Goal: Task Accomplishment & Management: Manage account settings

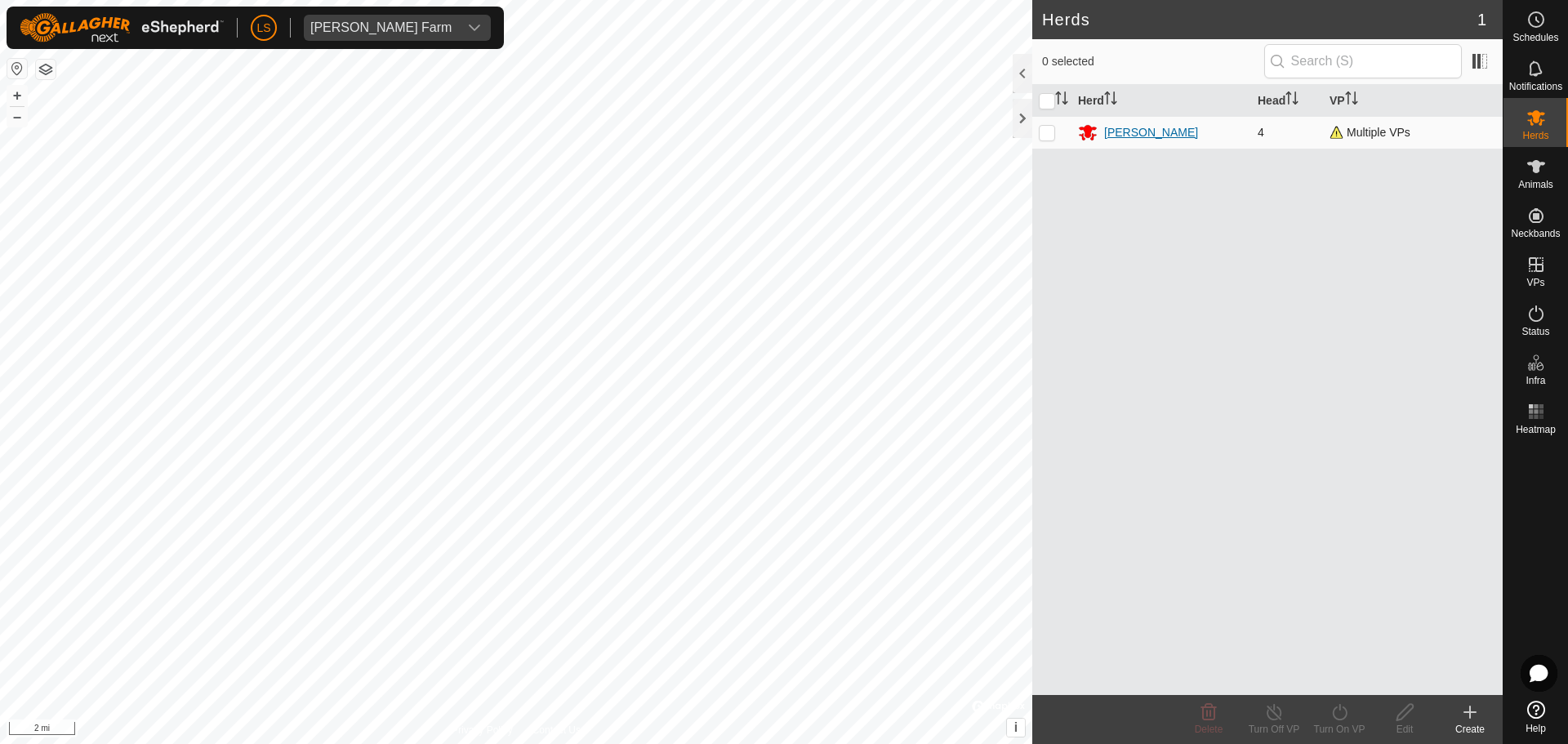
click at [1120, 130] on div "[PERSON_NAME]" at bounding box center [1151, 133] width 94 height 17
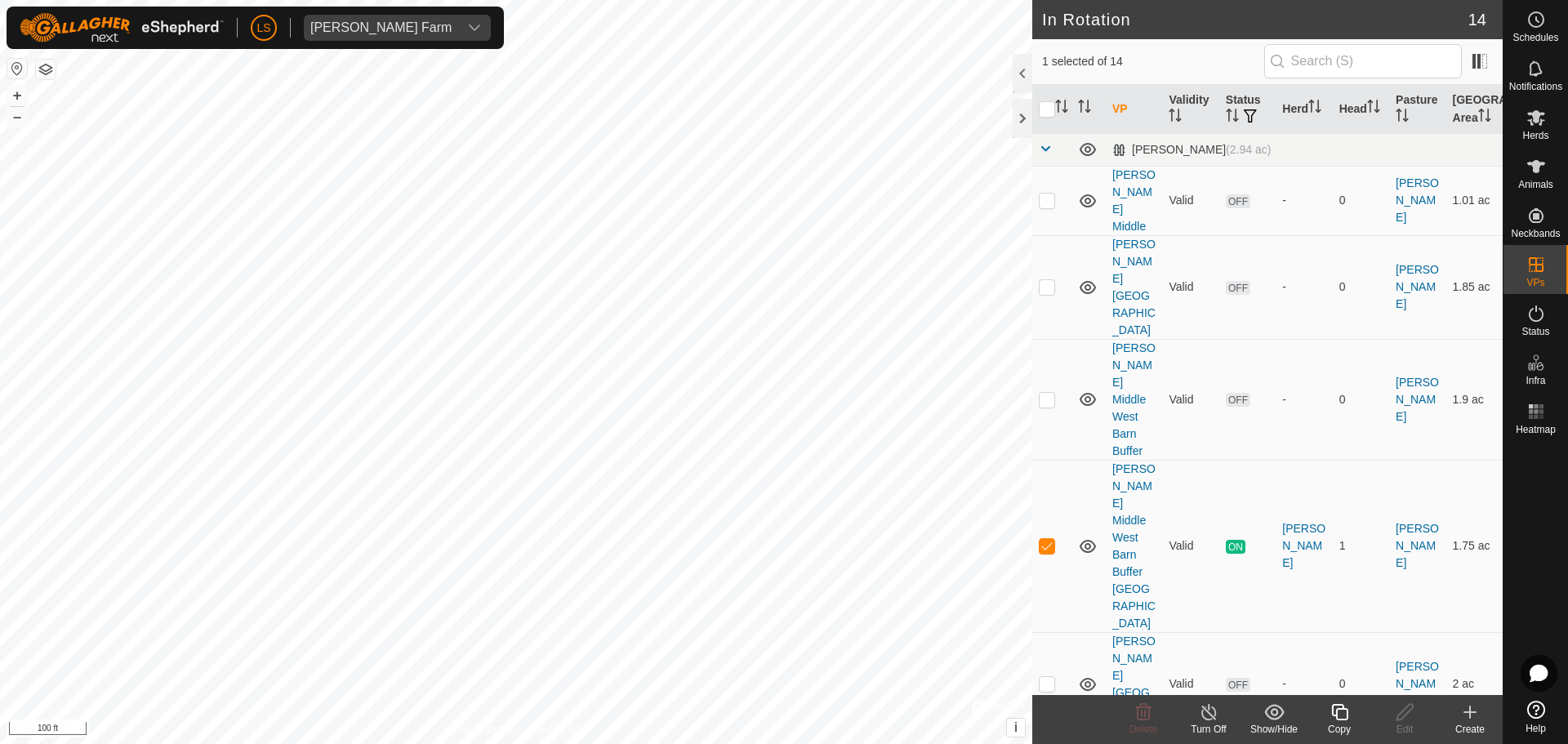
checkbox input "false"
checkbox input "true"
checkbox input "false"
click at [1046, 190] on td at bounding box center [1051, 200] width 39 height 69
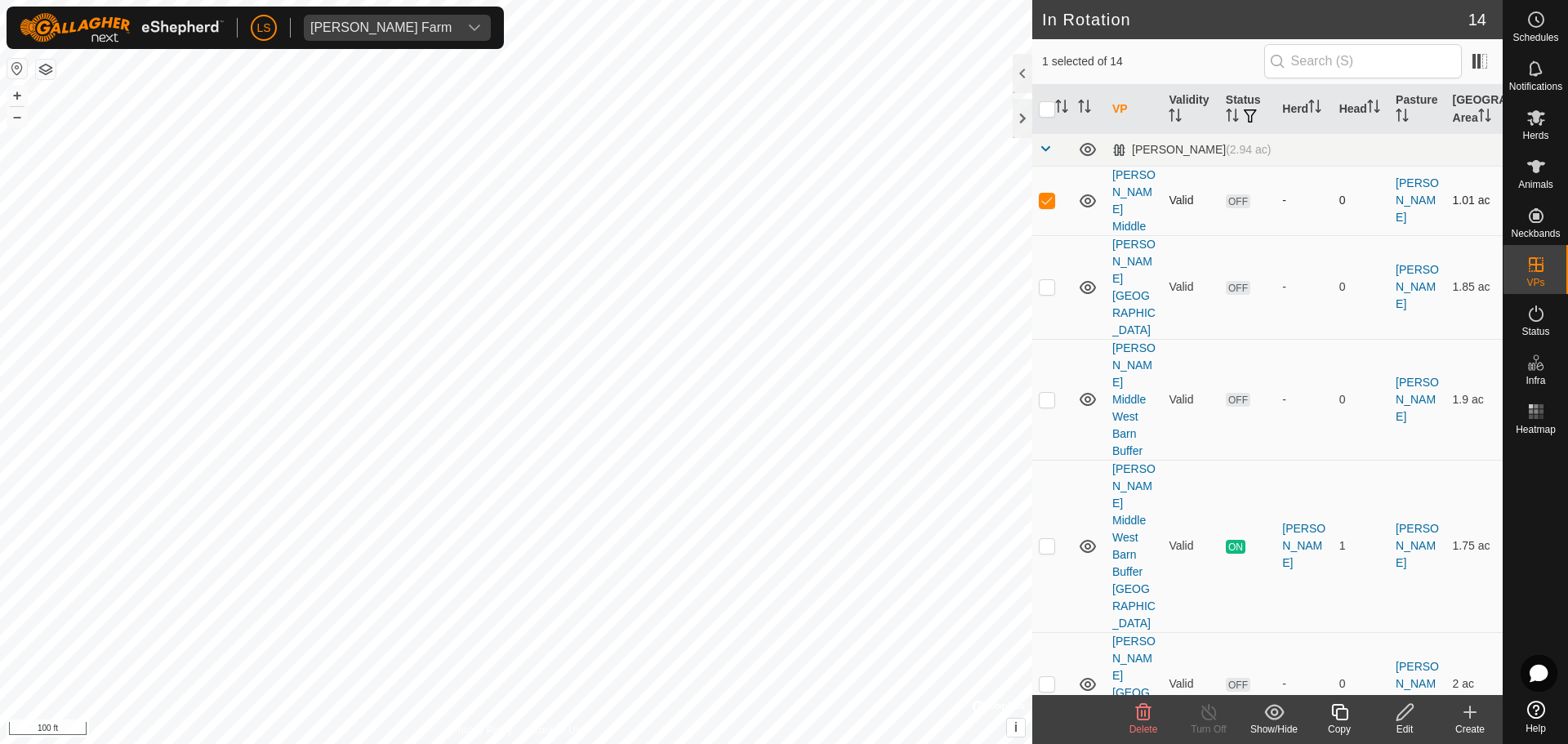
checkbox input "false"
click at [1051, 539] on p-checkbox at bounding box center [1047, 546] width 16 height 13
checkbox input "true"
click at [1128, 463] on link "[PERSON_NAME] Middle West Barn Buffer [GEOGRAPHIC_DATA]" at bounding box center [1133, 547] width 43 height 168
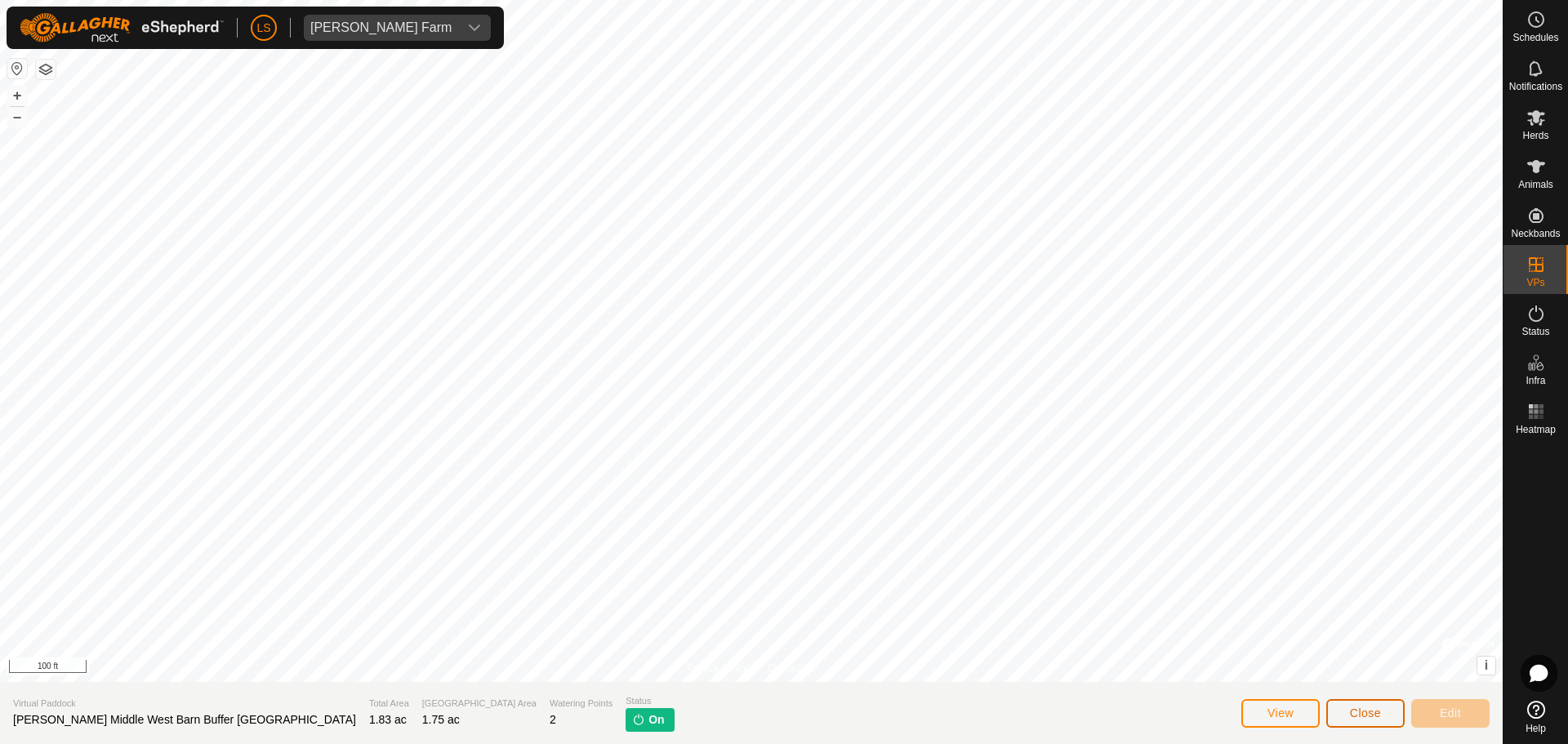
click at [1352, 706] on span "Close" at bounding box center [1365, 712] width 31 height 13
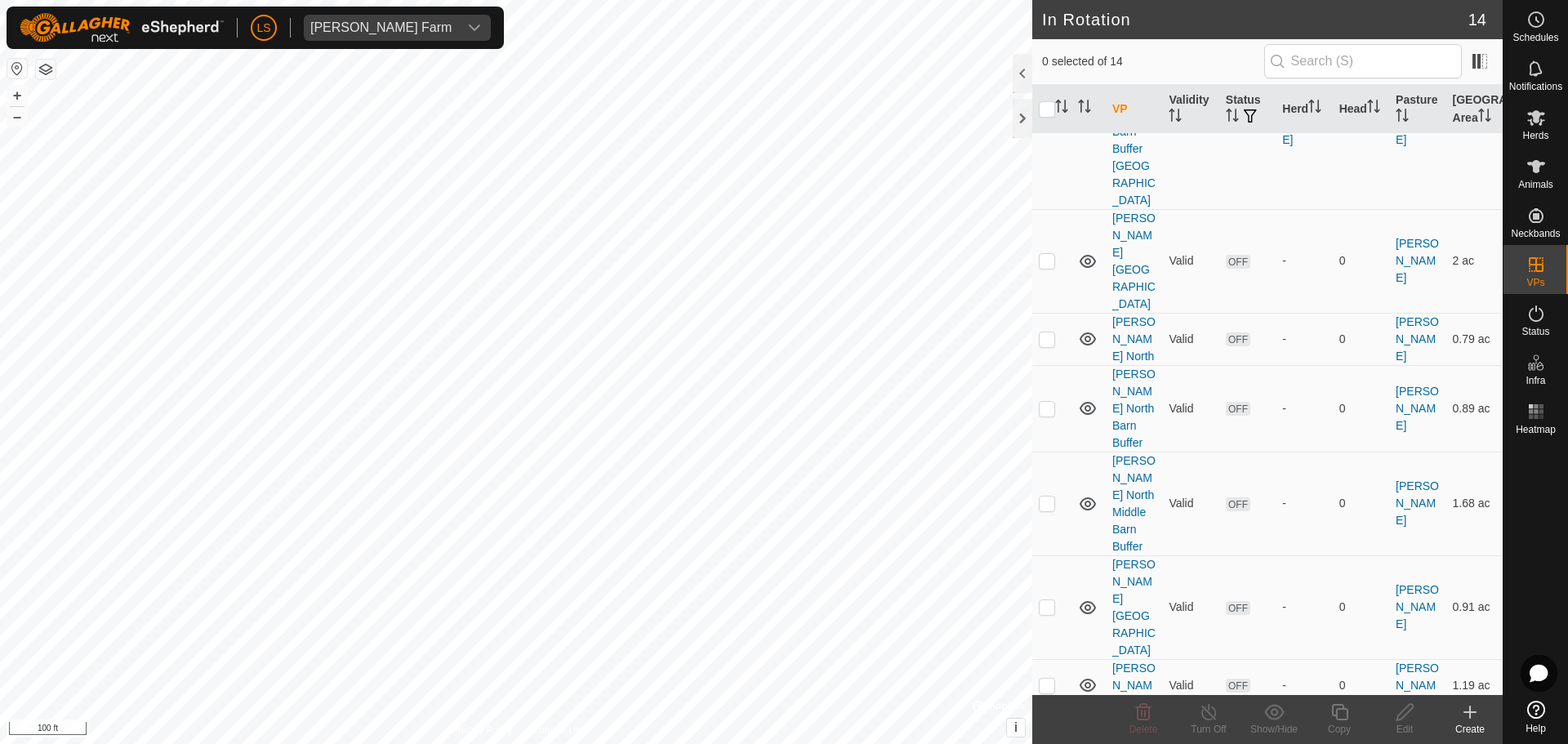
scroll to position [422, 0]
checkbox input "false"
click at [1526, 164] on icon at bounding box center [1536, 167] width 20 height 20
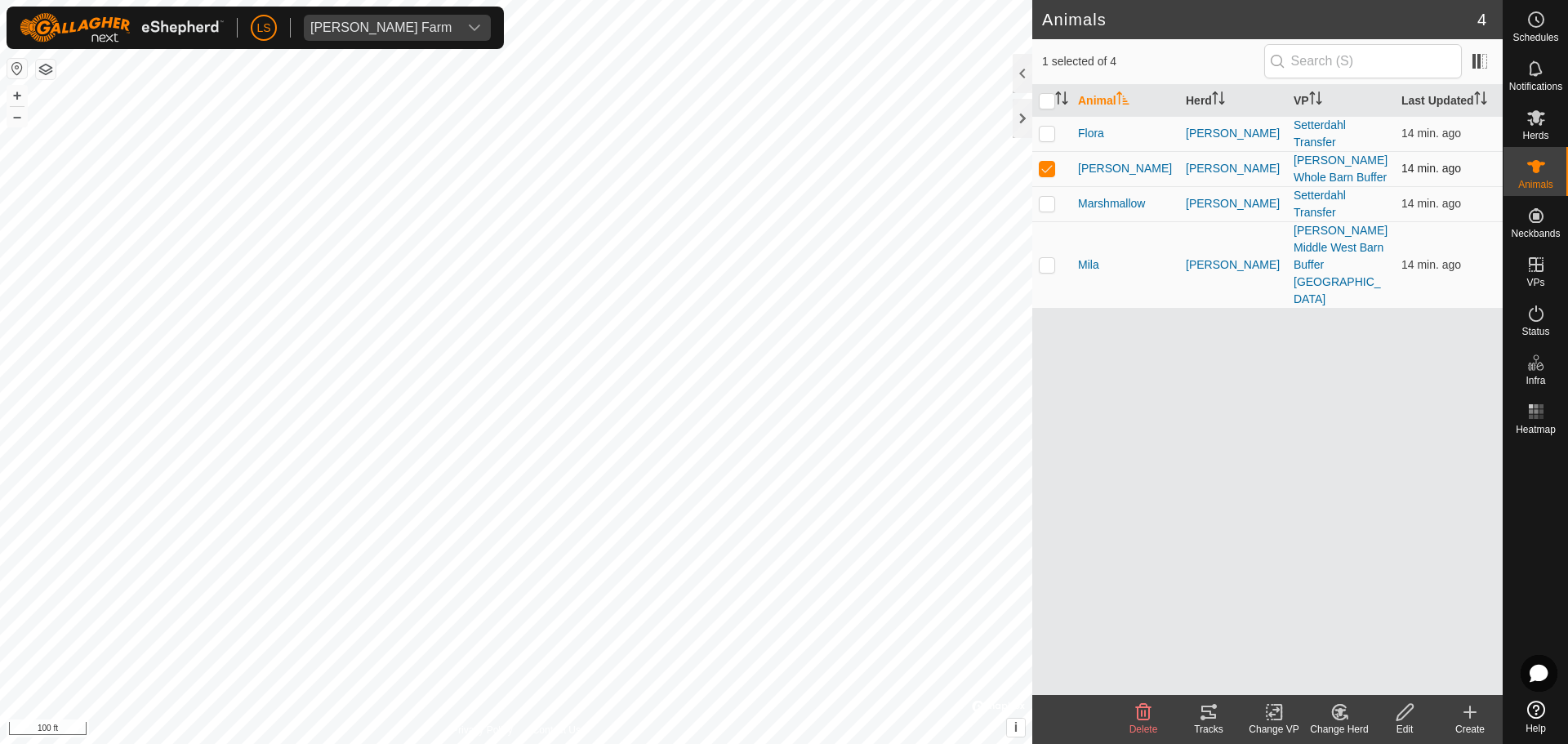
click at [1045, 171] on p-checkbox at bounding box center [1047, 168] width 16 height 13
checkbox input "false"
click at [1044, 258] on p-checkbox at bounding box center [1047, 264] width 16 height 13
checkbox input "true"
click at [1270, 708] on icon at bounding box center [1274, 712] width 21 height 20
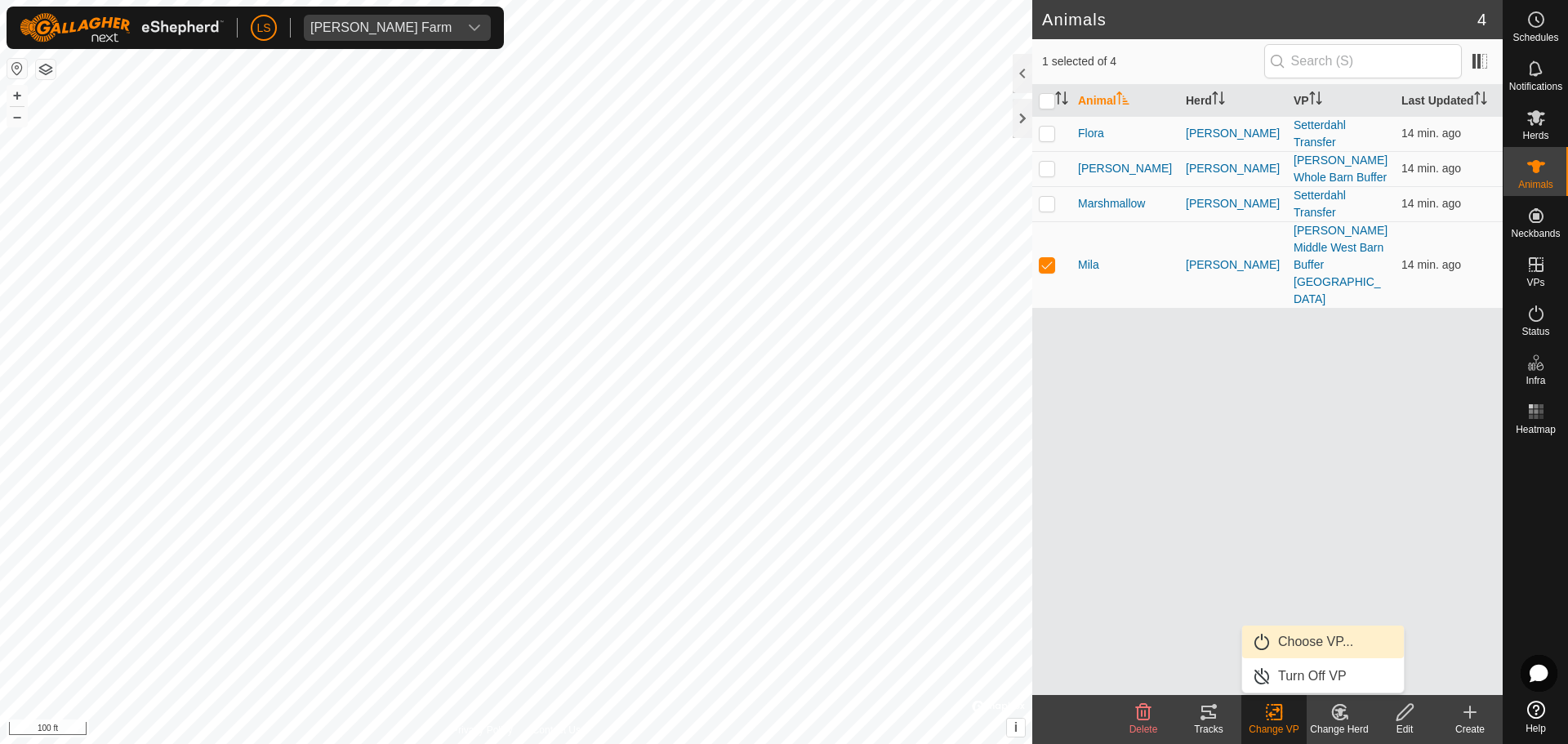
click at [1286, 633] on link "Choose VP..." at bounding box center [1322, 642] width 161 height 32
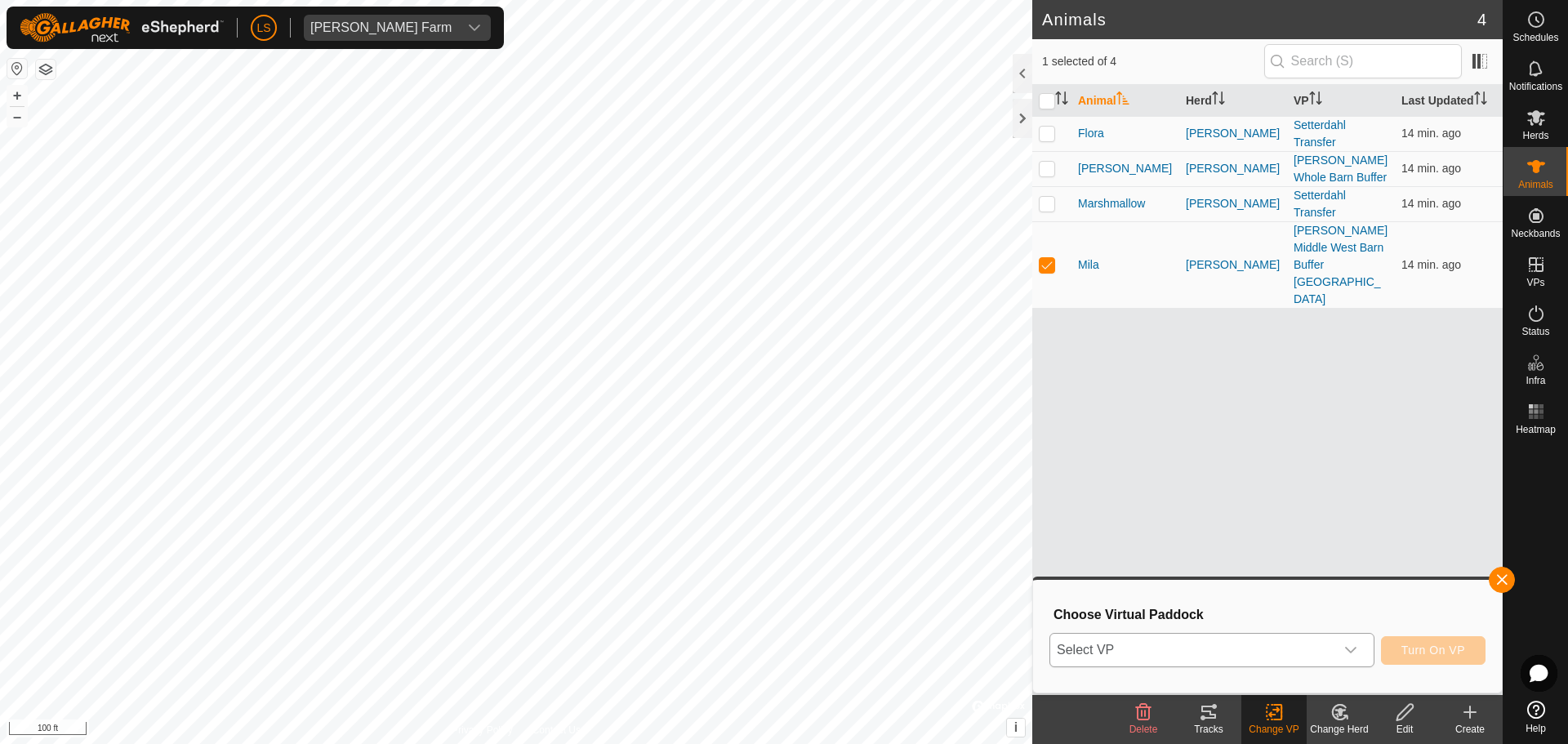
click at [1354, 648] on icon "dropdown trigger" at bounding box center [1350, 649] width 12 height 6
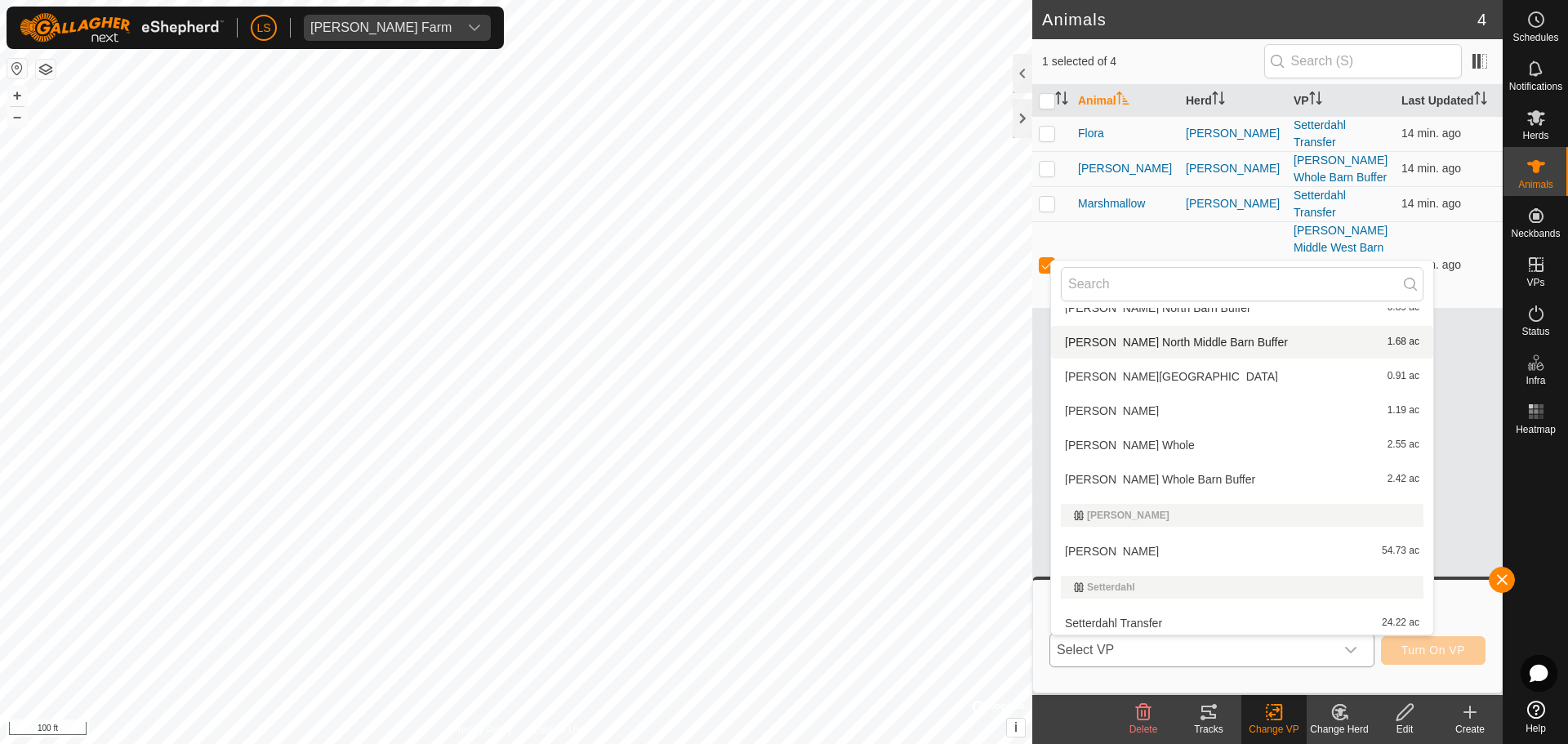
scroll to position [264, 0]
click at [1157, 465] on li "[PERSON_NAME] Whole Barn Buffer 2.42 ac" at bounding box center [1242, 474] width 382 height 32
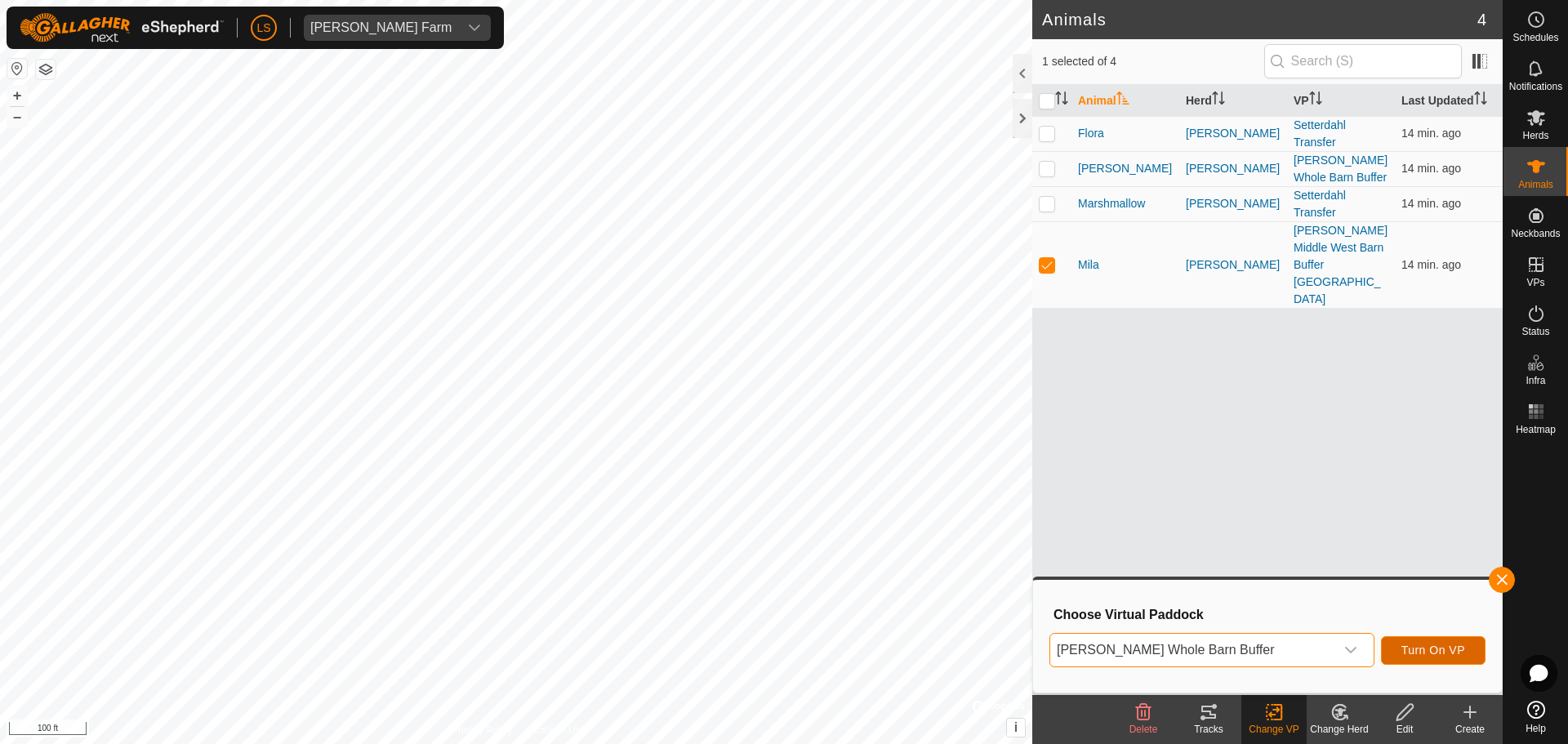
click at [1410, 652] on span "Turn On VP" at bounding box center [1433, 650] width 64 height 13
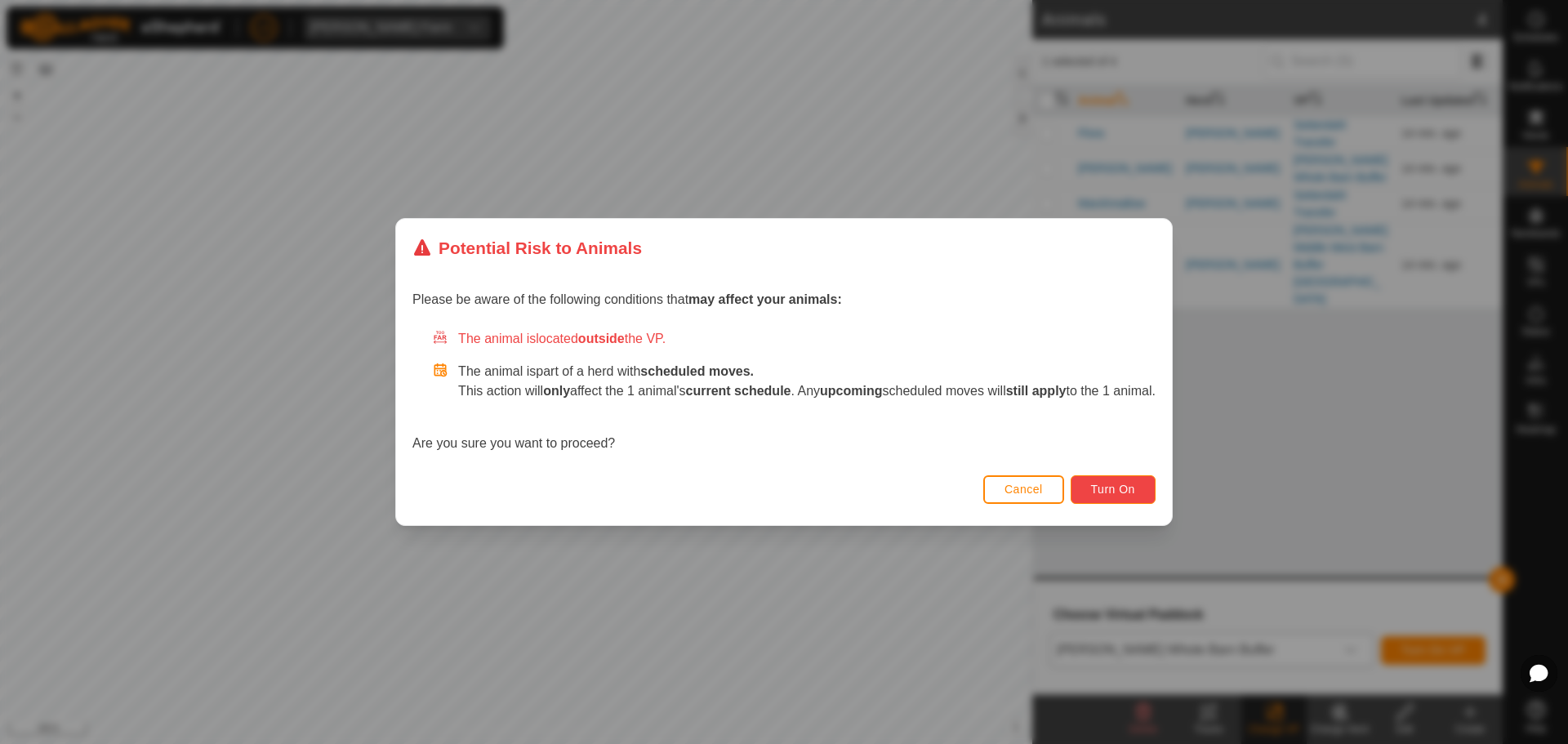
click at [1108, 490] on span "Turn On" at bounding box center [1113, 489] width 44 height 13
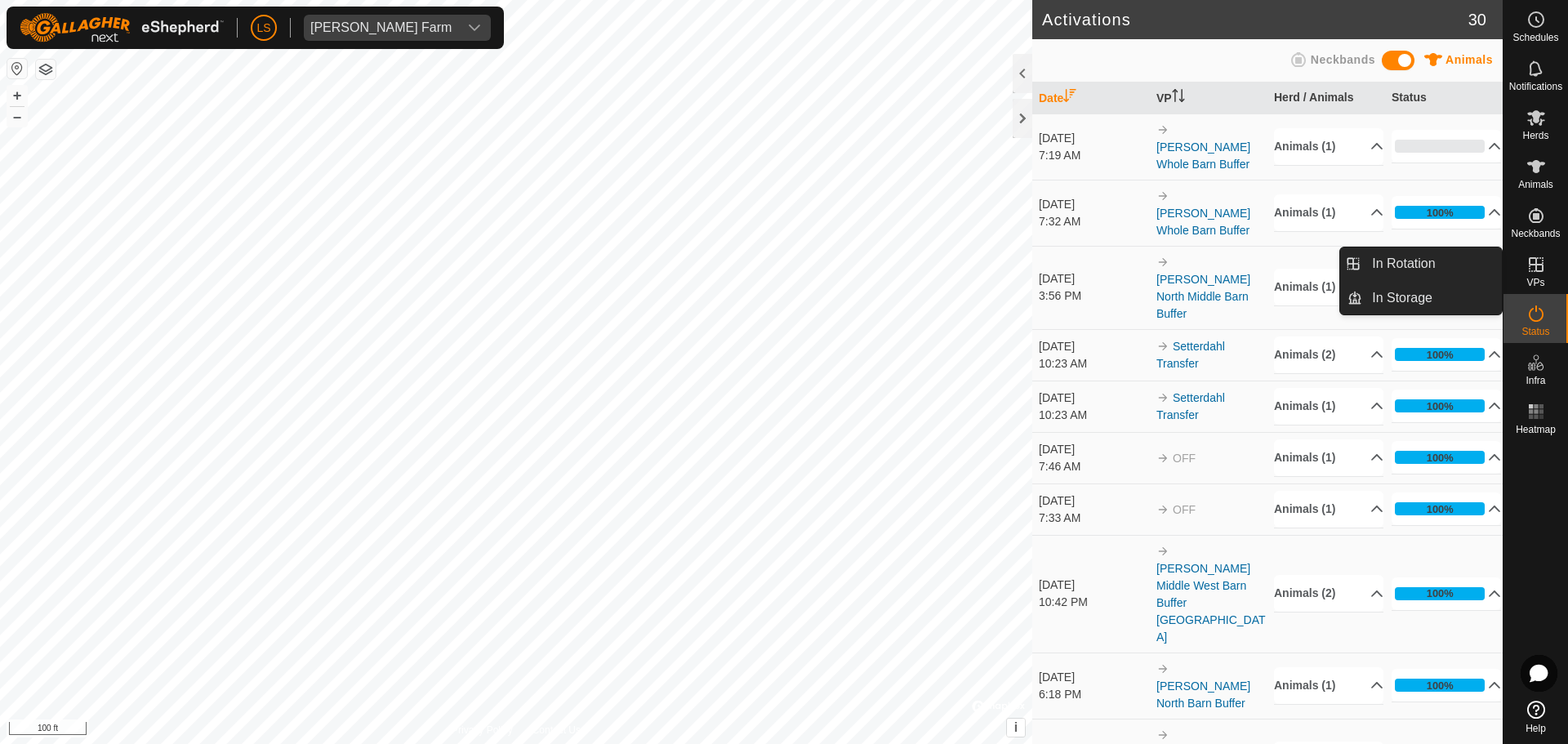
click at [1527, 271] on icon at bounding box center [1536, 265] width 20 height 20
click at [1539, 265] on icon at bounding box center [1536, 264] width 14 height 14
click at [1529, 254] on es-virtualpaddocks-svg-icon at bounding box center [1536, 264] width 30 height 26
click at [1543, 268] on icon at bounding box center [1536, 265] width 20 height 20
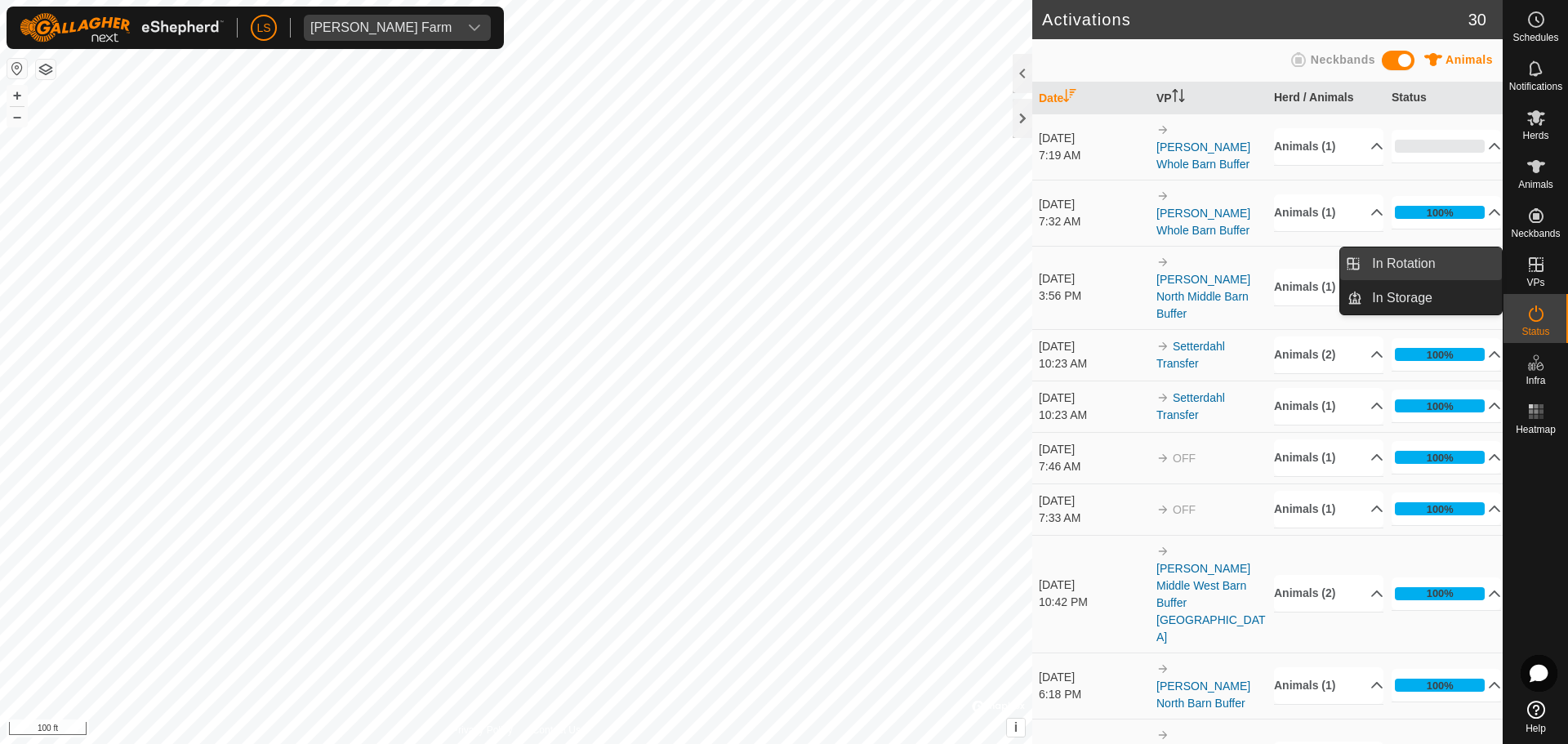
click at [1454, 260] on link "In Rotation" at bounding box center [1431, 263] width 140 height 32
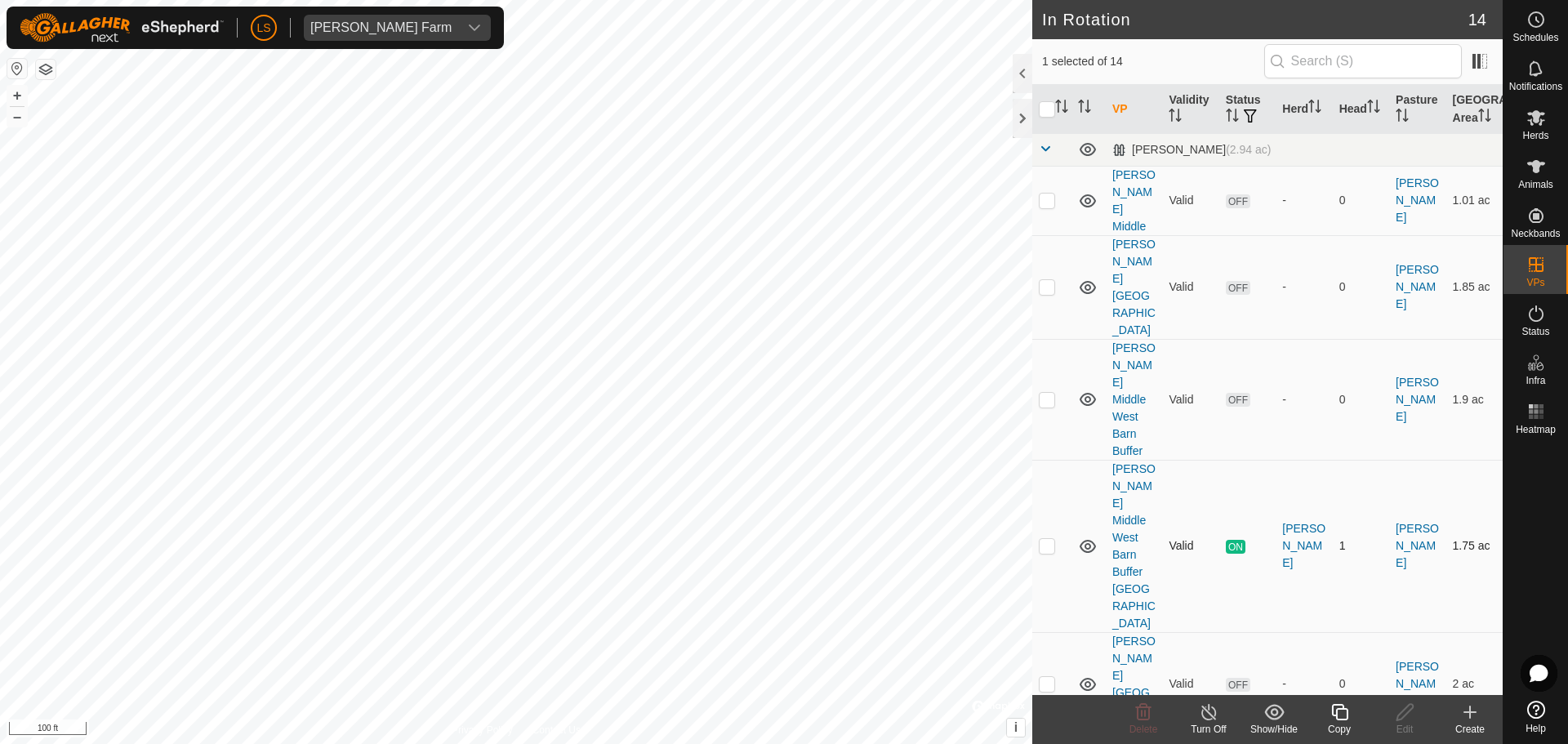
click at [1050, 539] on p-checkbox at bounding box center [1047, 546] width 16 height 13
click at [1044, 539] on p-checkbox at bounding box center [1047, 546] width 16 height 13
checkbox input "false"
click at [1532, 70] on icon at bounding box center [1536, 69] width 20 height 20
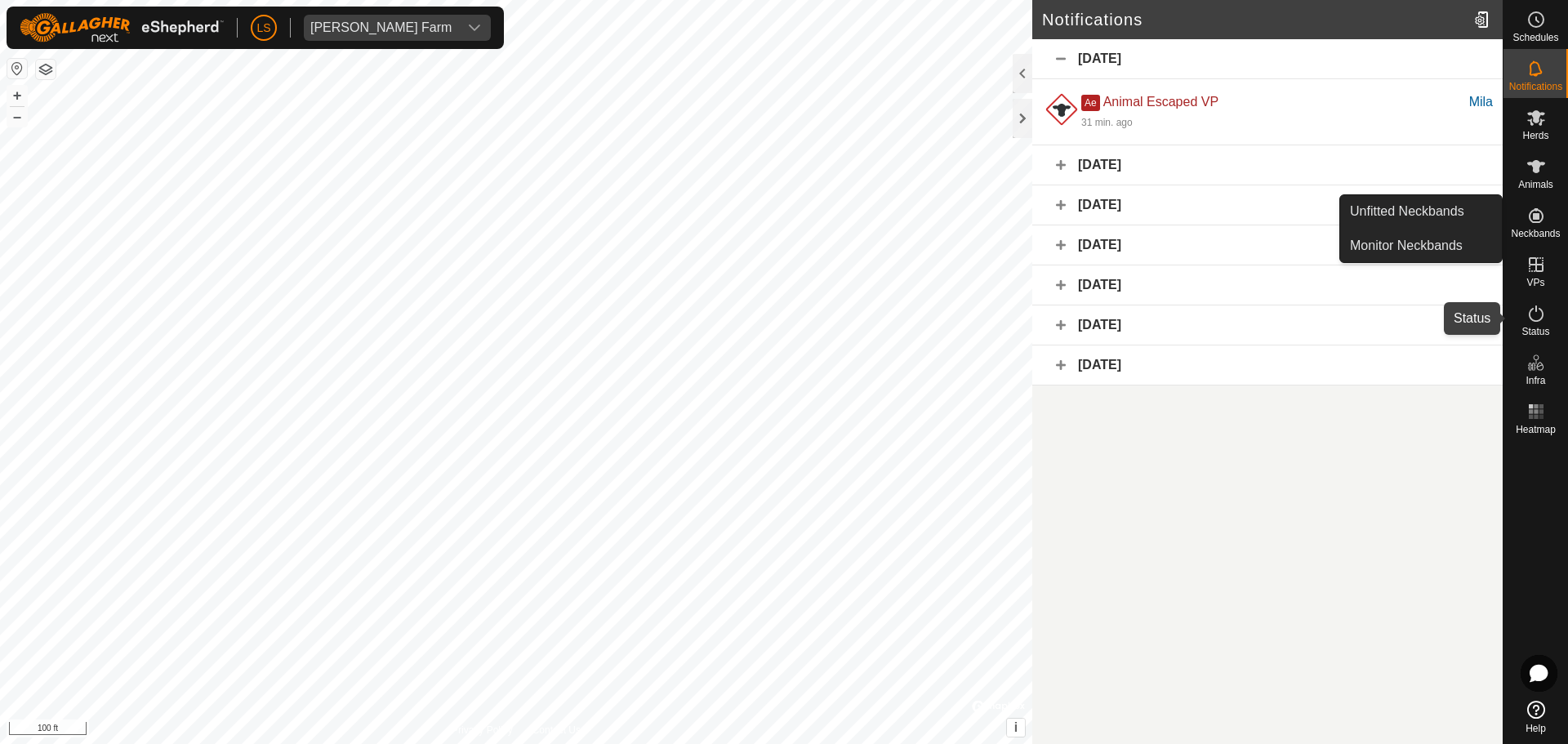
click at [1529, 324] on es-activation-svg-icon at bounding box center [1536, 313] width 30 height 26
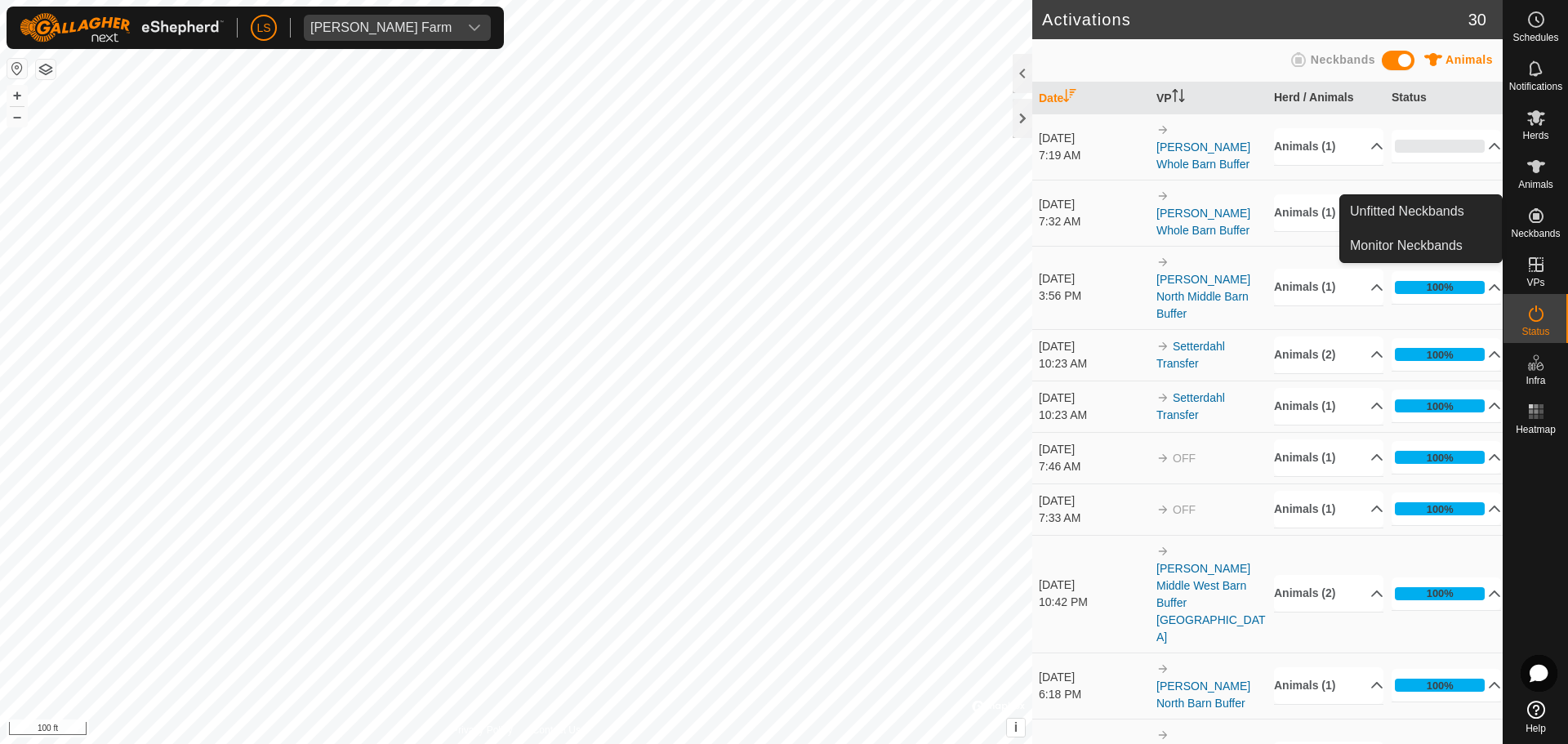
click at [1537, 217] on icon at bounding box center [1536, 216] width 14 height 14
click at [1445, 236] on link "Monitor Neckbands" at bounding box center [1420, 245] width 161 height 32
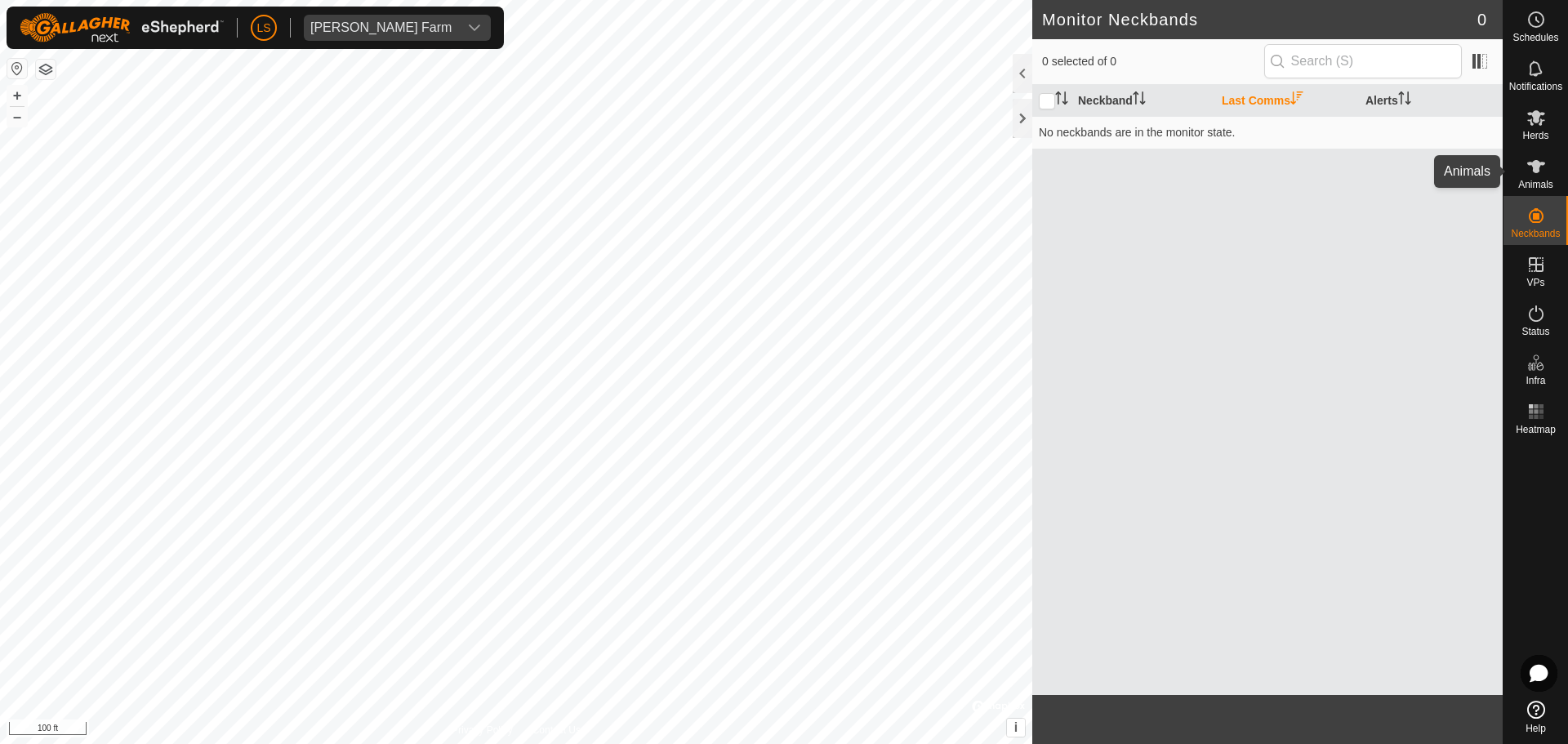
click at [1536, 177] on es-animals-svg-icon at bounding box center [1536, 166] width 30 height 26
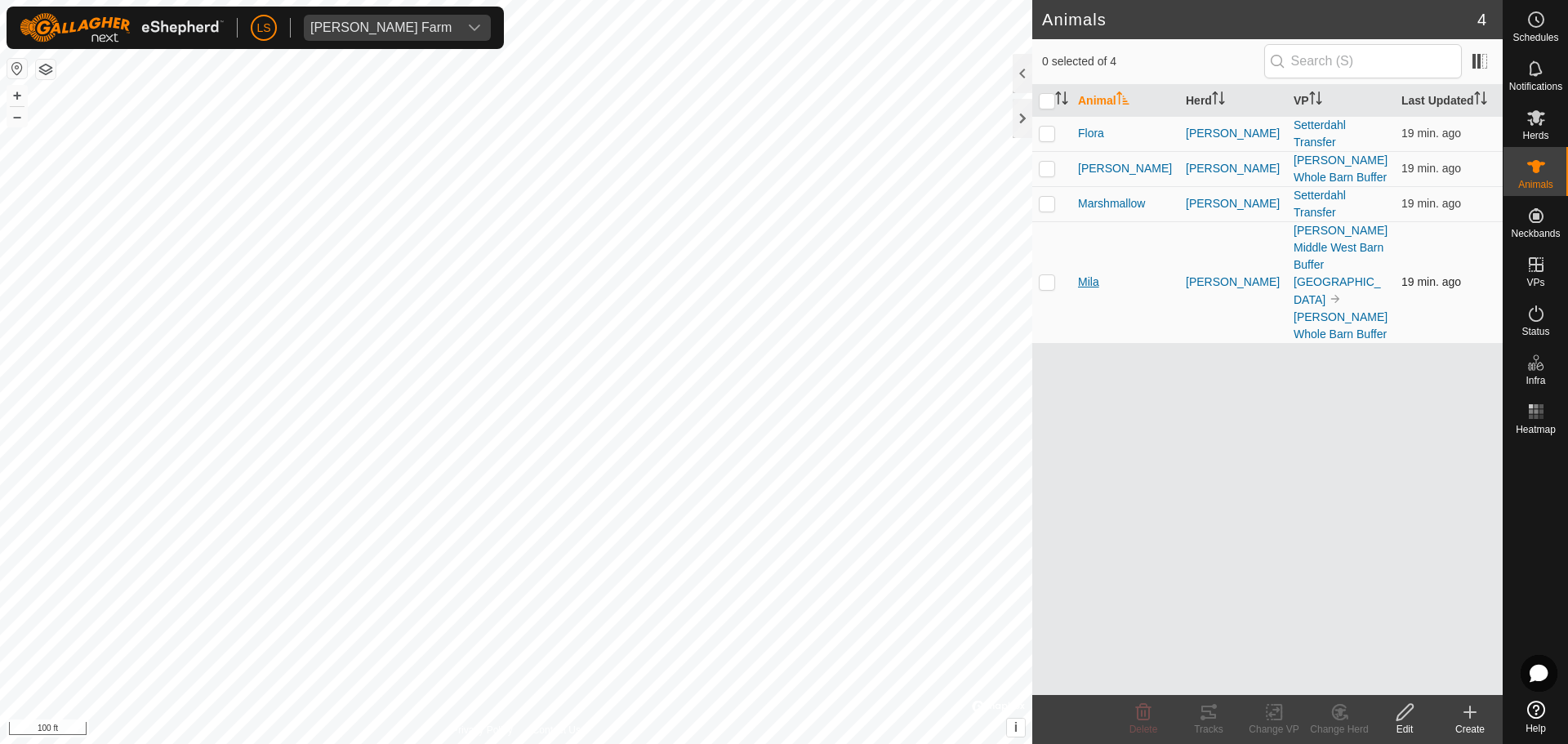
click at [1086, 273] on span "Mila" at bounding box center [1088, 281] width 22 height 17
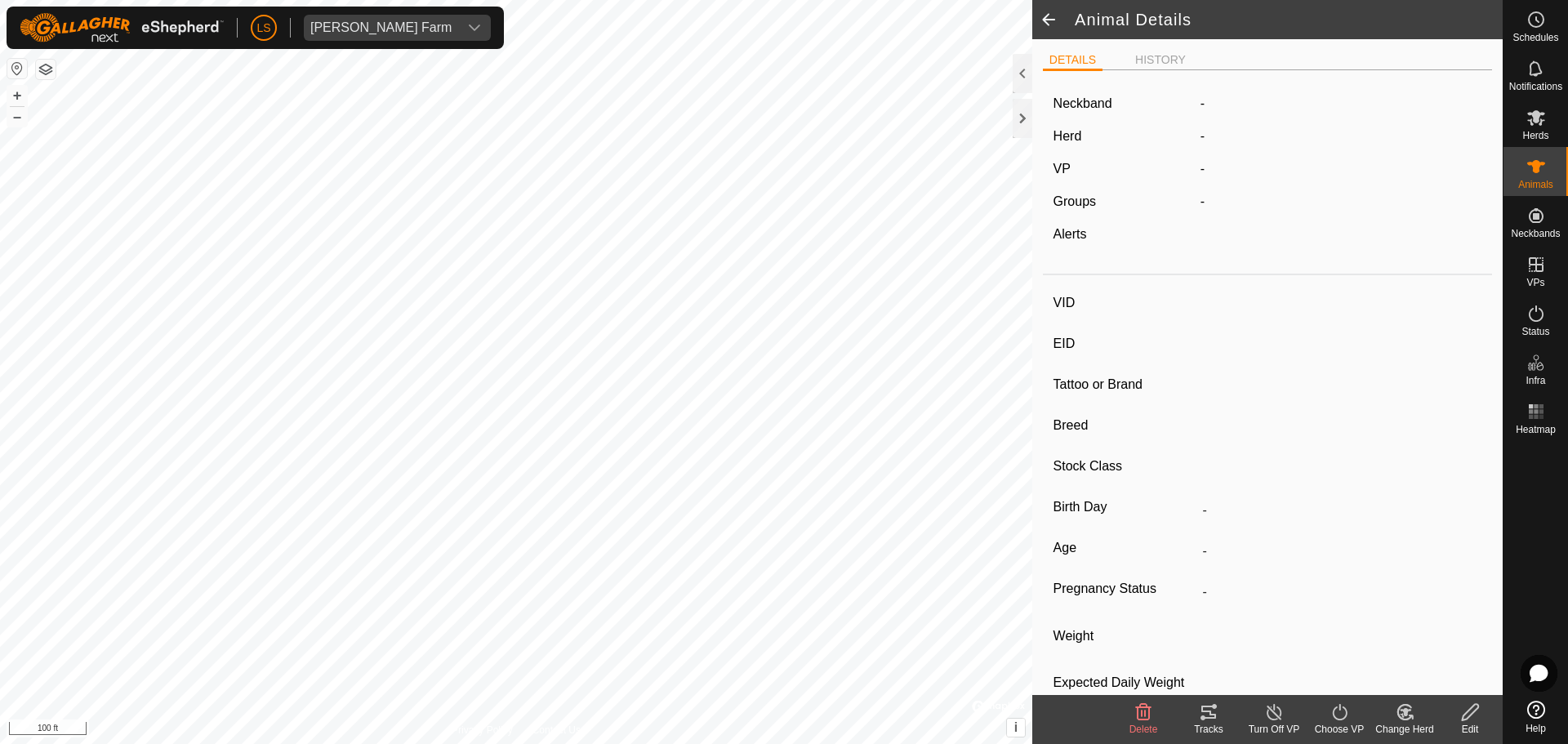
type input "Mila"
type input "-"
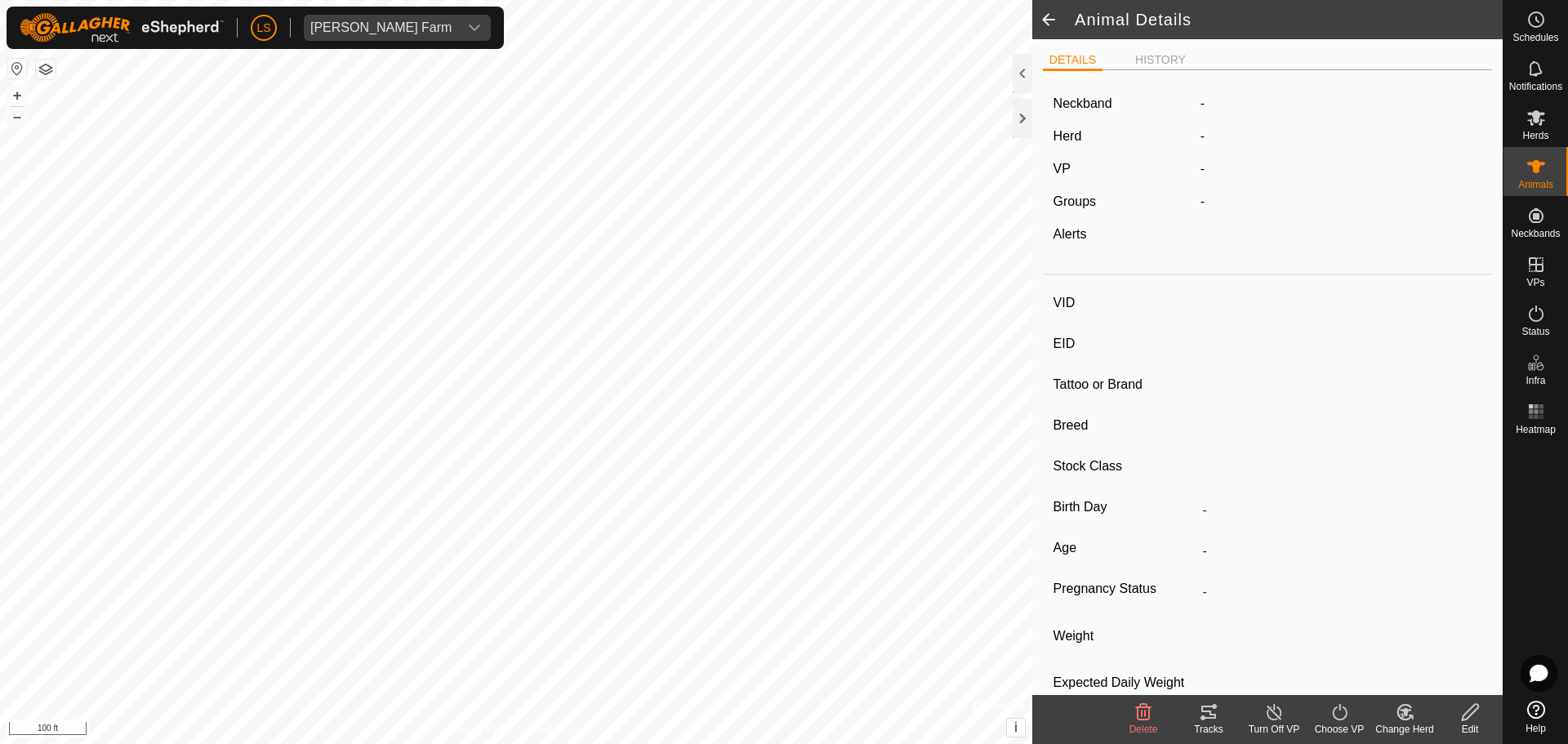
type input "0 kg"
type input "-"
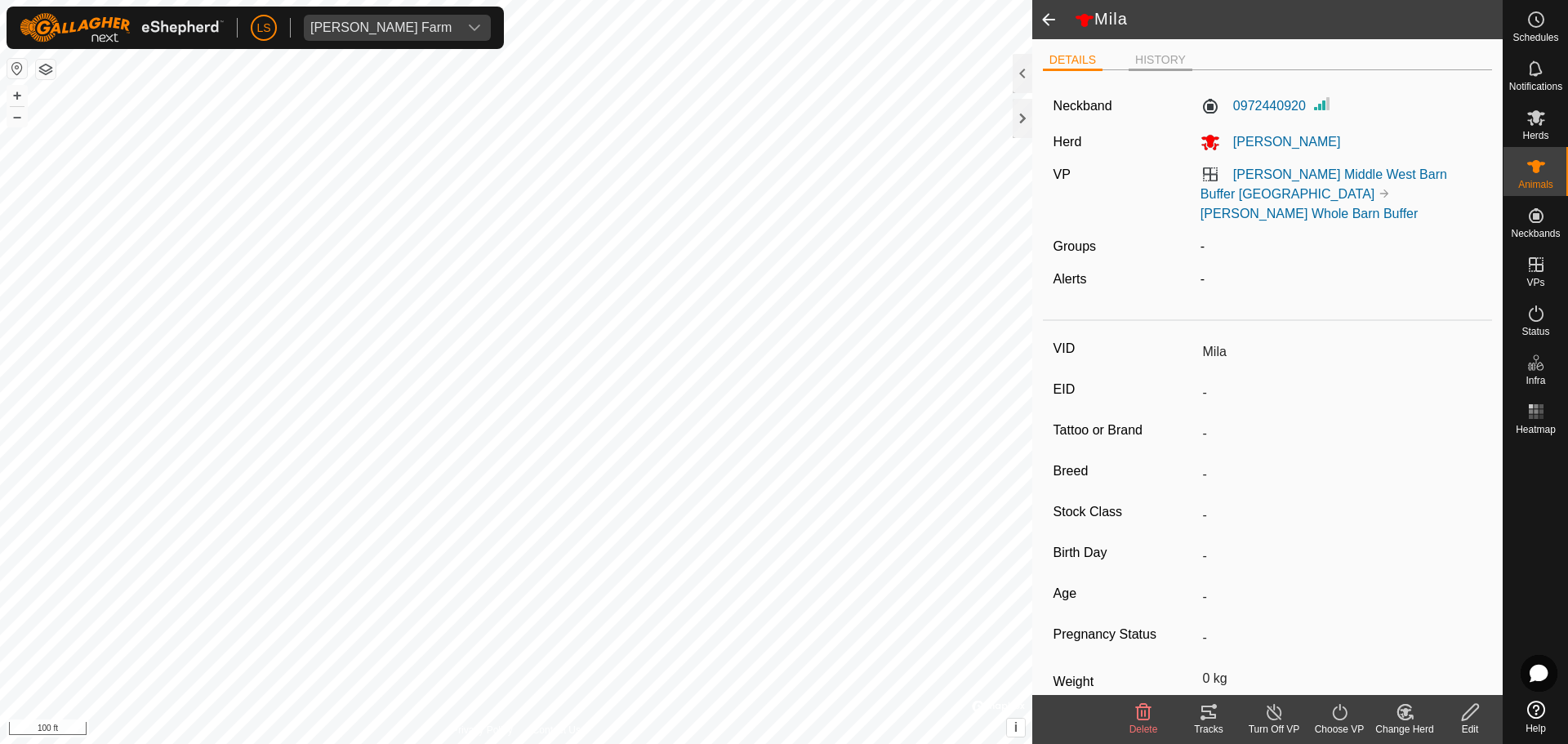
click at [1153, 63] on li "HISTORY" at bounding box center [1160, 61] width 64 height 20
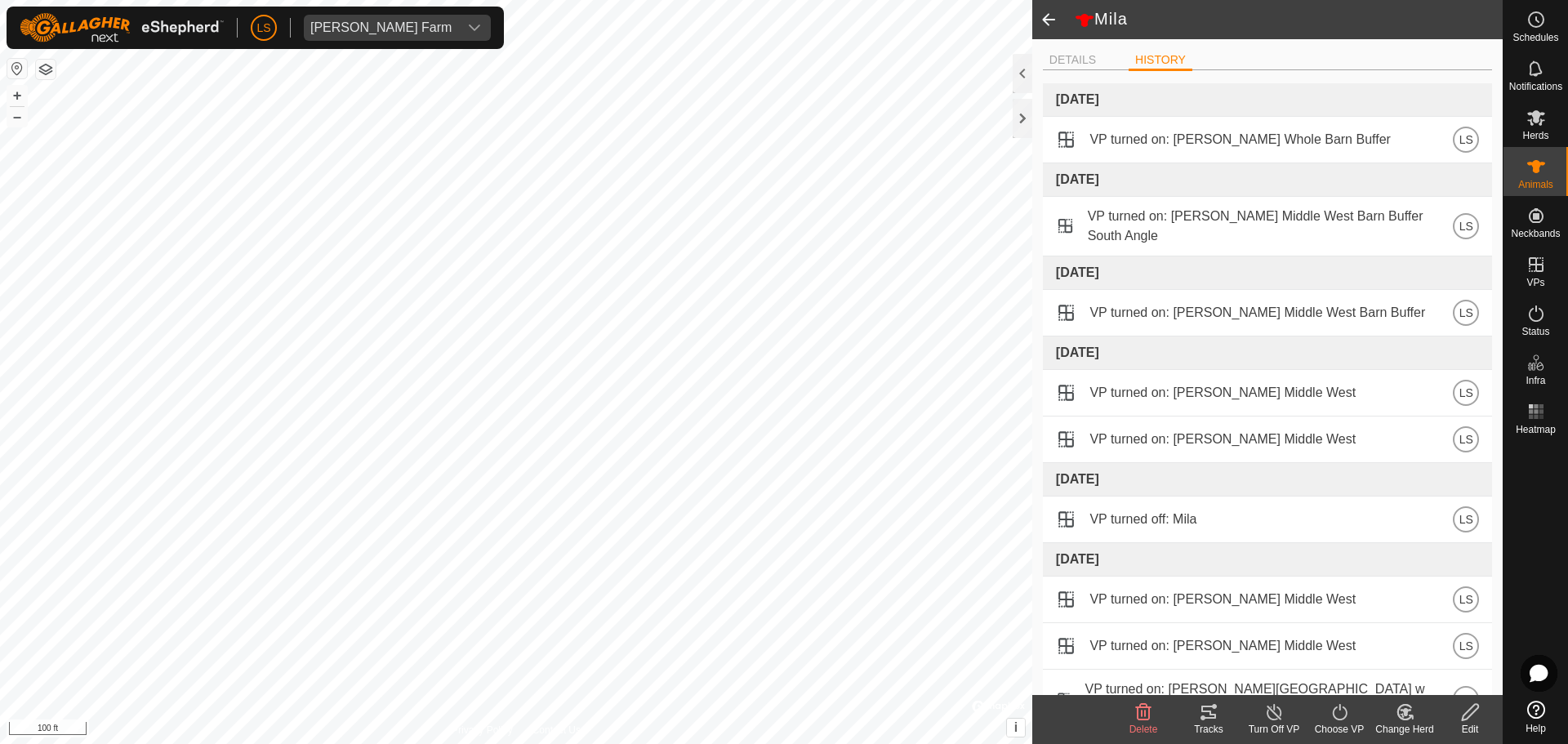
click at [1050, 14] on span at bounding box center [1049, 19] width 32 height 39
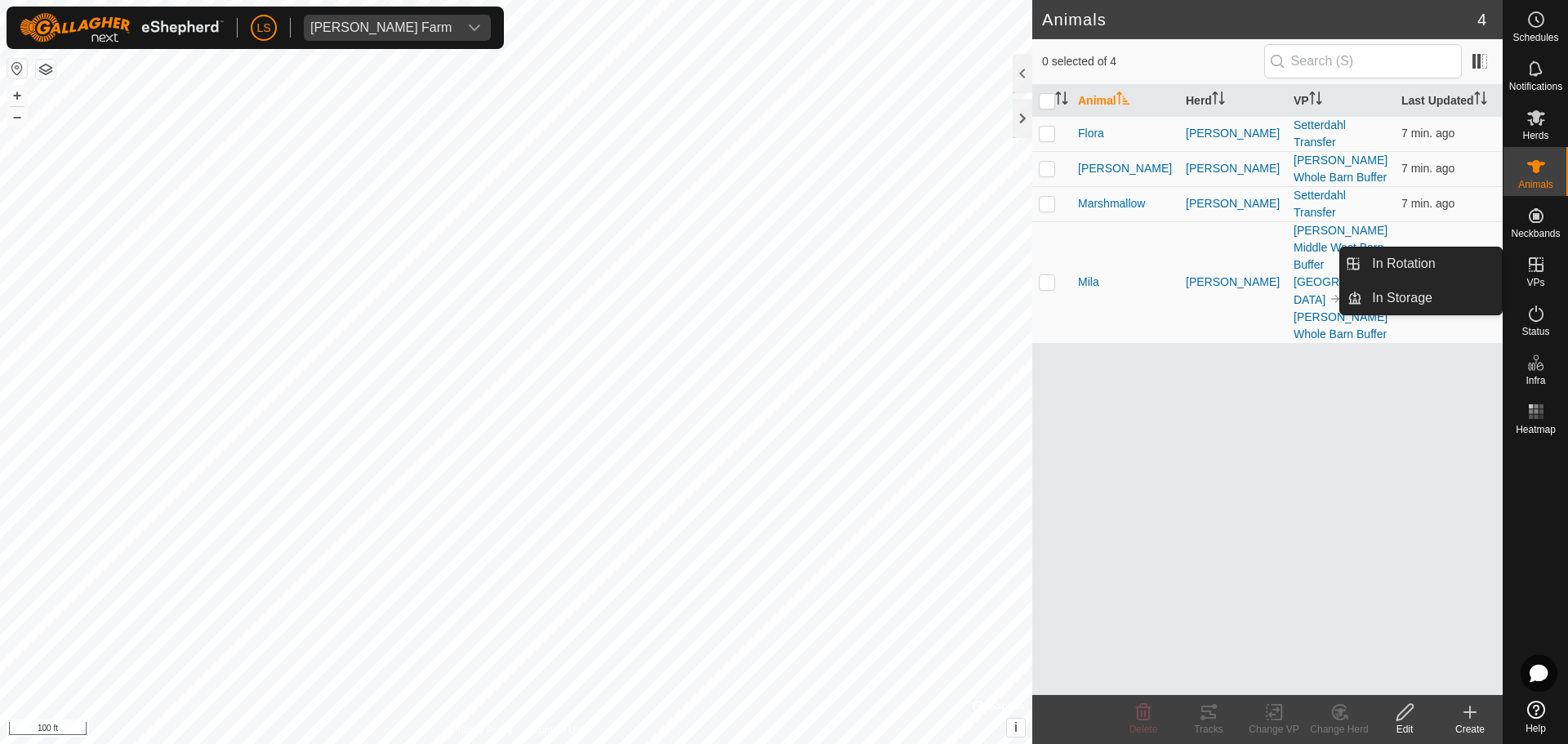
click at [1534, 272] on icon at bounding box center [1536, 265] width 20 height 20
click at [1527, 269] on icon at bounding box center [1536, 265] width 20 height 20
click at [1452, 257] on link "In Rotation" at bounding box center [1431, 263] width 140 height 32
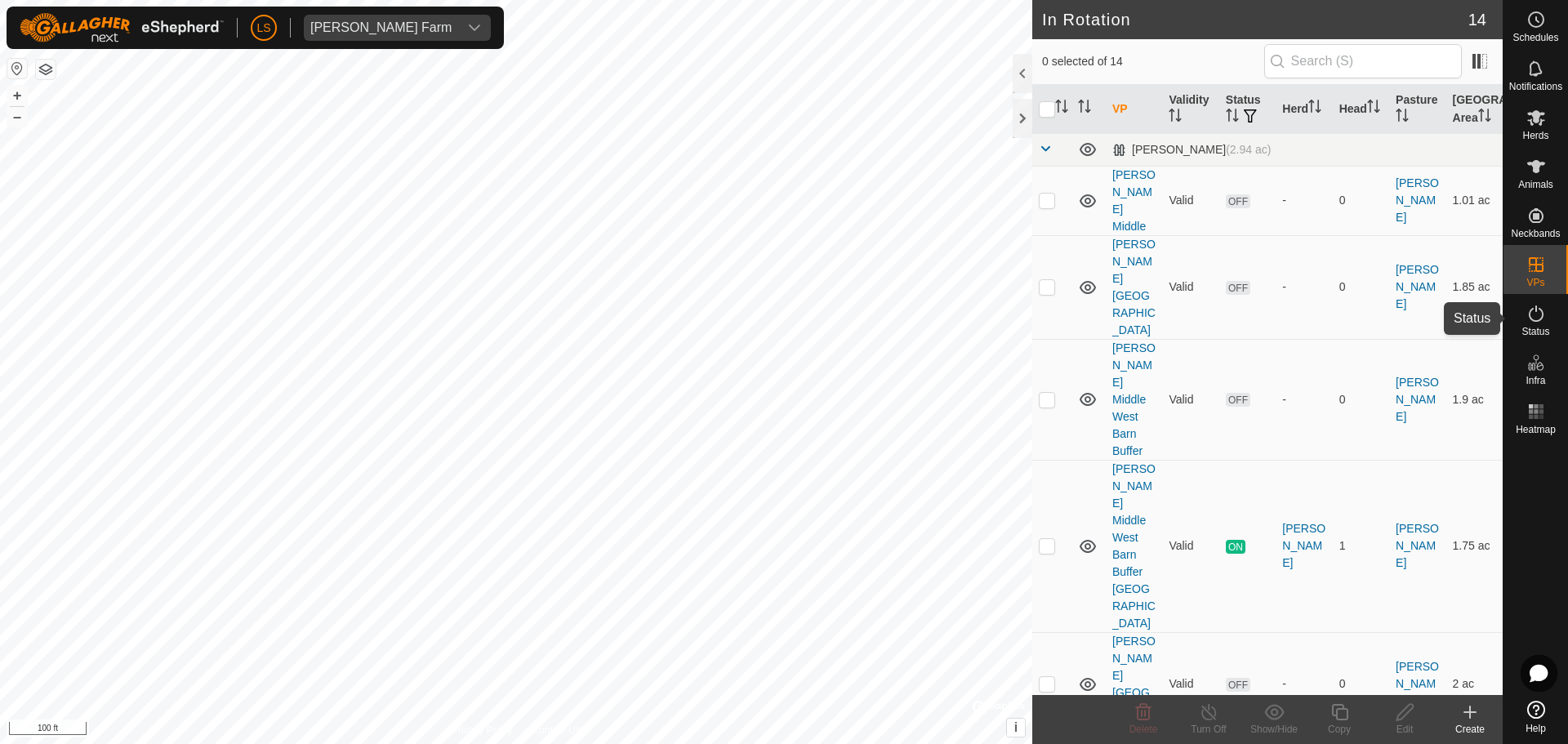
click at [1543, 322] on icon at bounding box center [1536, 314] width 20 height 20
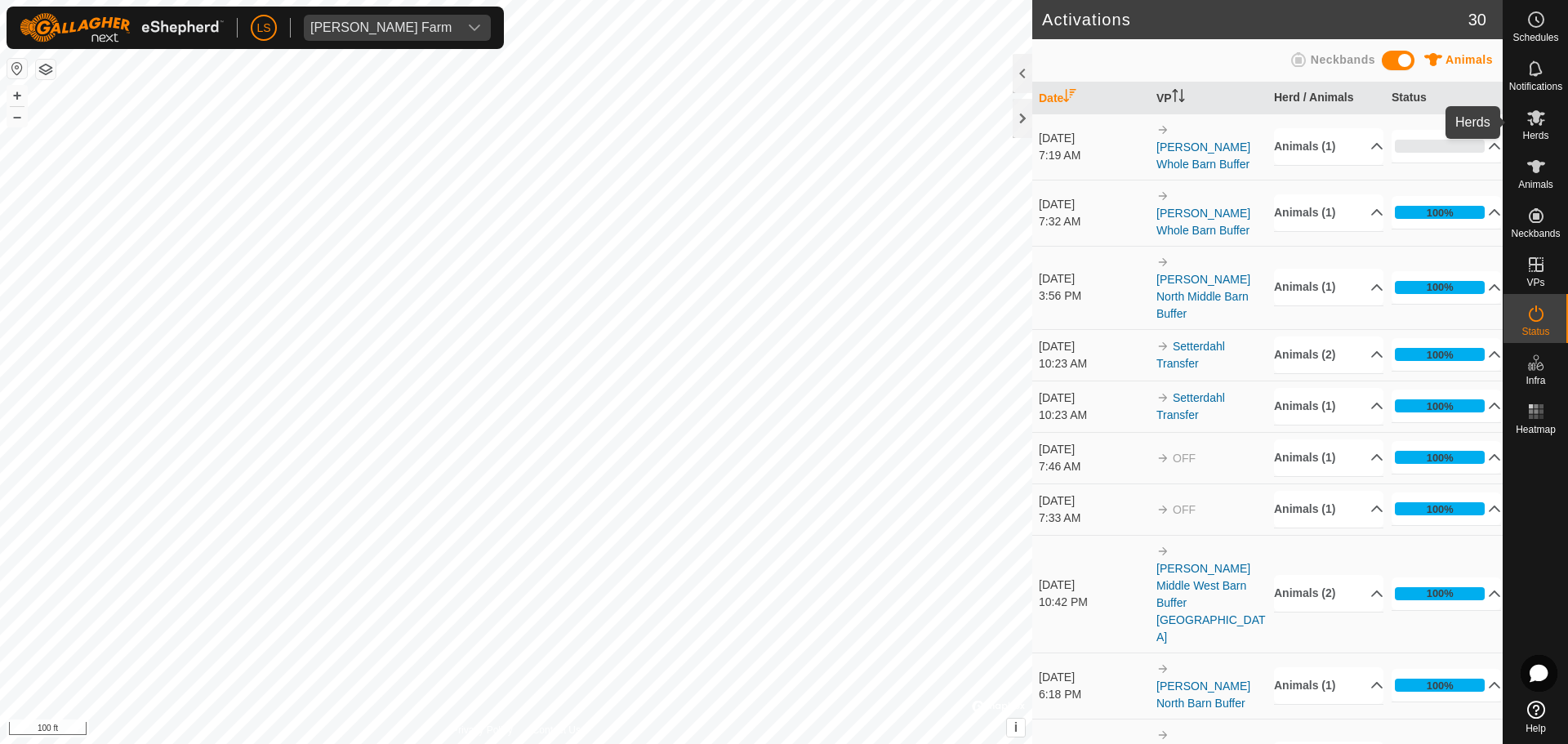
click at [1530, 126] on icon at bounding box center [1536, 118] width 20 height 20
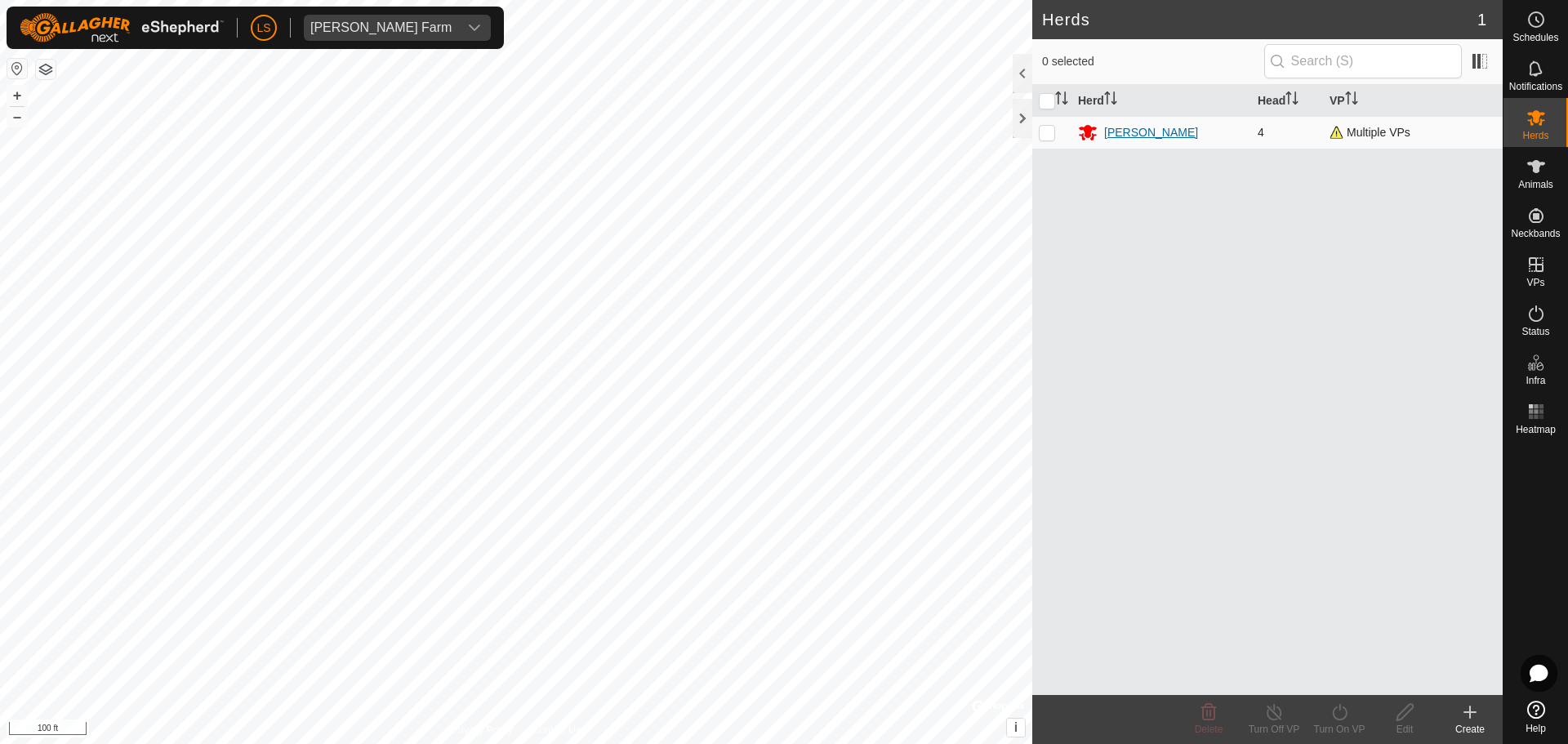
click at [1120, 132] on div "[PERSON_NAME]" at bounding box center [1151, 133] width 94 height 17
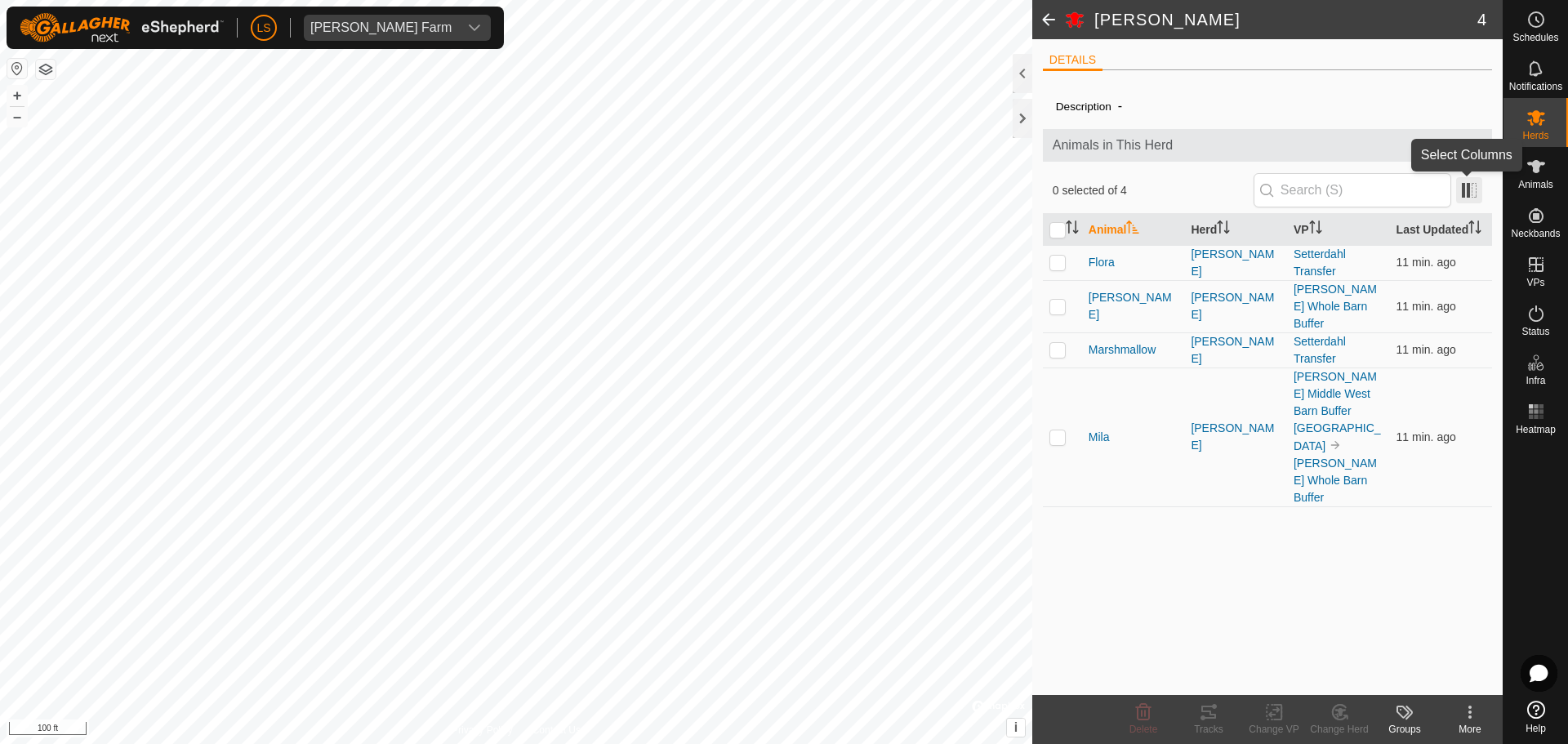
click at [1472, 196] on span at bounding box center [1468, 189] width 26 height 26
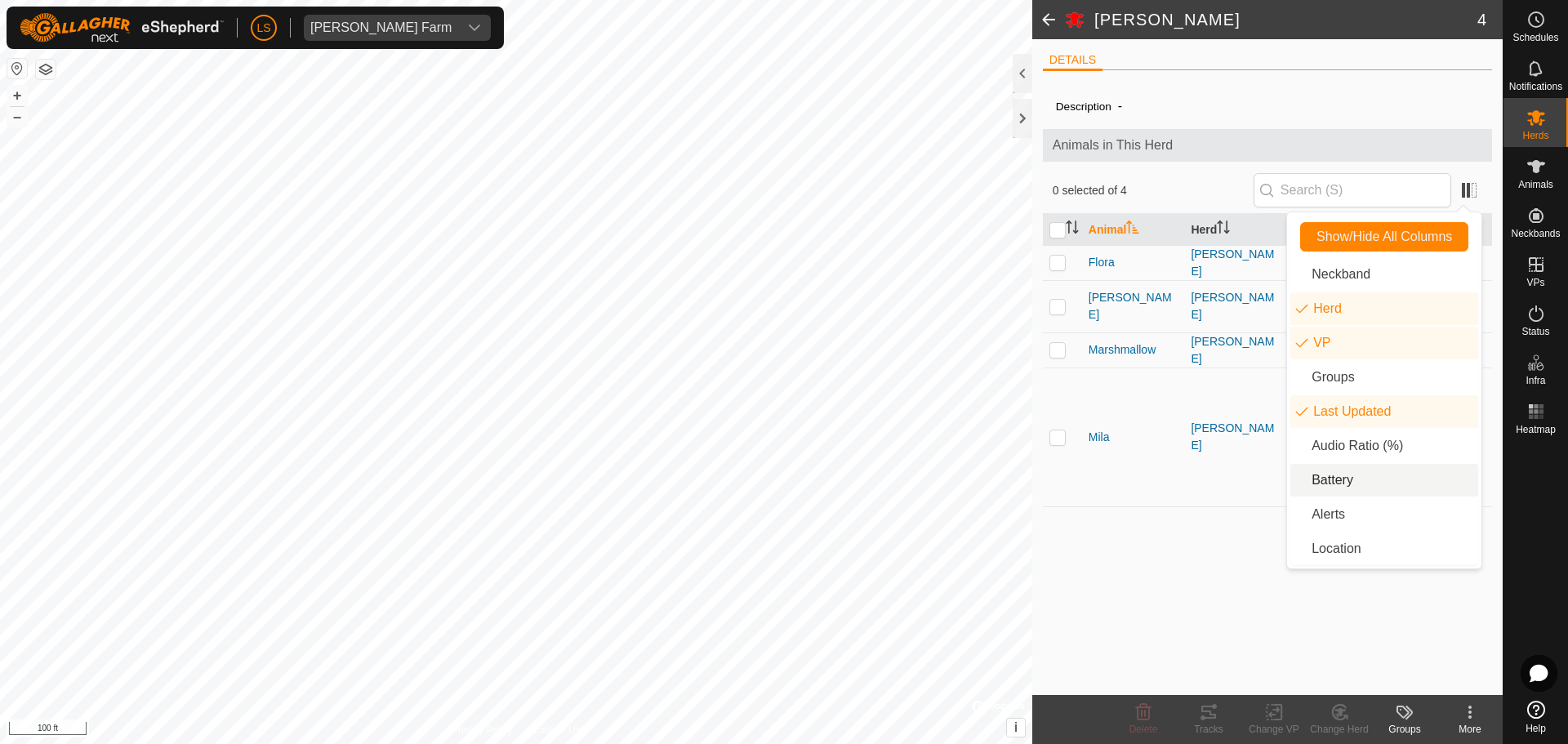
click at [1374, 464] on li "Battery" at bounding box center [1384, 480] width 188 height 32
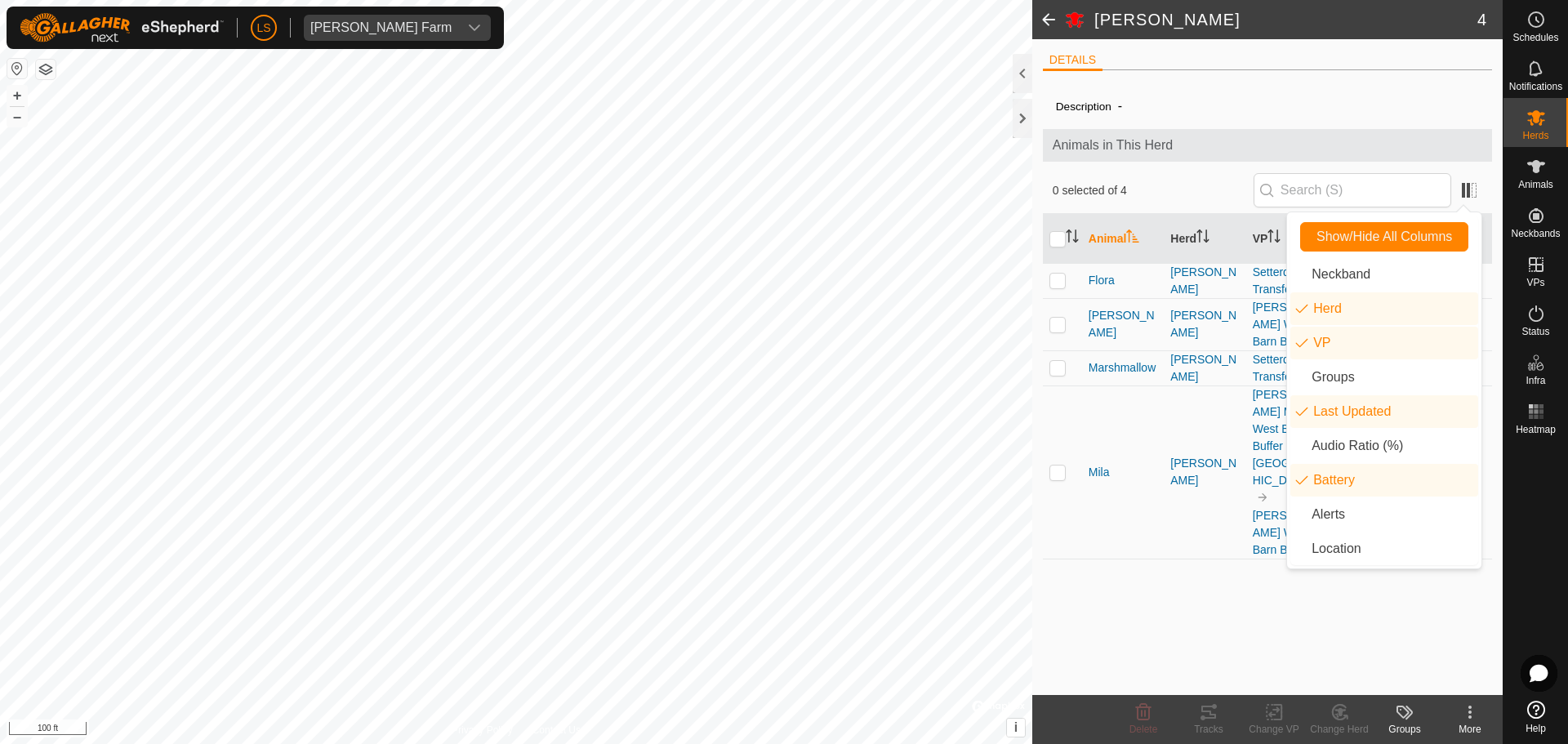
click at [1072, 563] on div "Description - Animals in This Herd 0 selected of 4 Animal Herd VP Last Updated …" at bounding box center [1267, 389] width 449 height 611
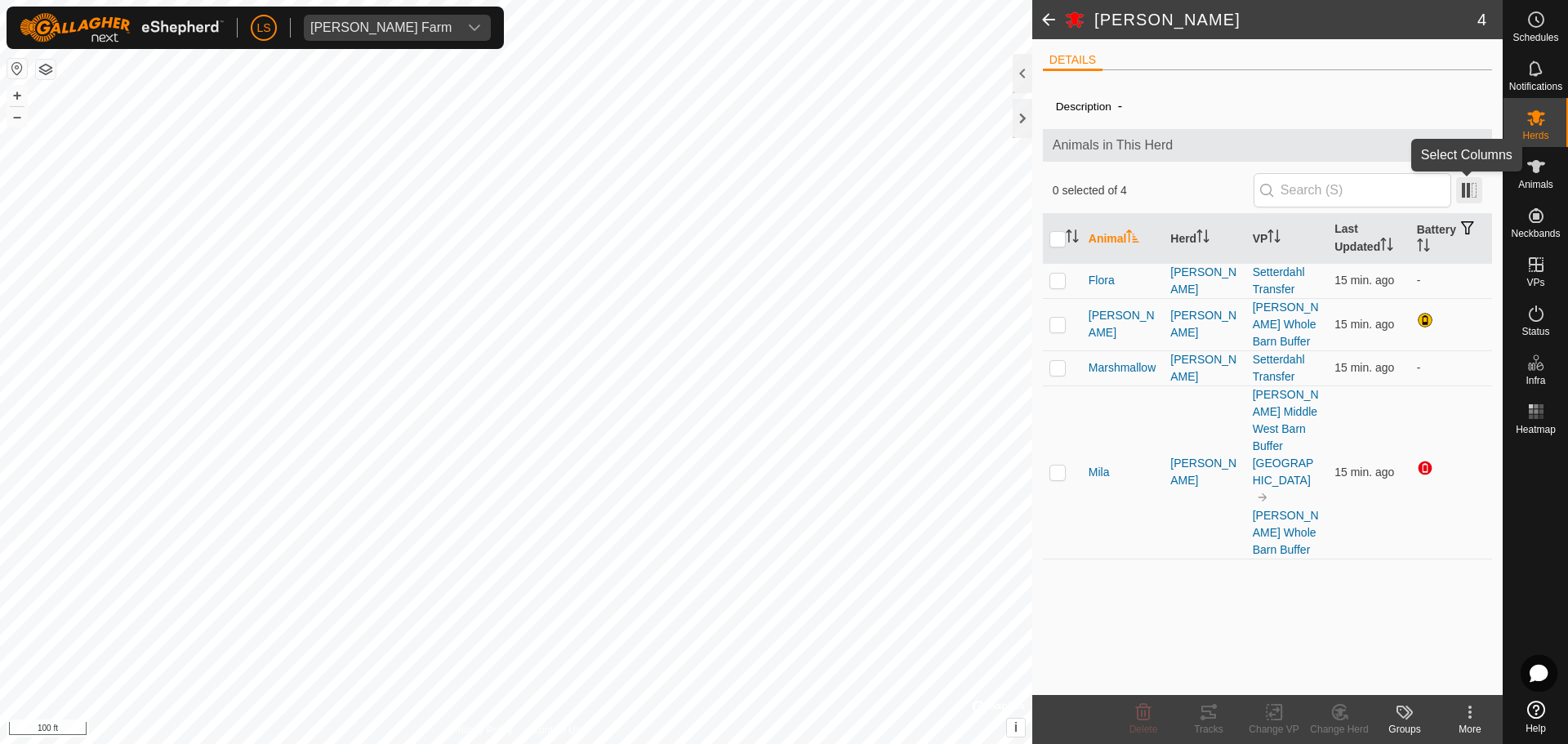
click at [1468, 190] on span at bounding box center [1468, 189] width 26 height 26
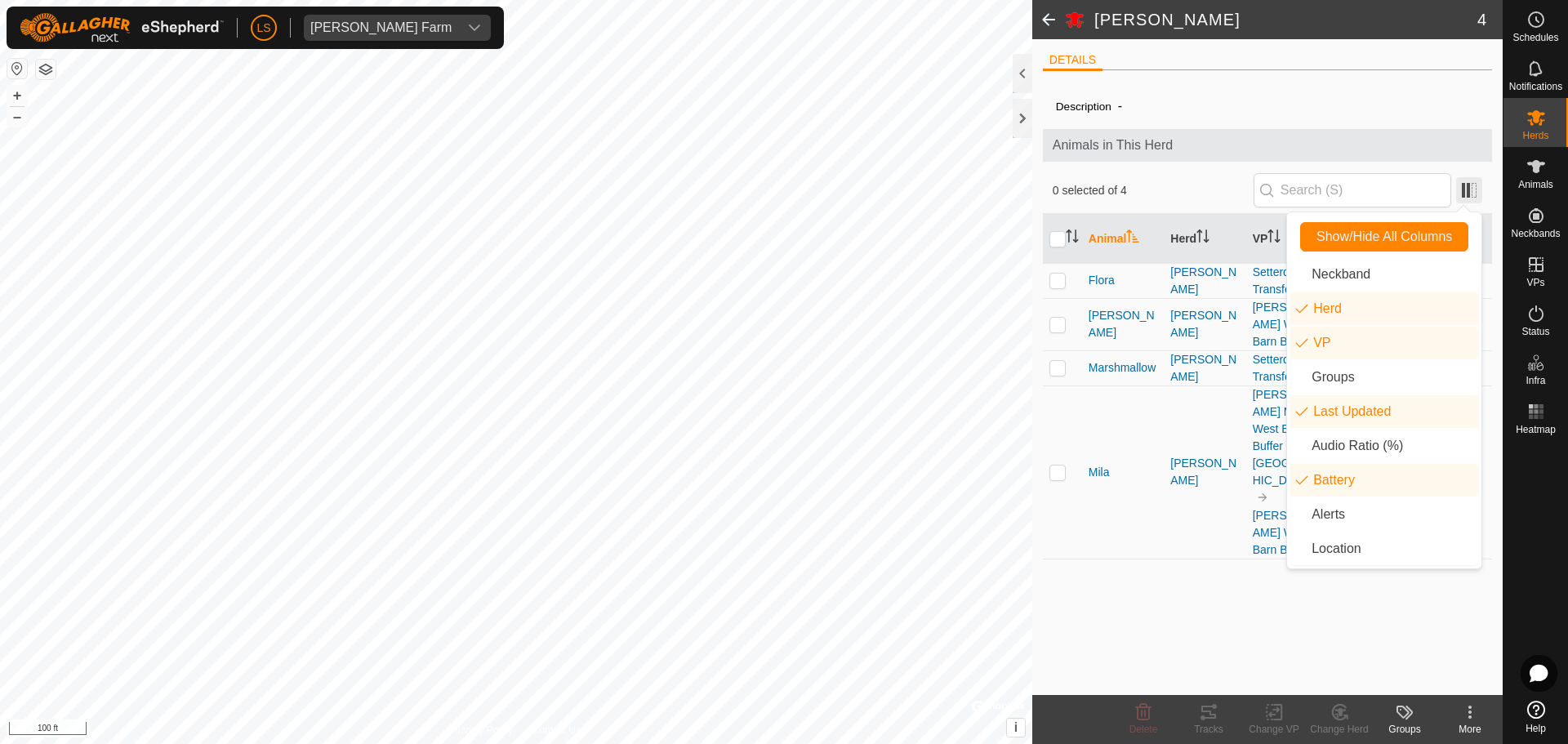
click at [1468, 190] on span at bounding box center [1468, 189] width 26 height 26
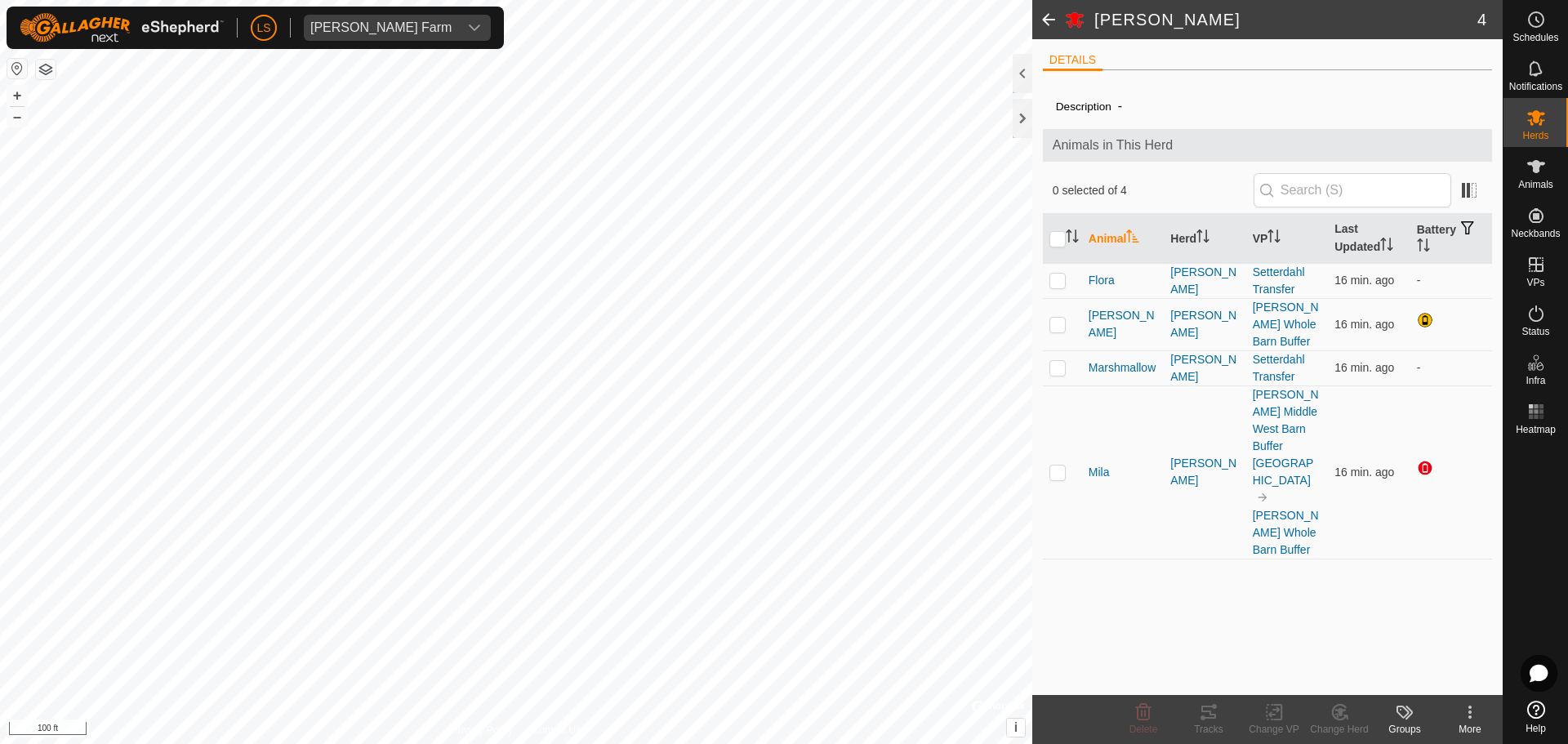
click at [1162, 565] on div "Description - Animals in This Herd 0 selected of 4 Animal Herd VP Last Updated …" at bounding box center [1267, 389] width 449 height 611
click at [1529, 321] on icon at bounding box center [1536, 314] width 20 height 20
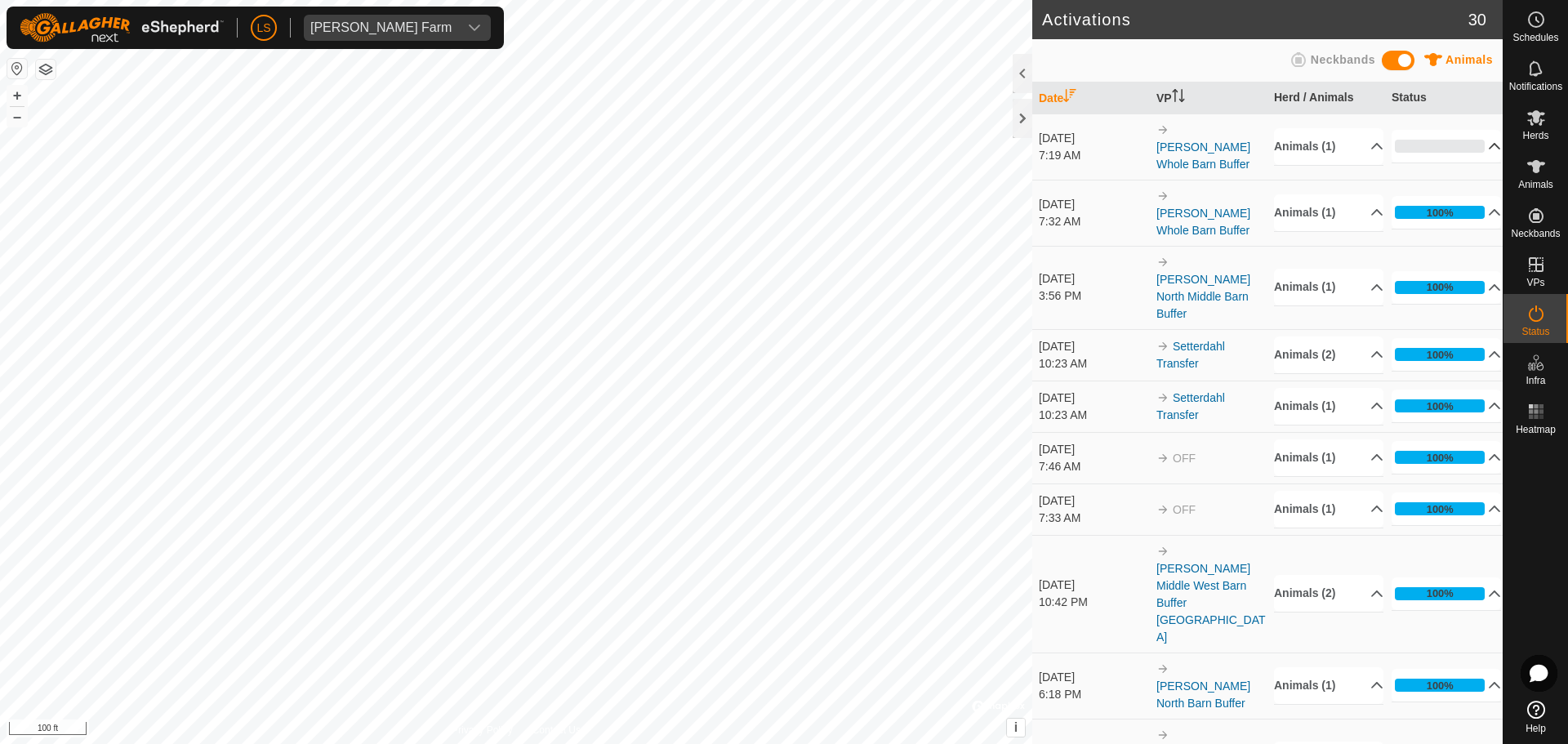
click at [1417, 139] on p-accordion-header "0%" at bounding box center [1445, 146] width 109 height 32
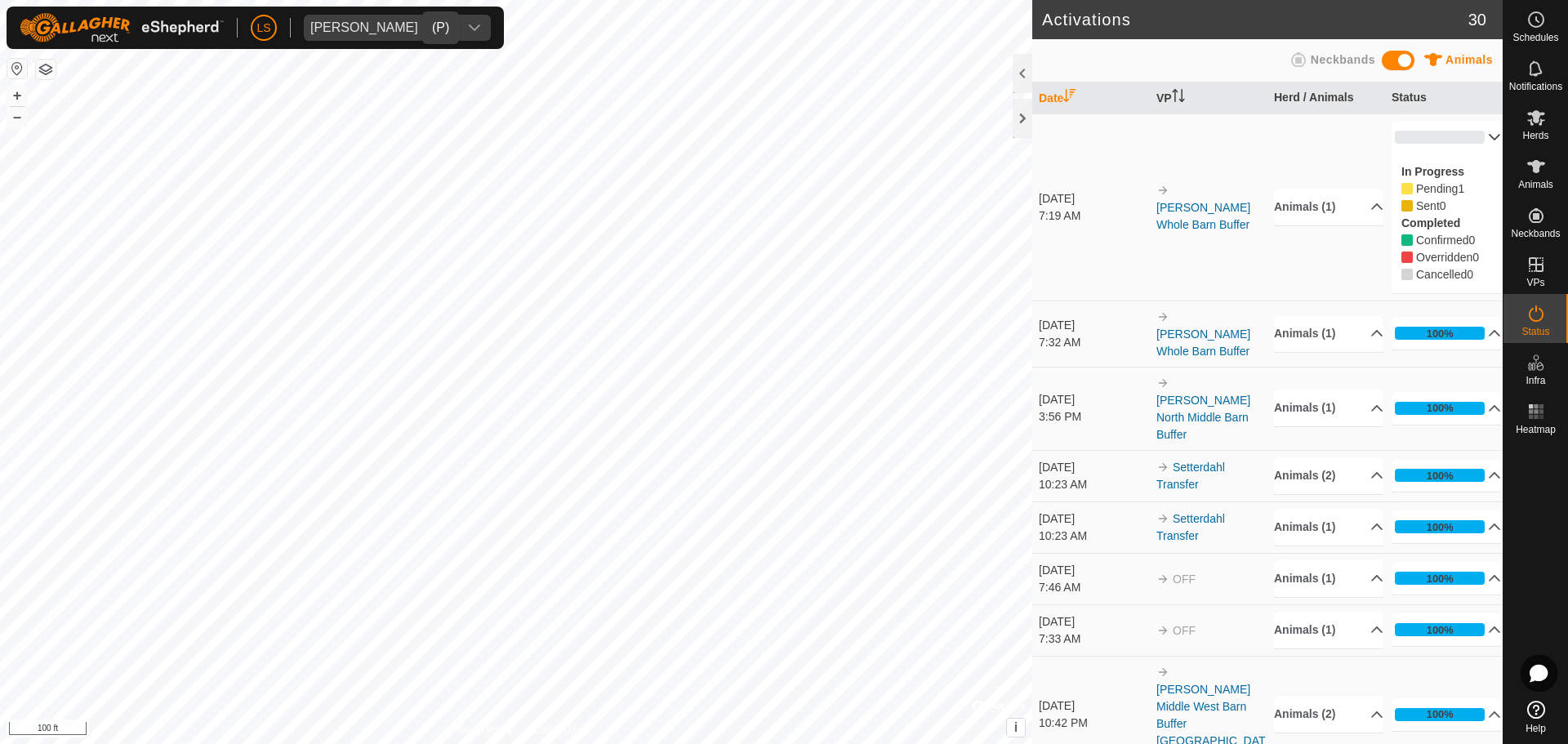
click at [468, 26] on icon "dropdown trigger" at bounding box center [474, 28] width 13 height 13
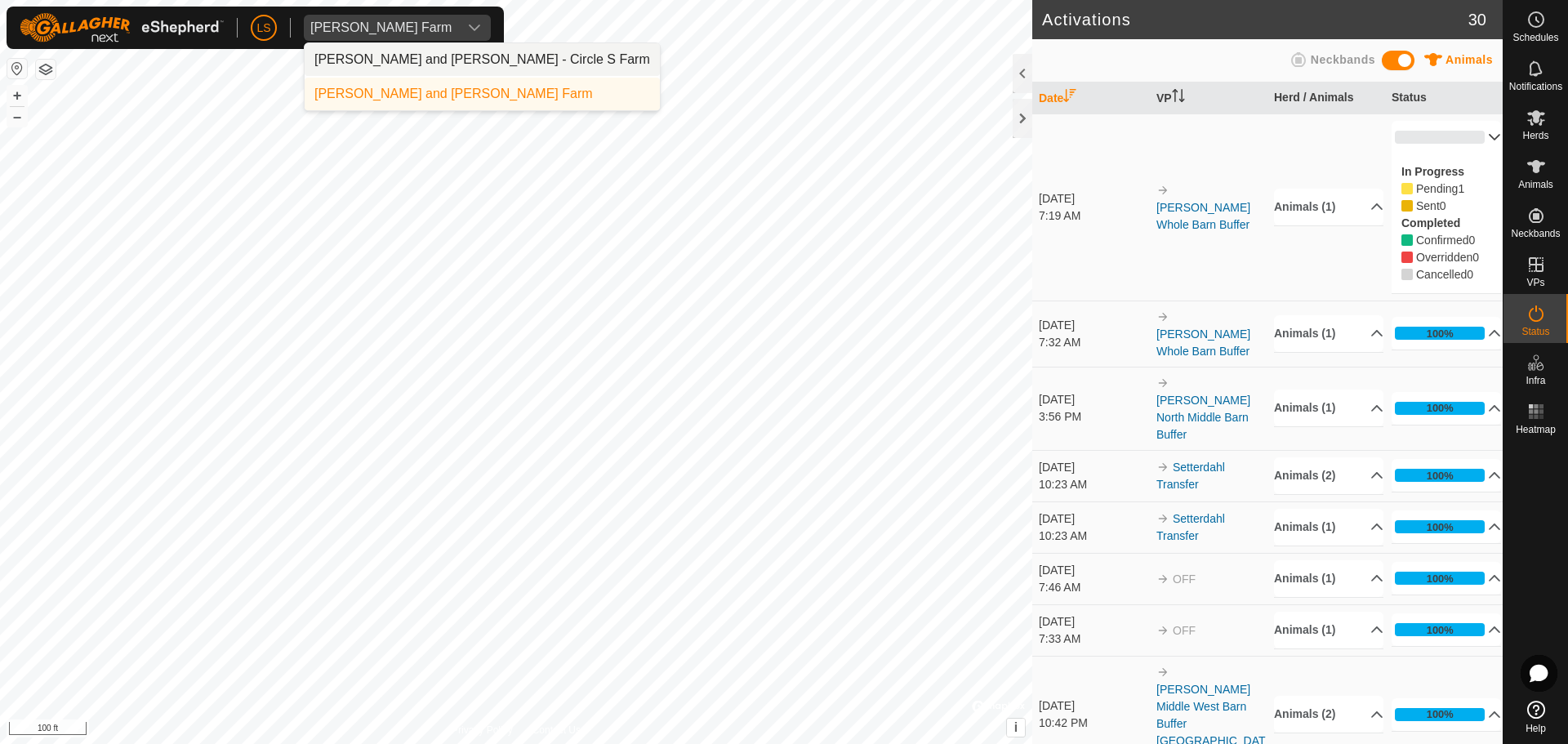
click at [393, 56] on li "[PERSON_NAME] and [PERSON_NAME] - Circle S Farm" at bounding box center [482, 60] width 355 height 32
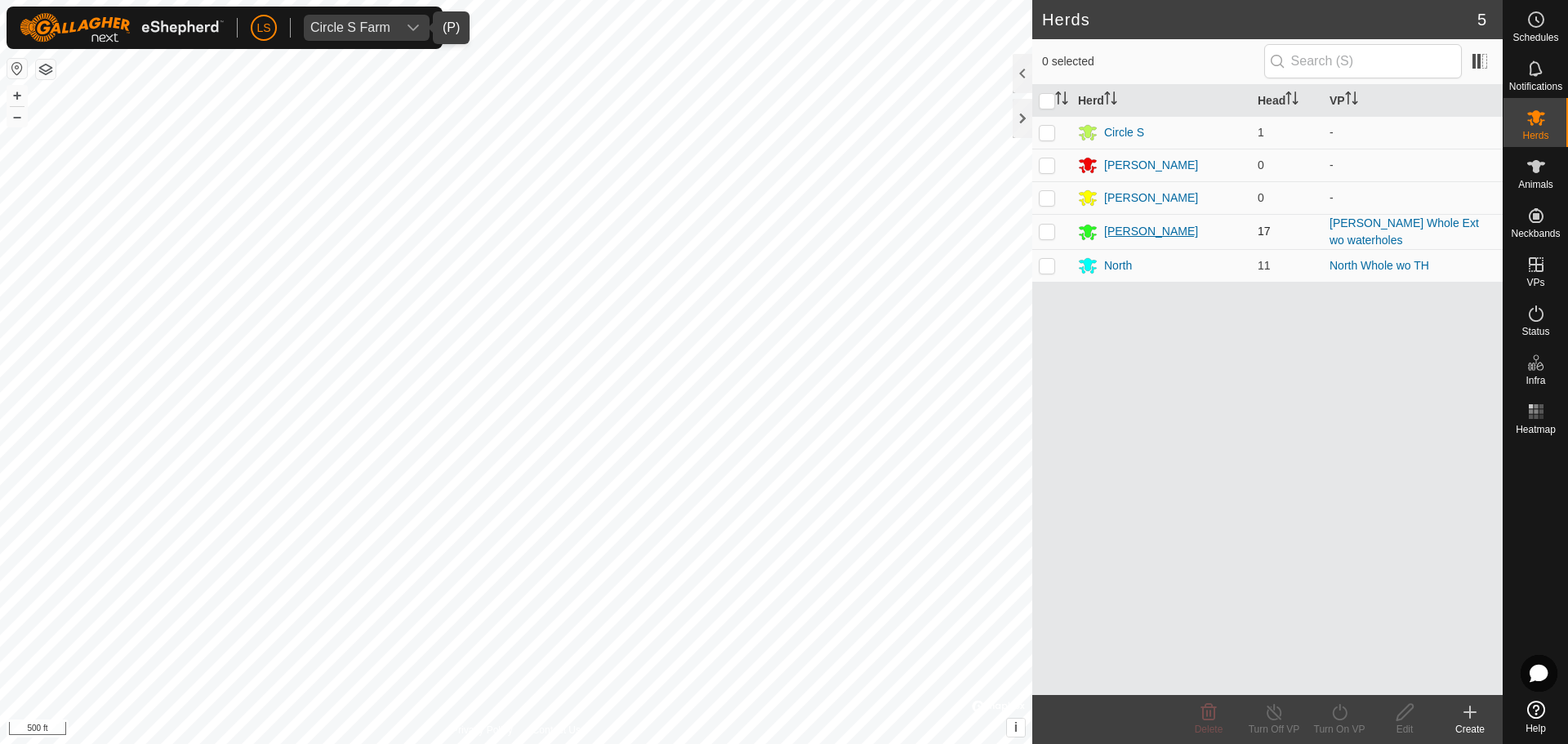
click at [1108, 231] on div "[PERSON_NAME]" at bounding box center [1151, 231] width 94 height 17
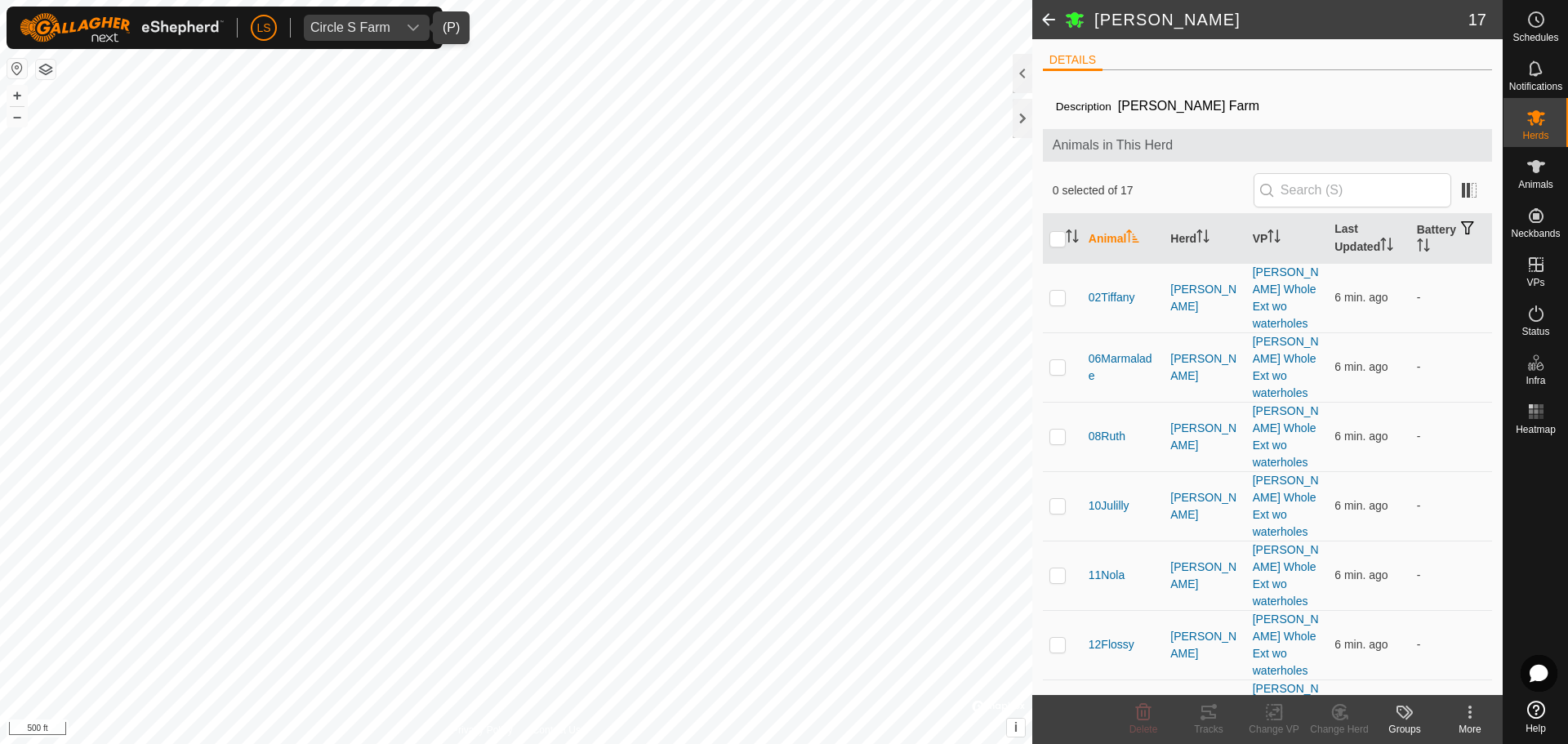
click at [1047, 19] on span at bounding box center [1049, 19] width 32 height 39
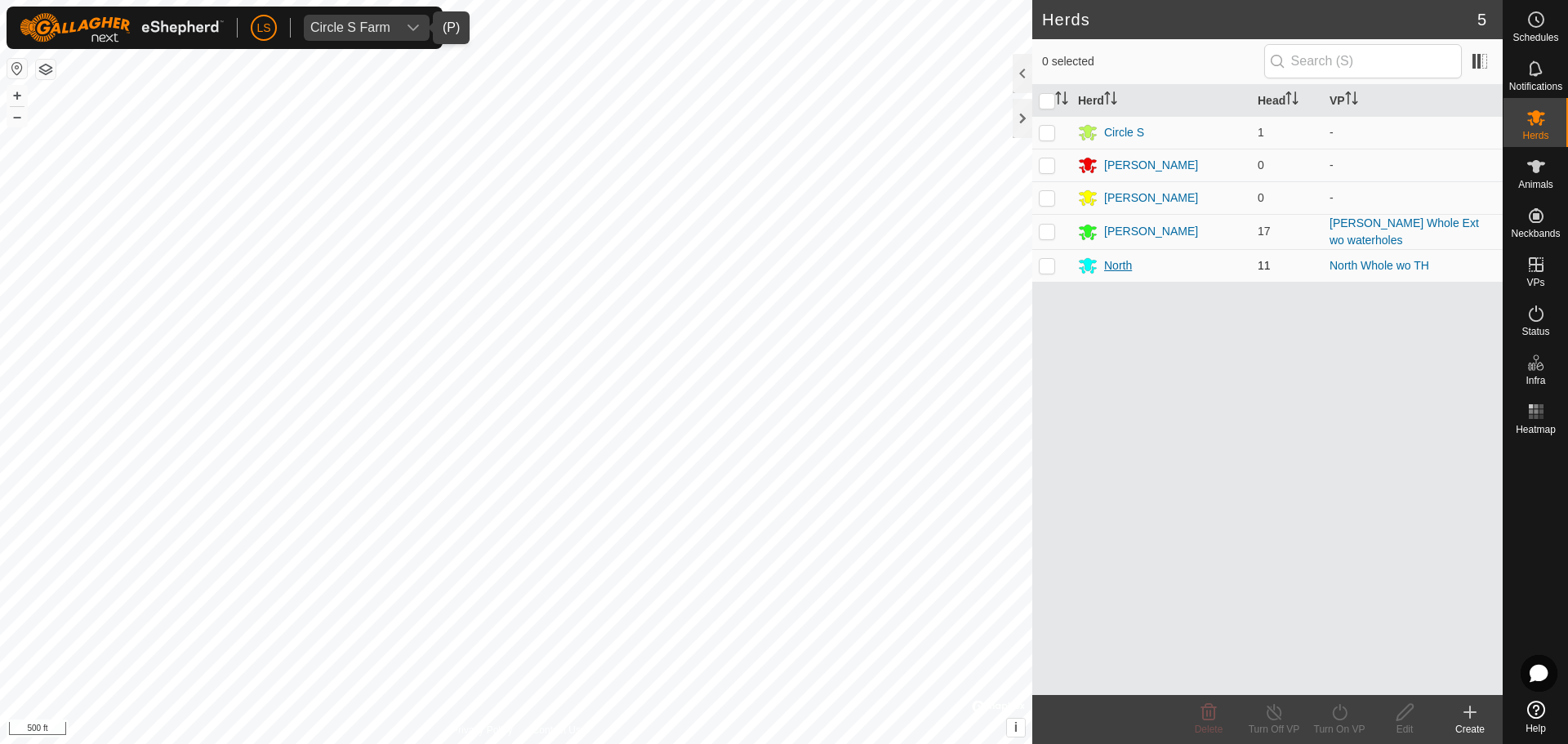
click at [1117, 261] on div "North" at bounding box center [1117, 265] width 28 height 17
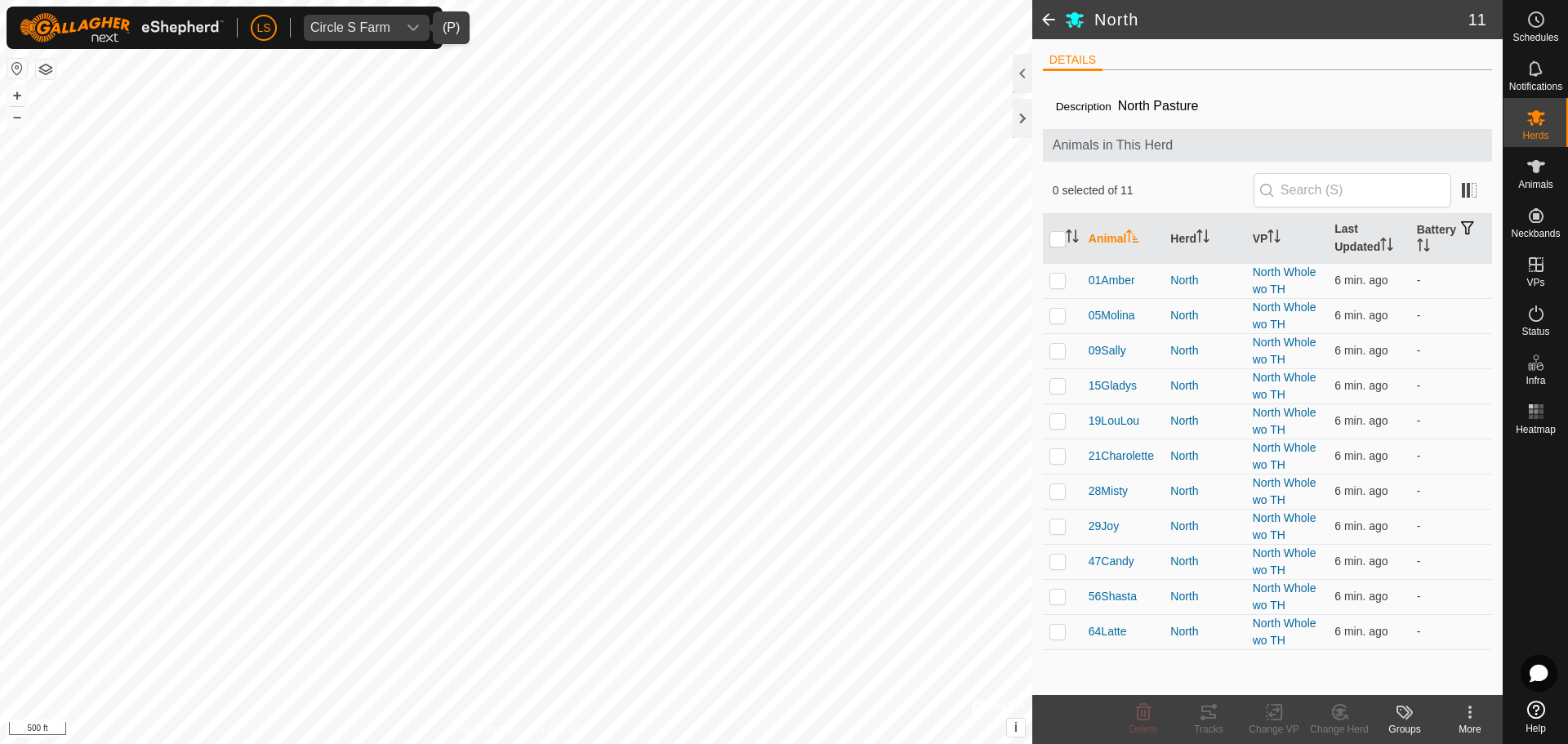
click at [1041, 12] on span at bounding box center [1049, 19] width 32 height 39
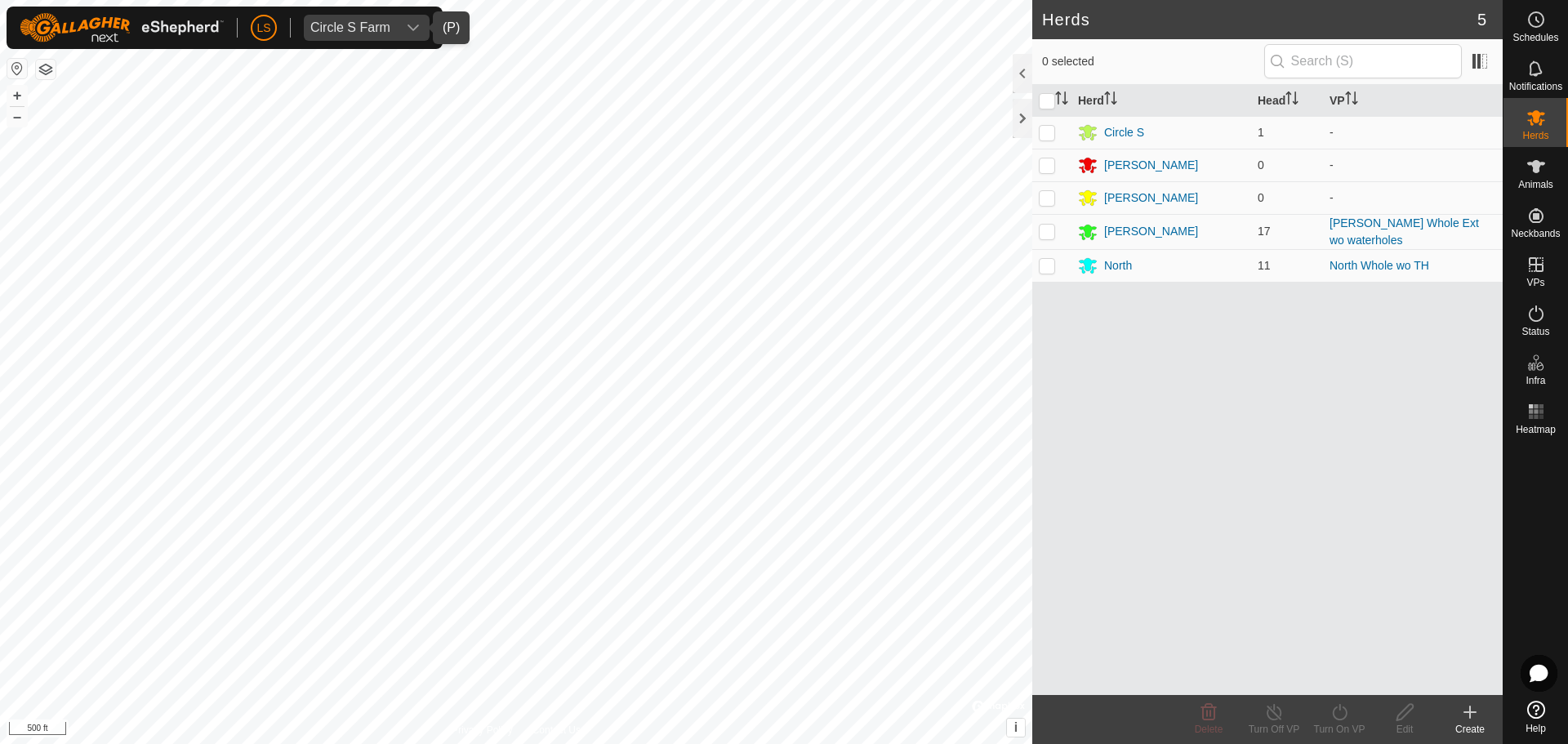
click at [412, 32] on icon "dropdown trigger" at bounding box center [413, 28] width 13 height 13
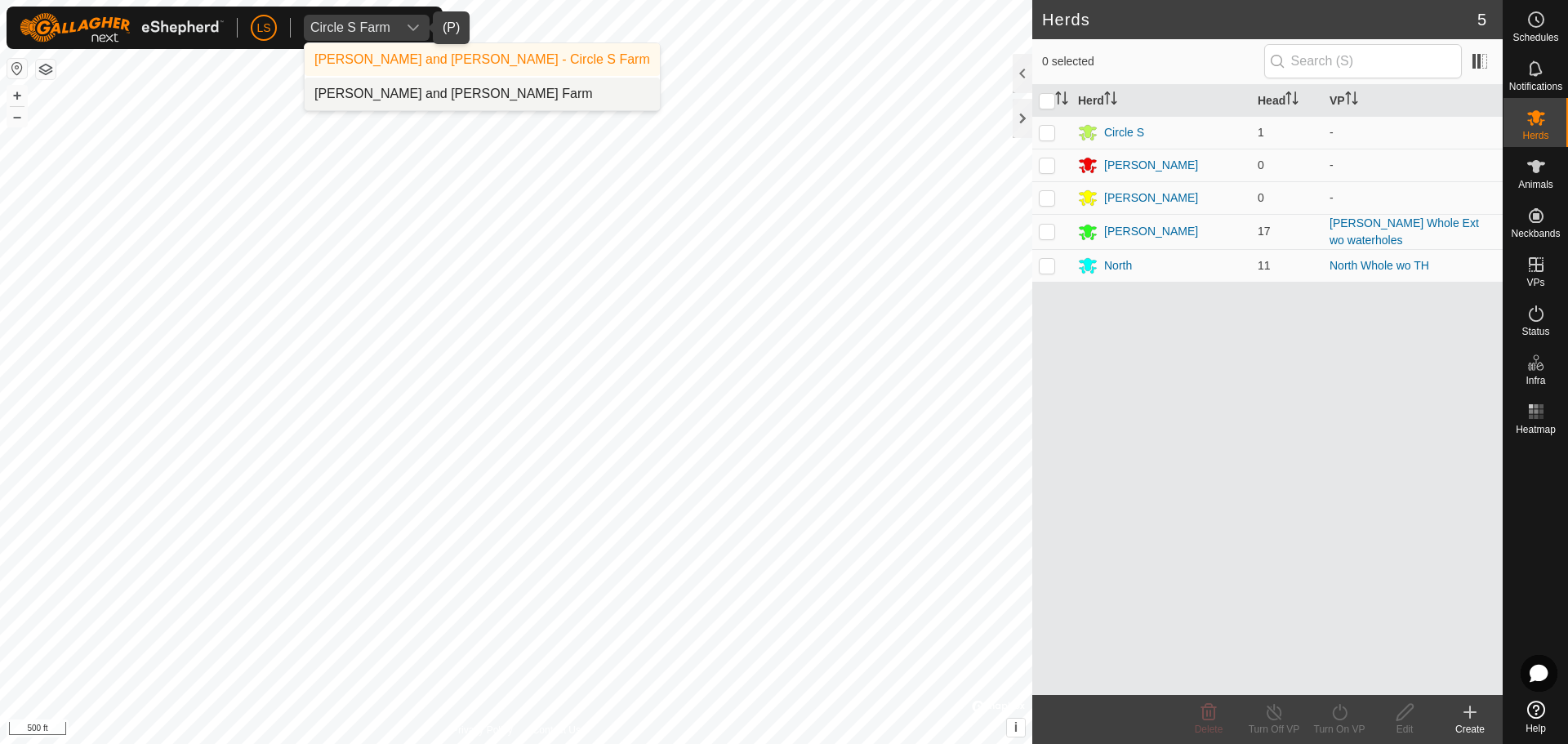
click at [410, 99] on li "[PERSON_NAME] and [PERSON_NAME] Farm" at bounding box center [482, 94] width 355 height 32
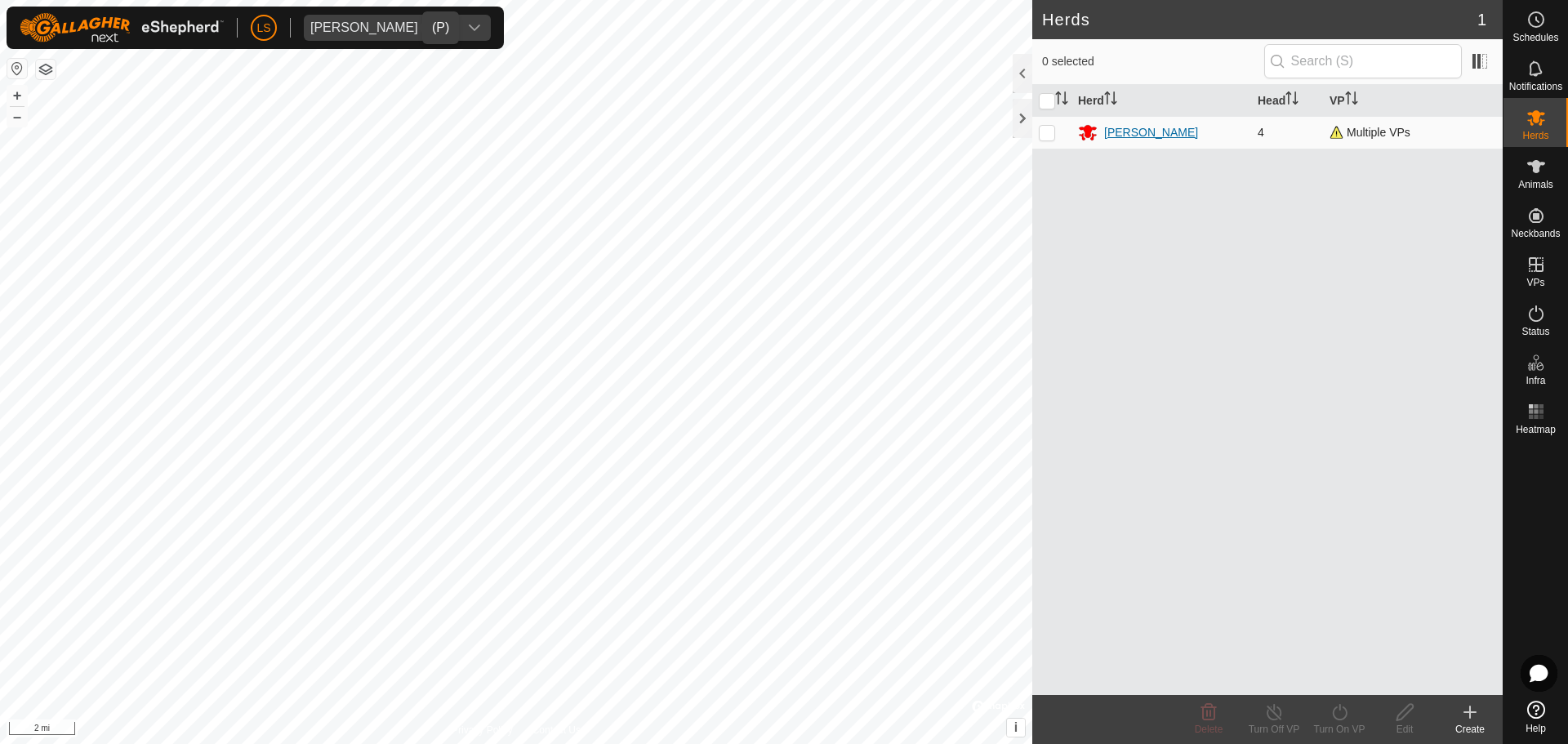
click at [1121, 132] on div "[PERSON_NAME]" at bounding box center [1151, 133] width 94 height 17
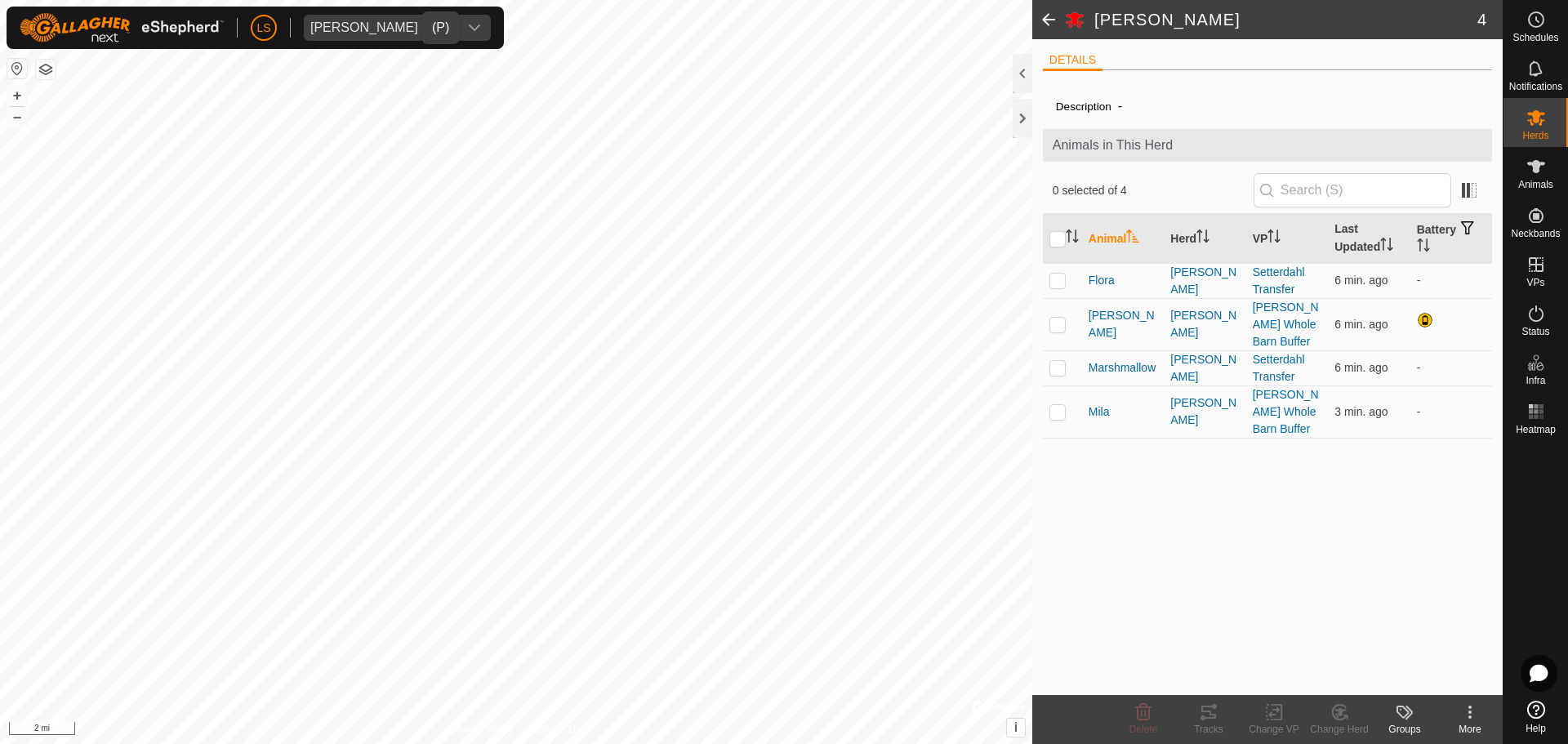
click at [1051, 23] on span at bounding box center [1049, 19] width 32 height 39
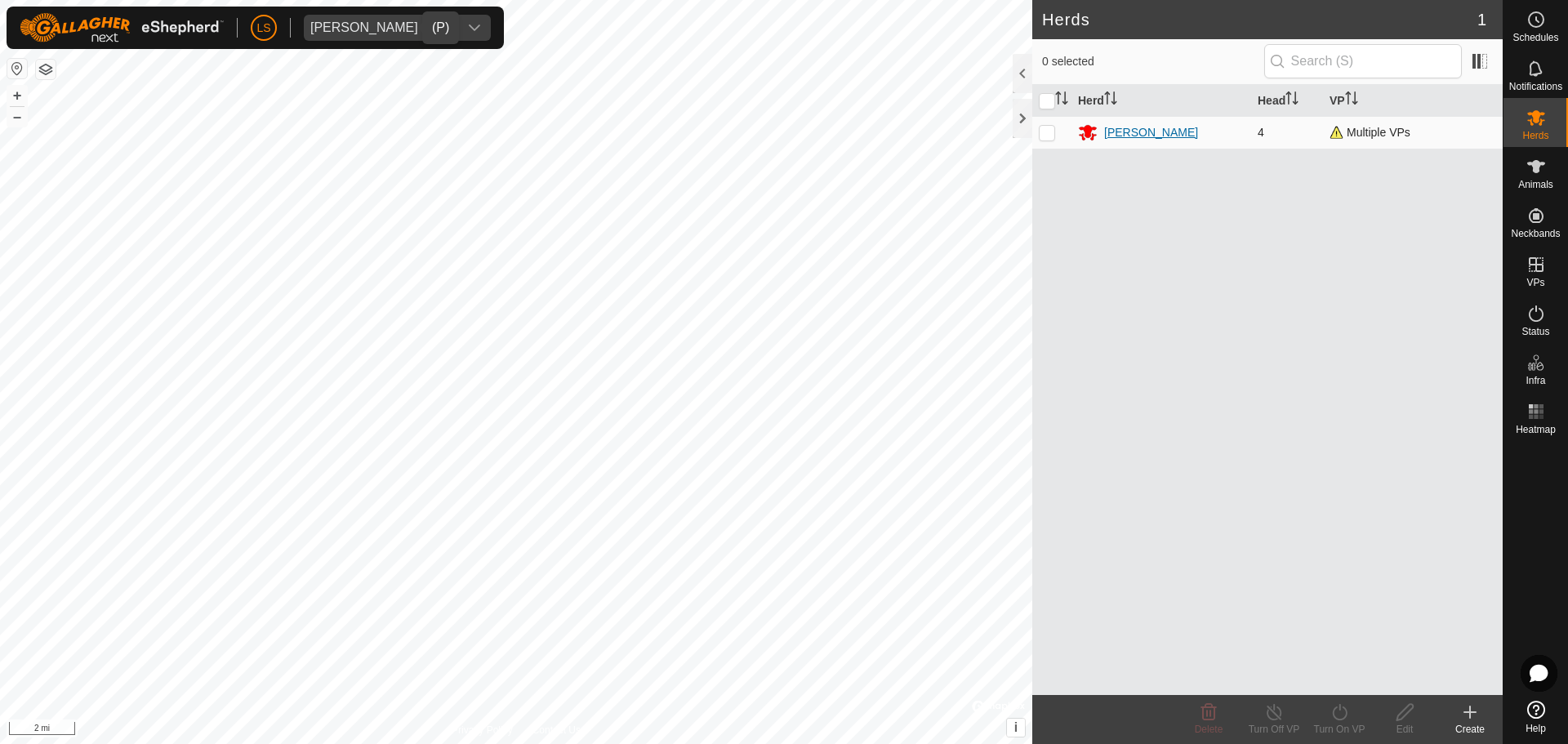
click at [1119, 133] on div "[PERSON_NAME]" at bounding box center [1151, 133] width 94 height 17
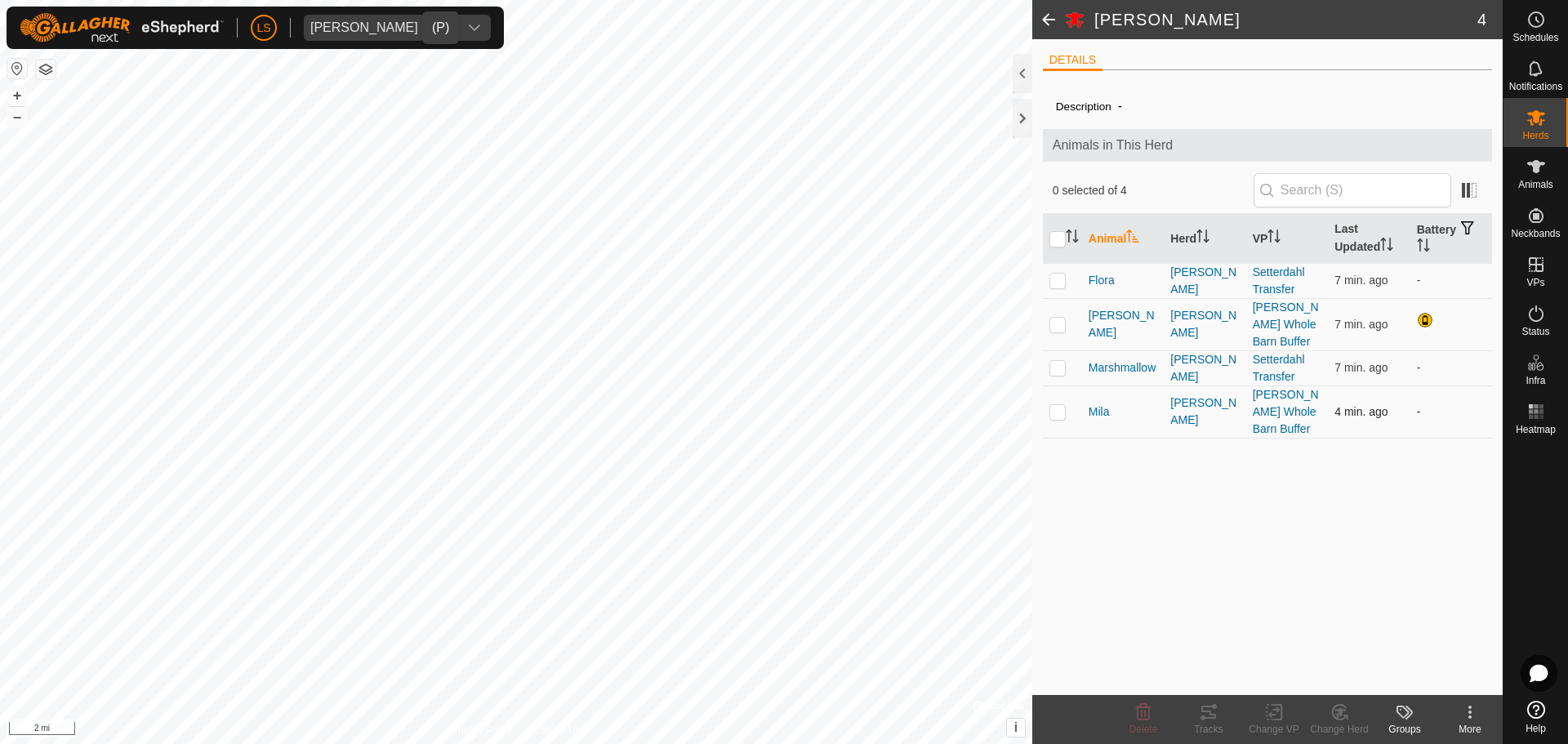
click at [1059, 401] on td at bounding box center [1061, 411] width 39 height 52
click at [1205, 713] on icon at bounding box center [1208, 712] width 20 height 20
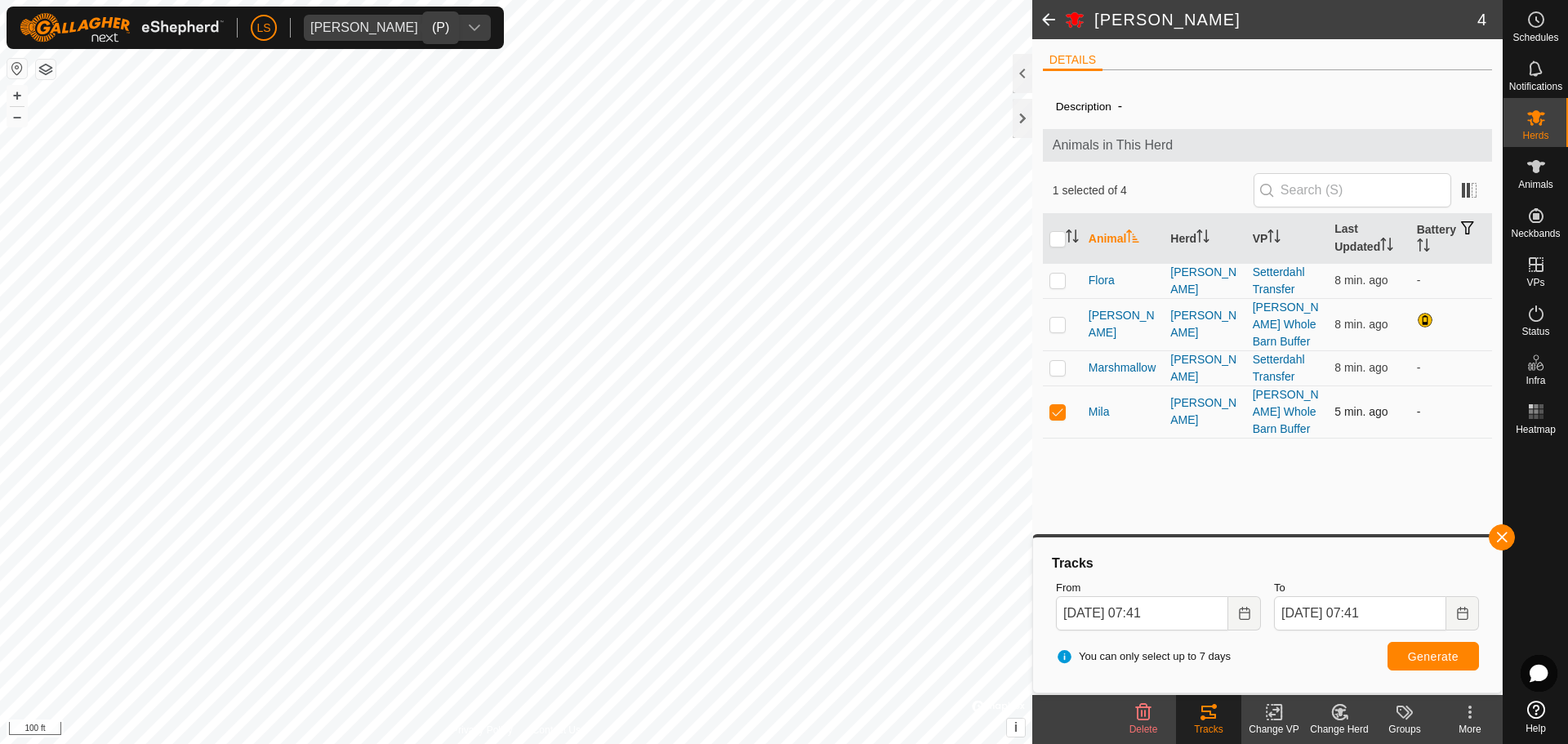
click at [1054, 416] on p-checkbox at bounding box center [1058, 411] width 16 height 13
checkbox input "false"
click at [1056, 319] on p-checkbox at bounding box center [1058, 324] width 16 height 13
checkbox input "true"
click at [1419, 658] on span "Generate" at bounding box center [1433, 657] width 50 height 13
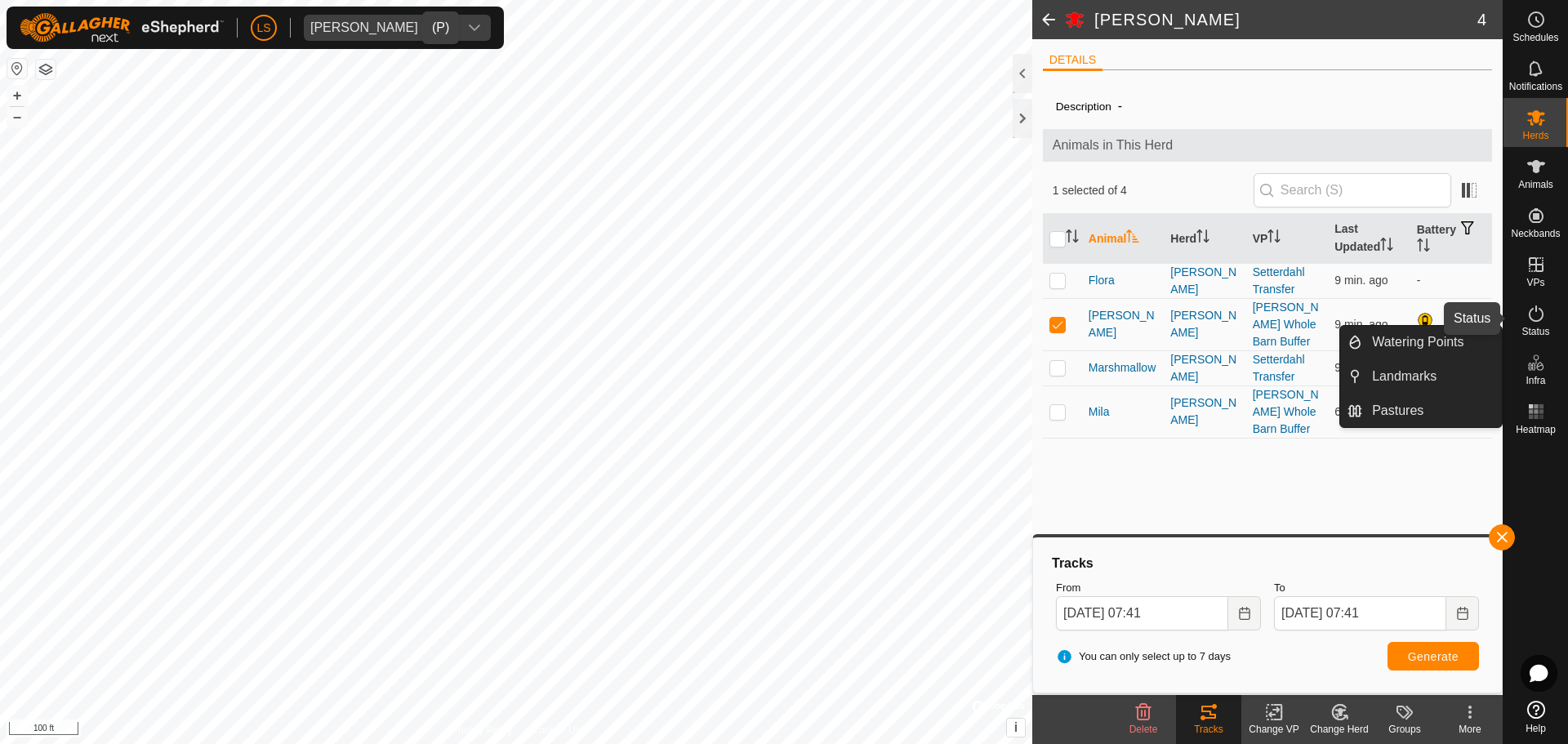
click at [1530, 321] on icon at bounding box center [1536, 314] width 20 height 20
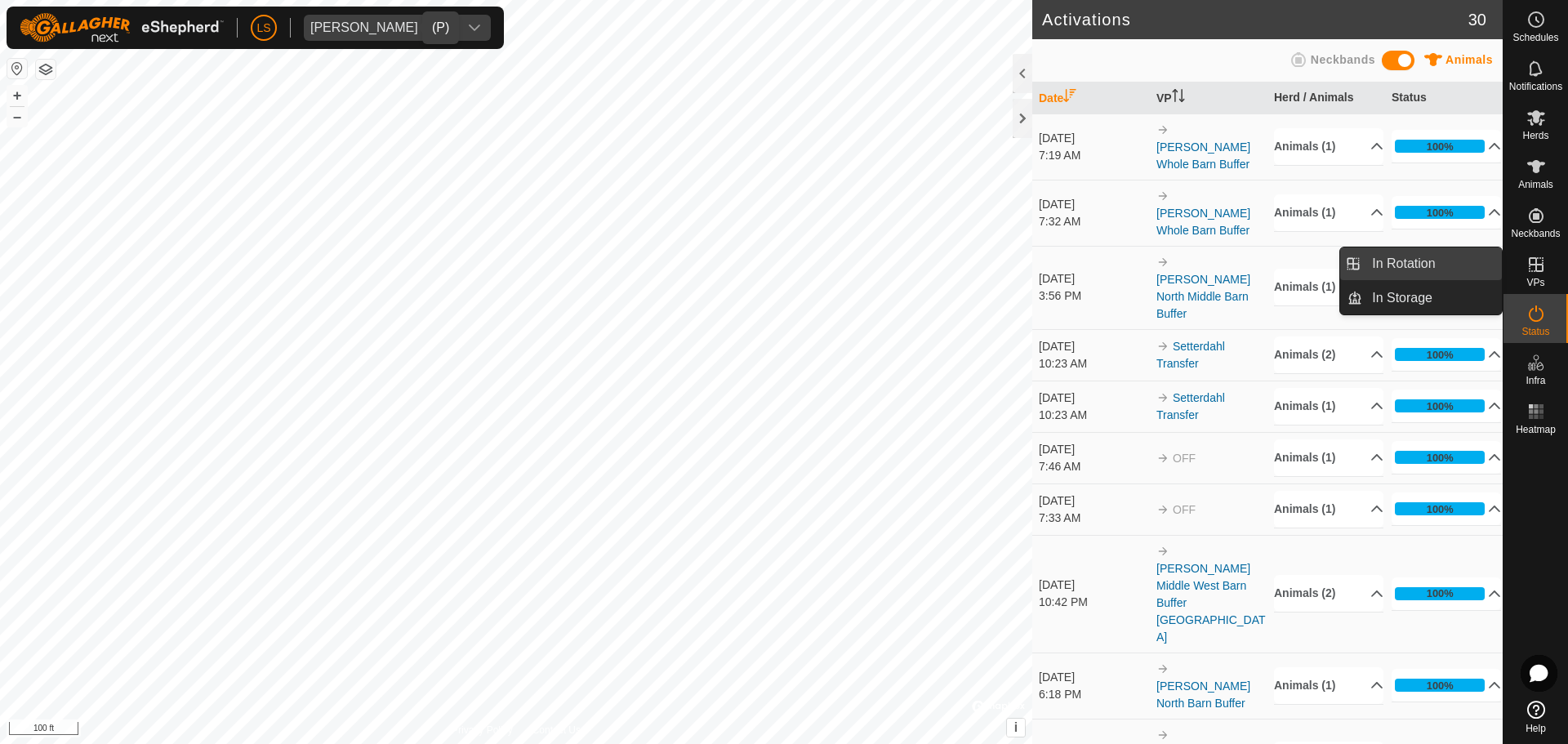
click at [1477, 266] on link "In Rotation" at bounding box center [1431, 263] width 140 height 32
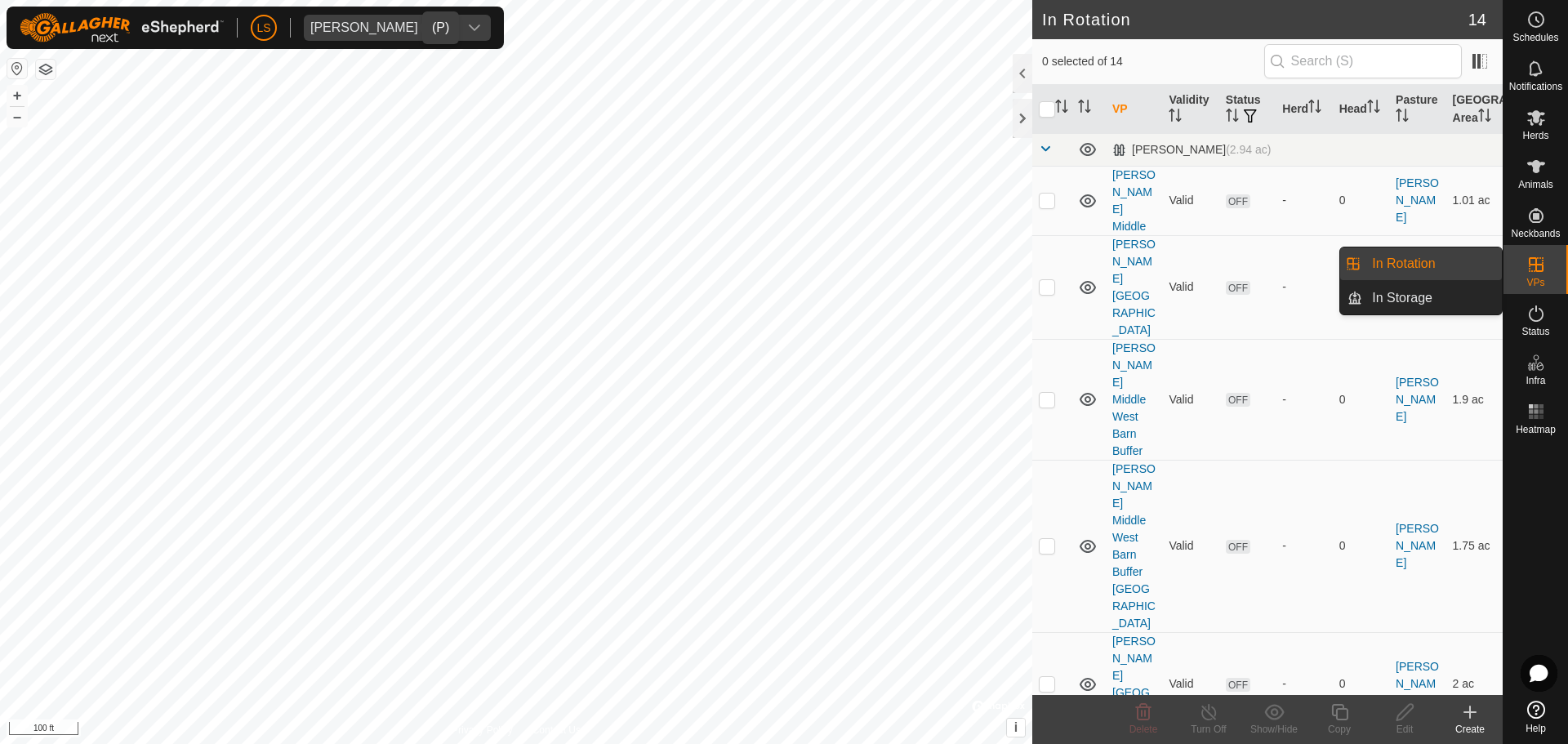
click at [1412, 263] on link "In Rotation" at bounding box center [1431, 263] width 140 height 32
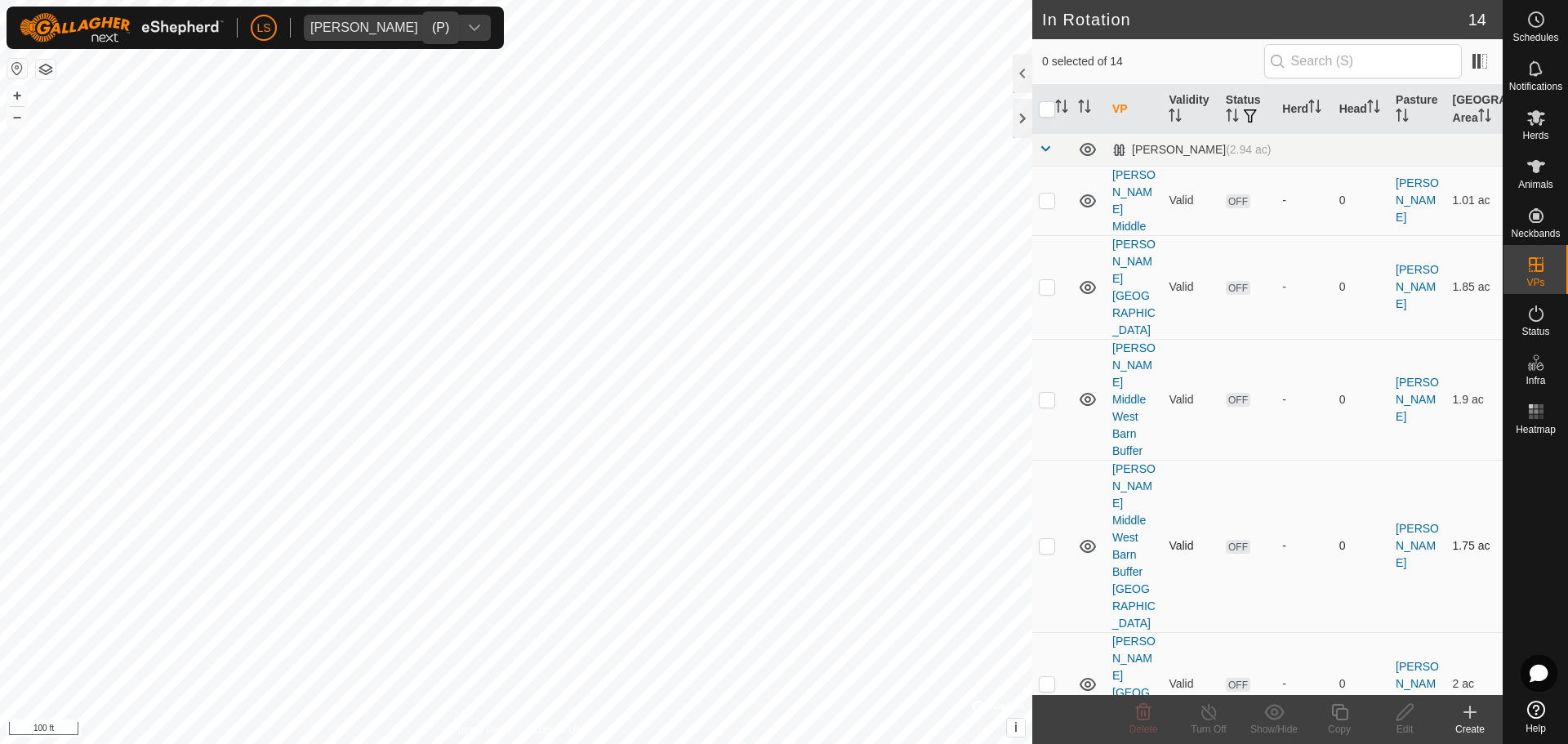
click at [1043, 460] on td at bounding box center [1051, 546] width 39 height 172
checkbox input "true"
click at [1401, 709] on icon at bounding box center [1405, 712] width 21 height 20
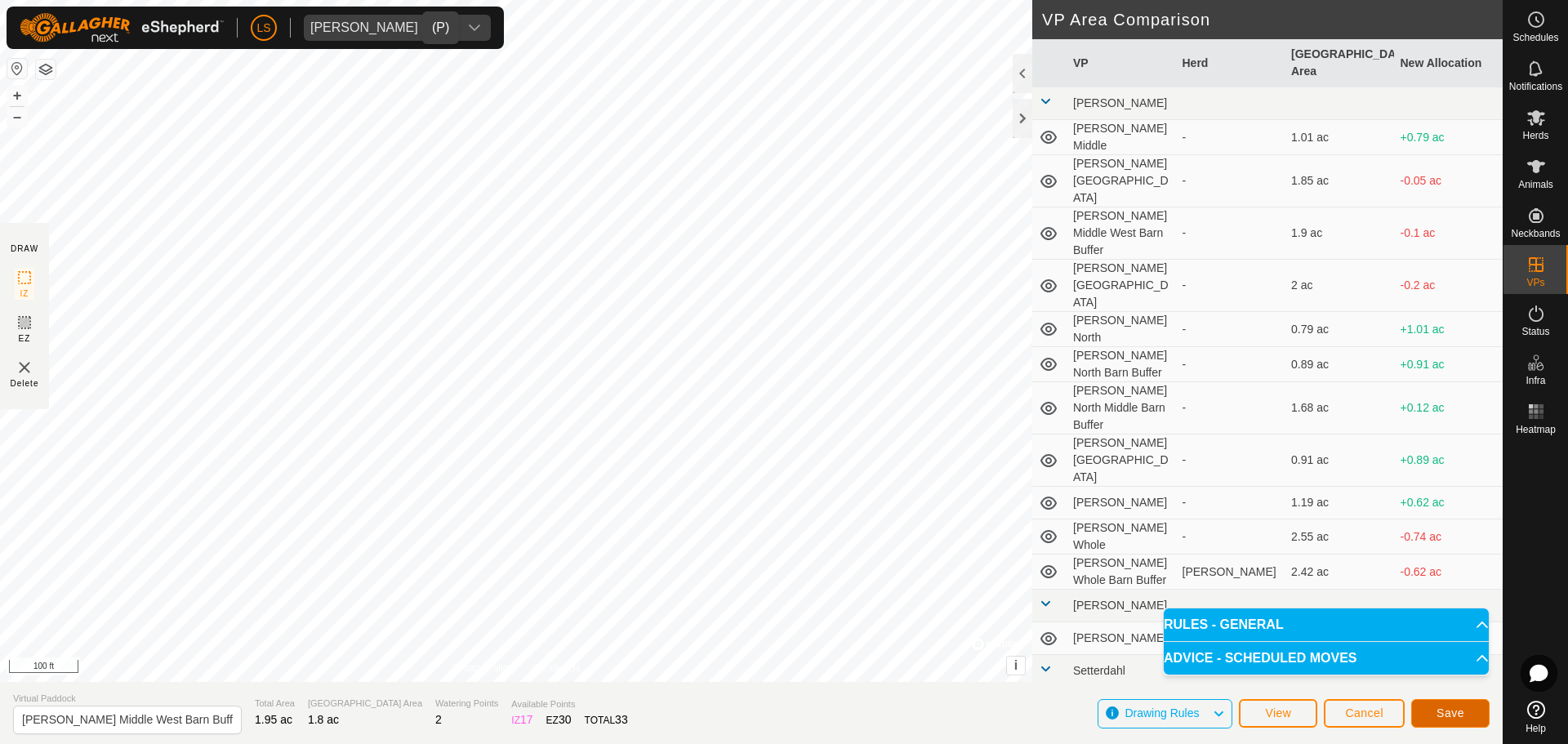
click at [1439, 717] on span "Save" at bounding box center [1450, 712] width 28 height 13
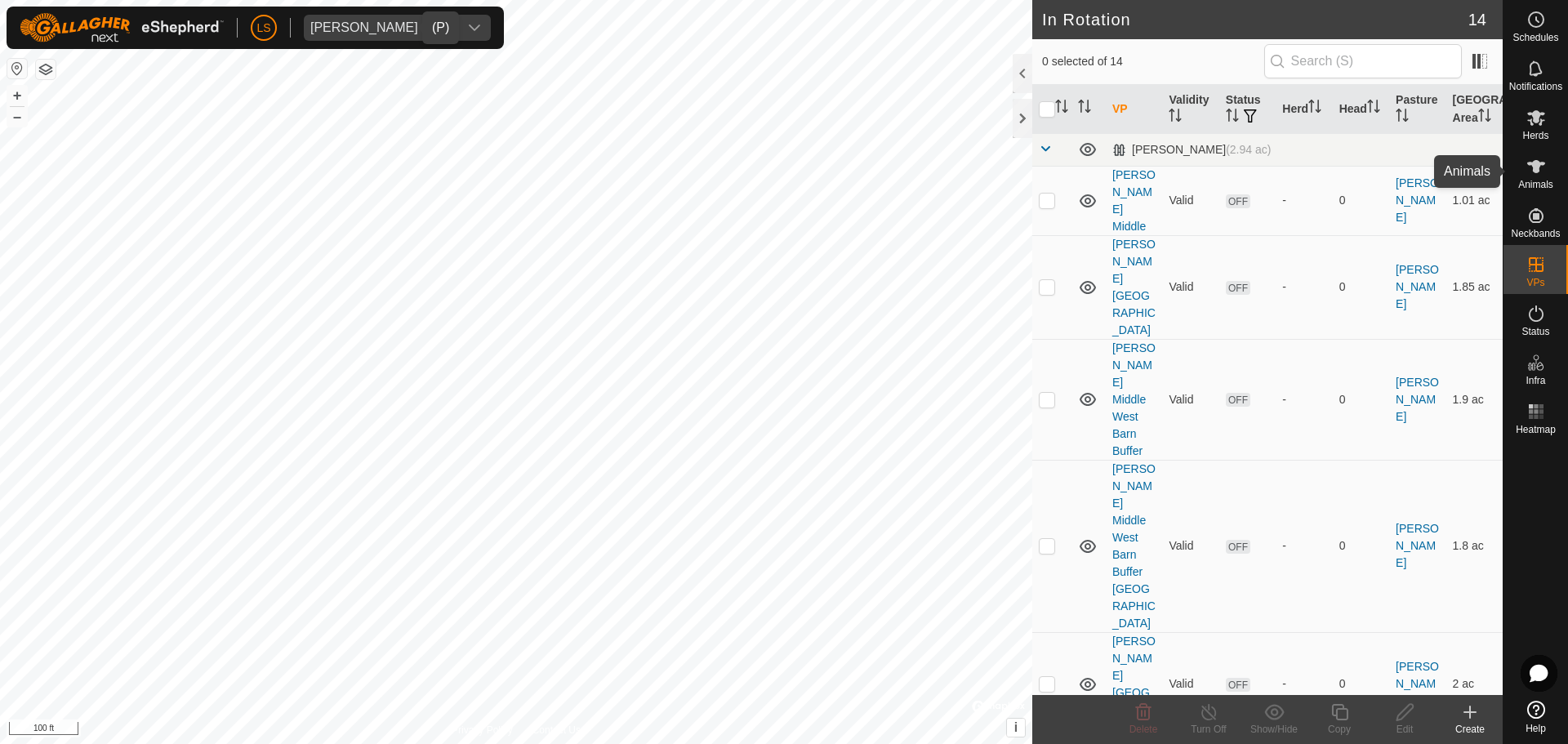
click at [1534, 162] on icon at bounding box center [1536, 166] width 18 height 13
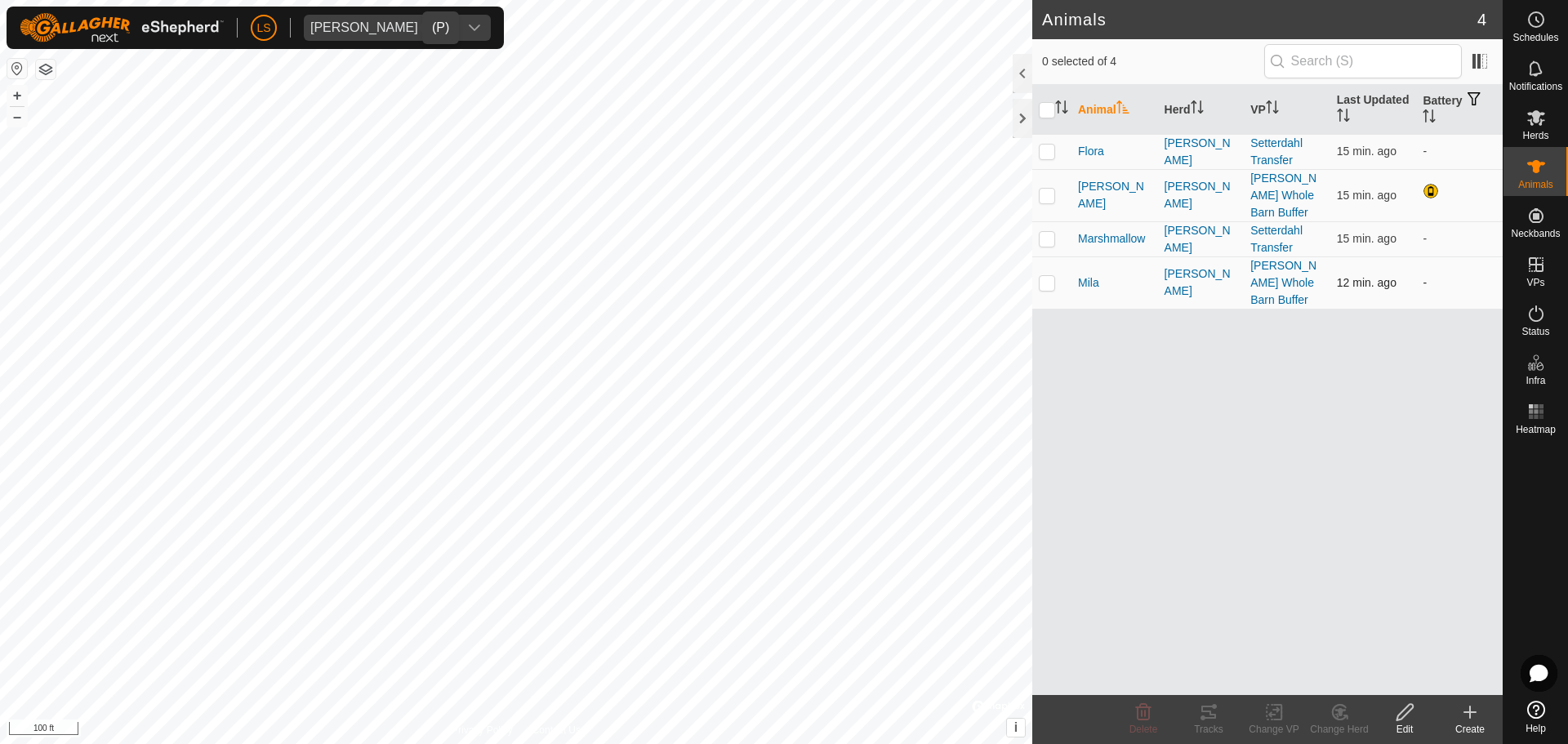
click at [1050, 276] on p-checkbox at bounding box center [1047, 282] width 16 height 13
checkbox input "false"
click at [1040, 188] on p-checkbox at bounding box center [1047, 195] width 16 height 13
checkbox input "true"
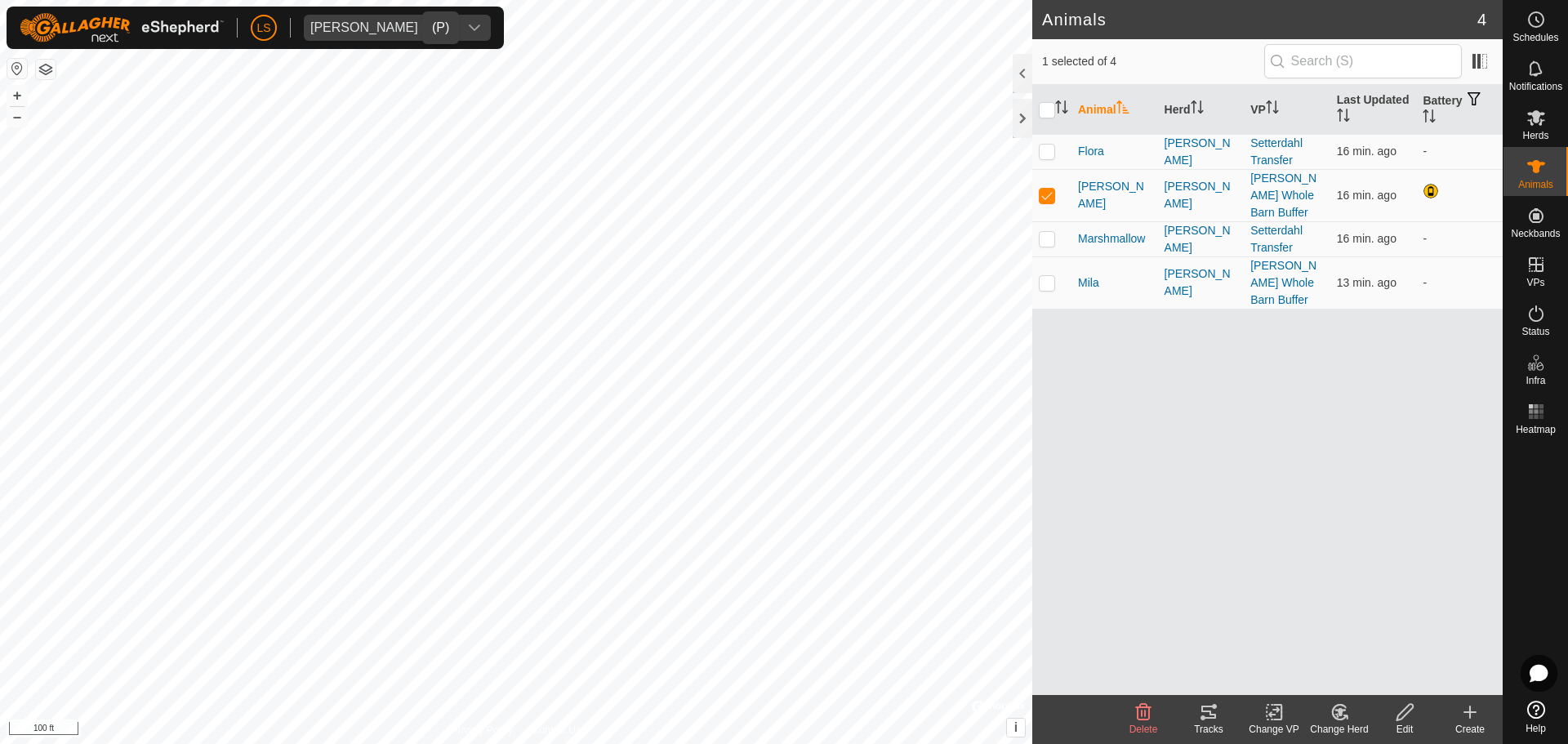
click at [1277, 707] on icon at bounding box center [1273, 712] width 12 height 11
click at [1277, 639] on link "Choose VP..." at bounding box center [1322, 642] width 161 height 32
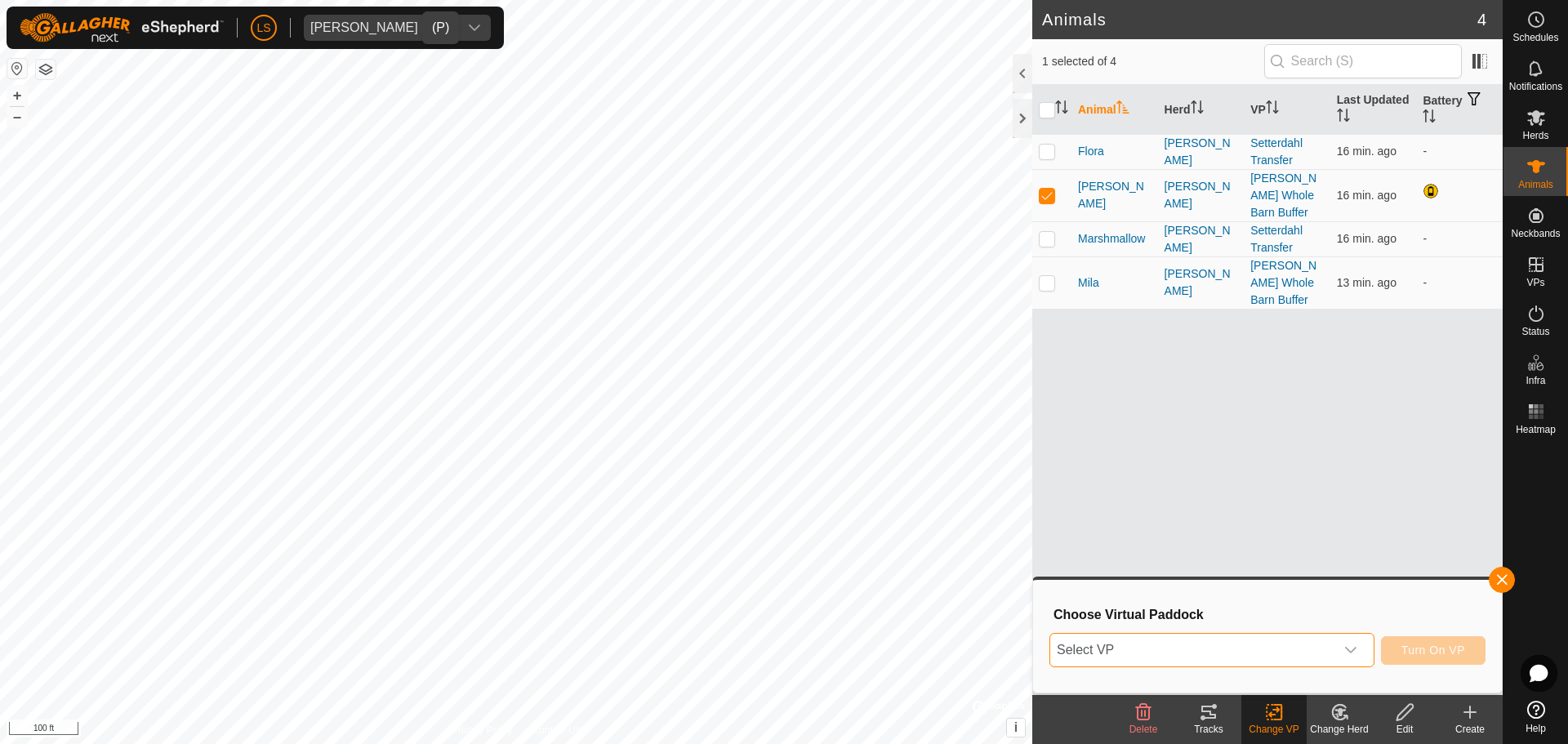
click at [1277, 639] on span "Select VP" at bounding box center [1191, 650] width 284 height 32
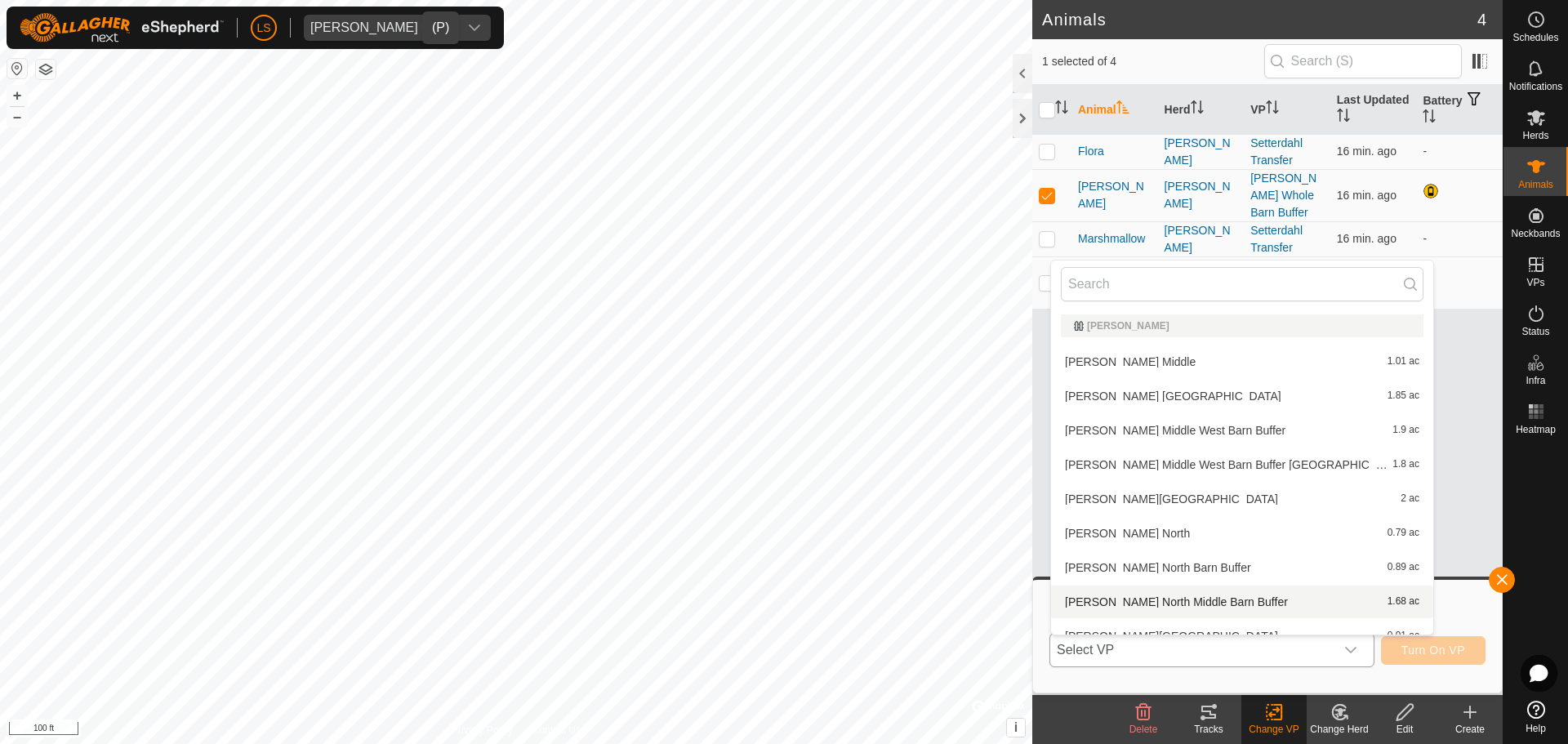
scroll to position [18, 0]
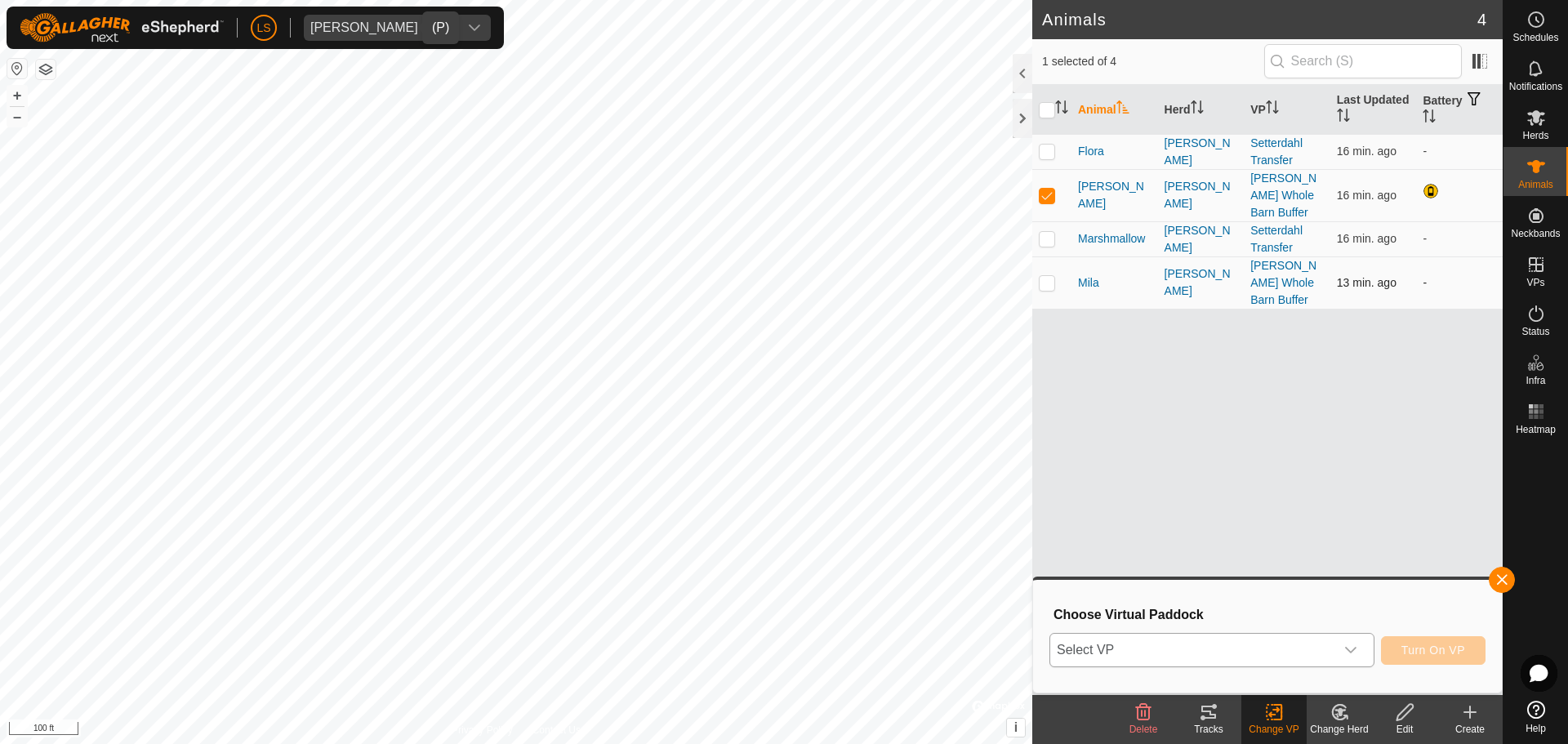
click at [1050, 276] on p-checkbox at bounding box center [1047, 282] width 16 height 13
checkbox input "true"
click at [1274, 649] on span "Select VP" at bounding box center [1191, 650] width 284 height 32
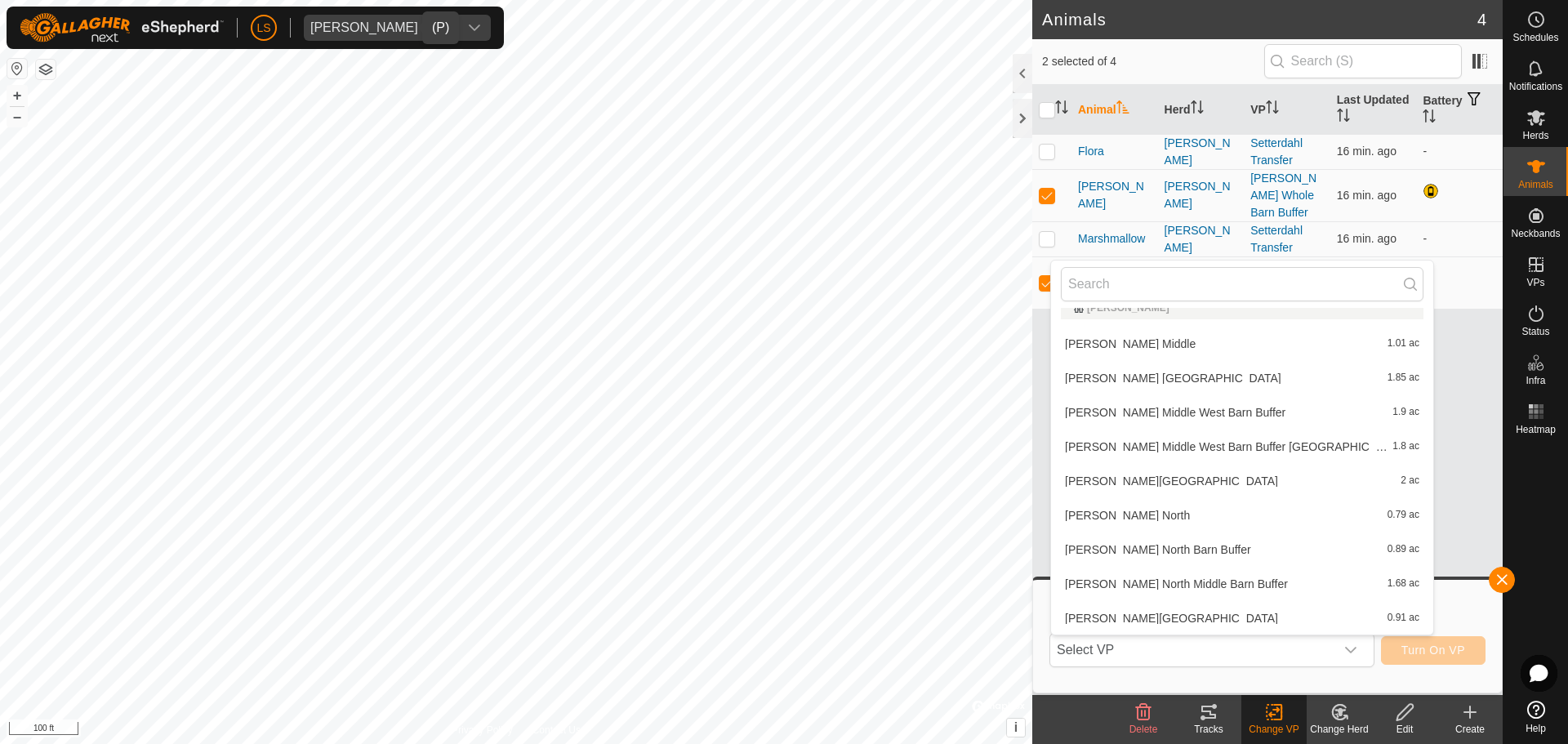
click at [1170, 445] on li "[PERSON_NAME] Middle West Barn Buffer South Angle 1.8 ac" at bounding box center [1242, 446] width 382 height 32
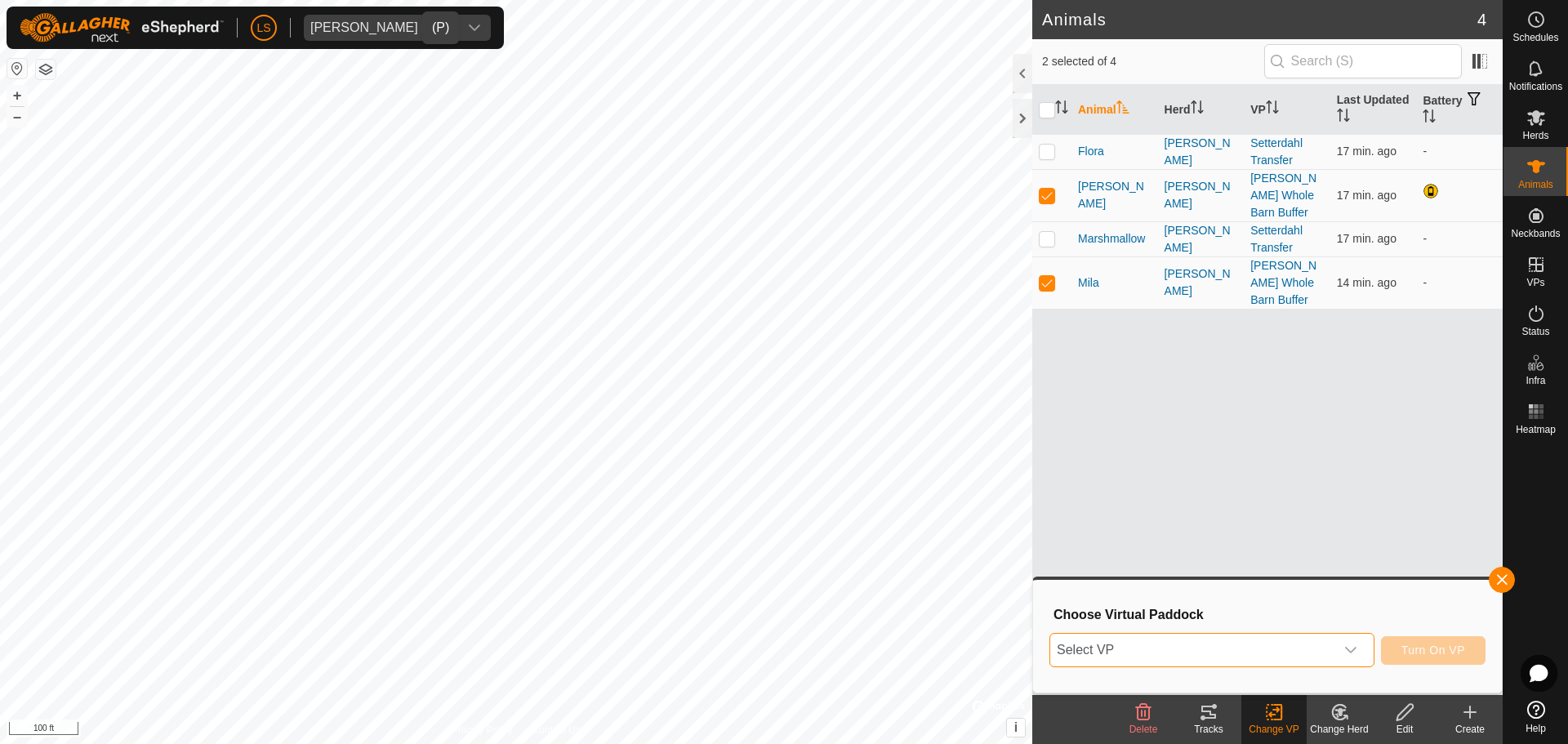
click at [1296, 648] on span "Select VP" at bounding box center [1191, 650] width 284 height 32
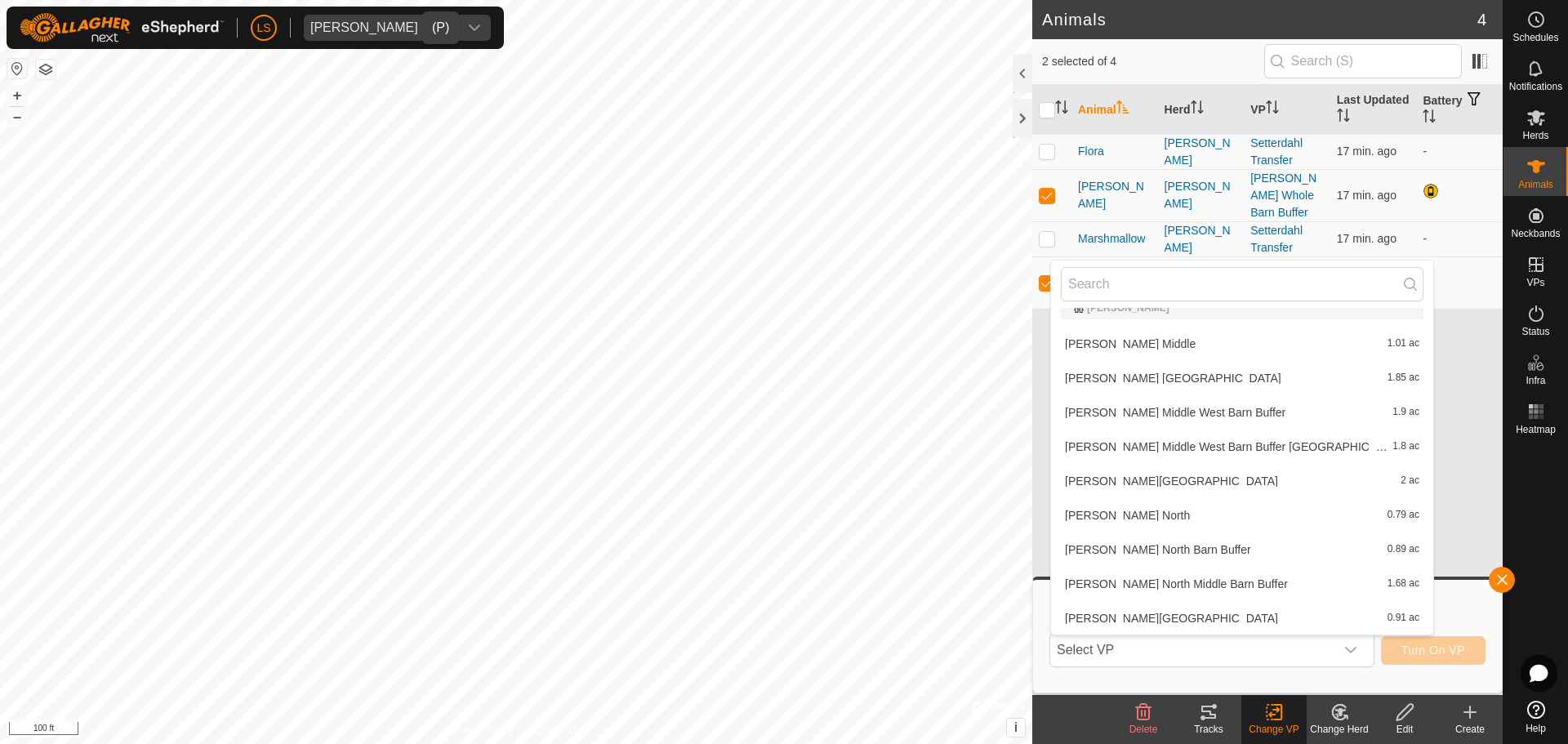
click at [1216, 442] on li "[PERSON_NAME] Middle West Barn Buffer South Angle 1.8 ac" at bounding box center [1242, 446] width 382 height 32
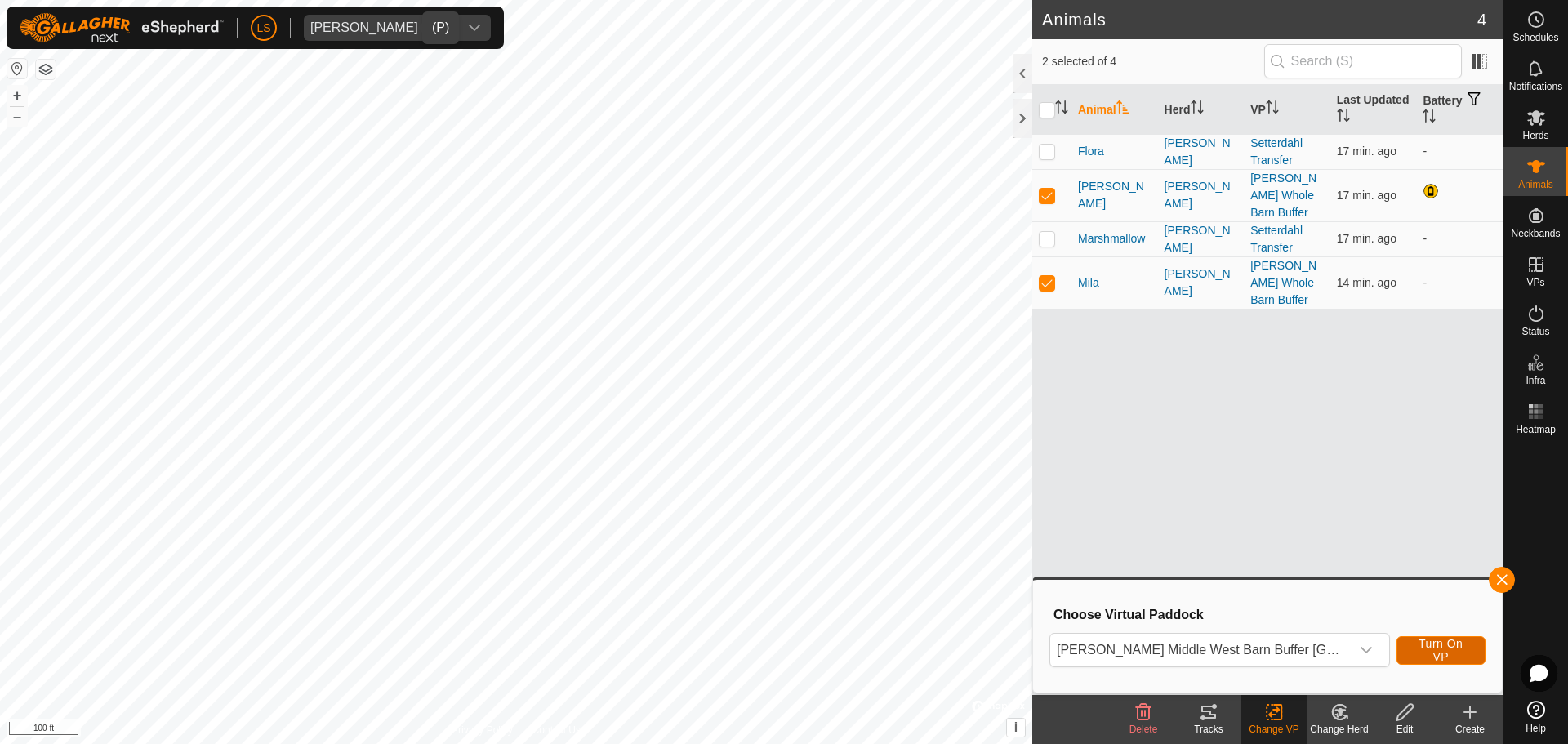
click at [1421, 648] on span "Turn On VP" at bounding box center [1440, 649] width 48 height 26
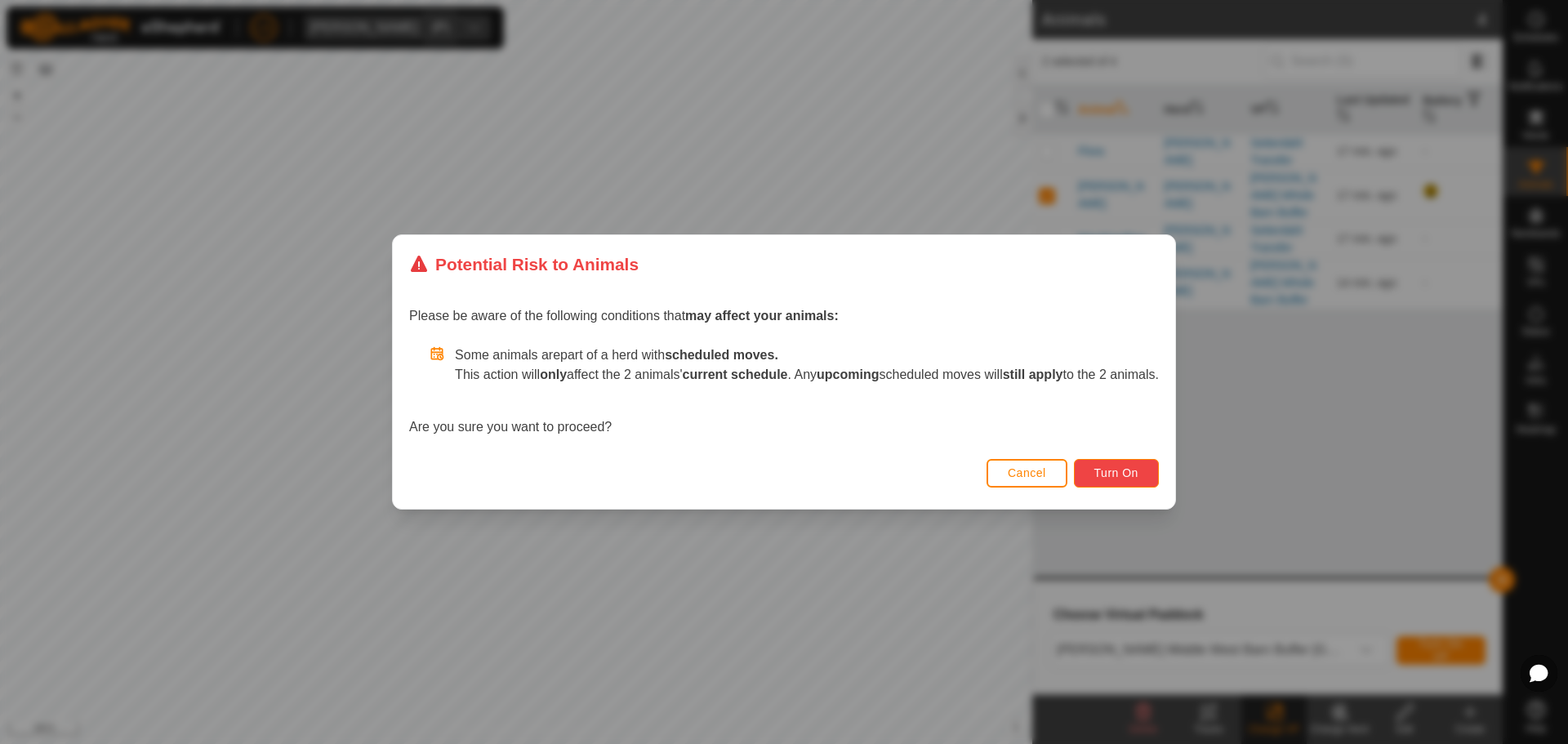
click at [1136, 476] on span "Turn On" at bounding box center [1115, 473] width 44 height 13
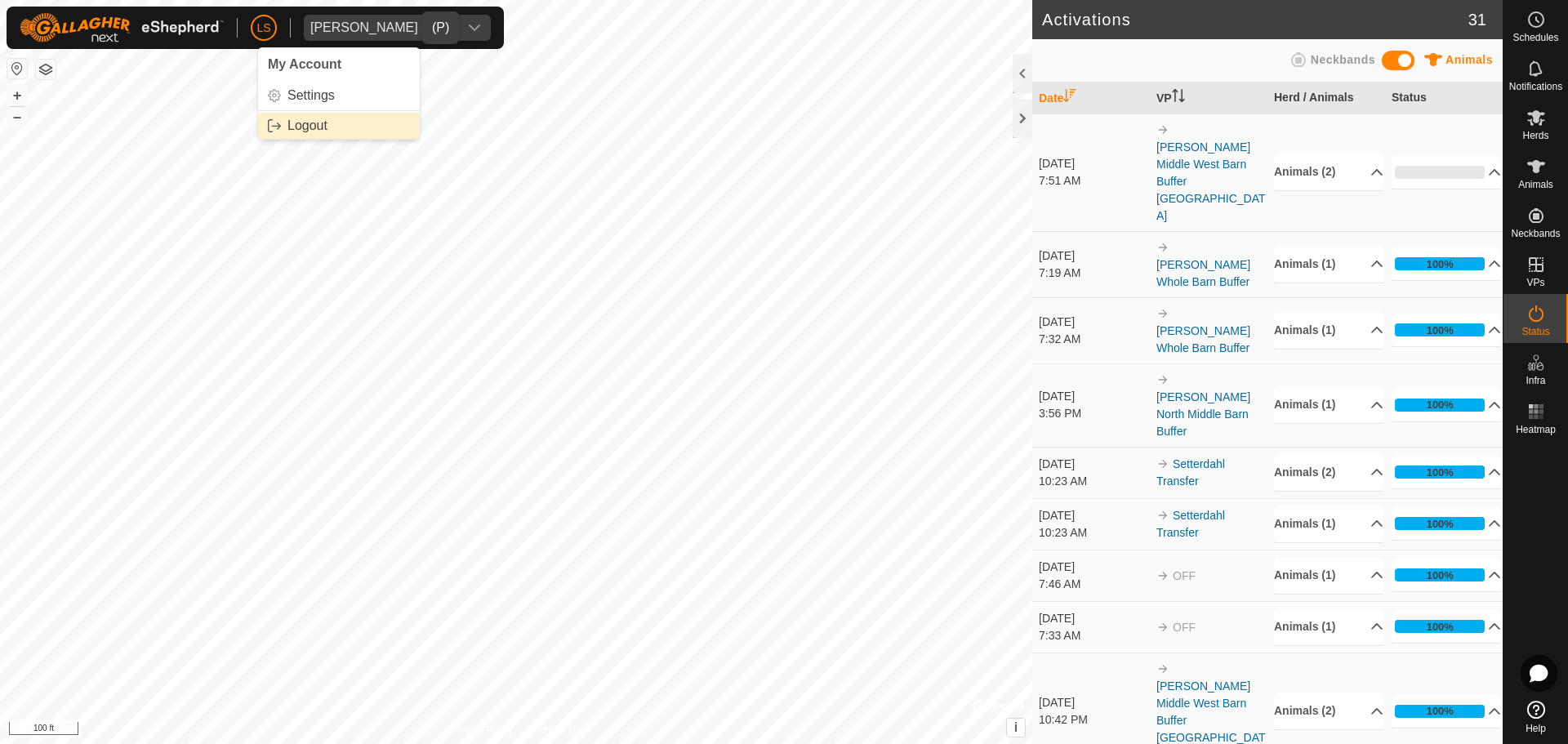
click at [292, 120] on link "Logout" at bounding box center [338, 125] width 161 height 26
